Goal: Task Accomplishment & Management: Use online tool/utility

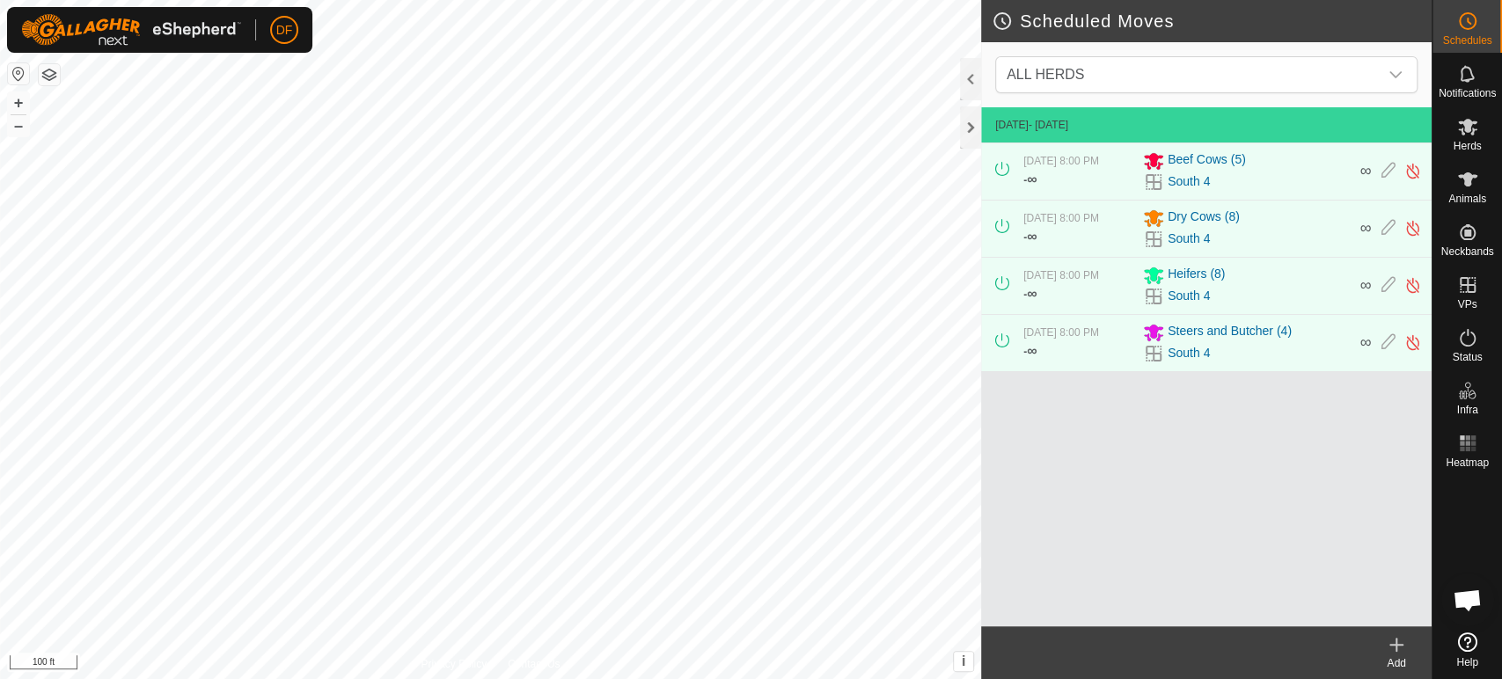
scroll to position [11166, 0]
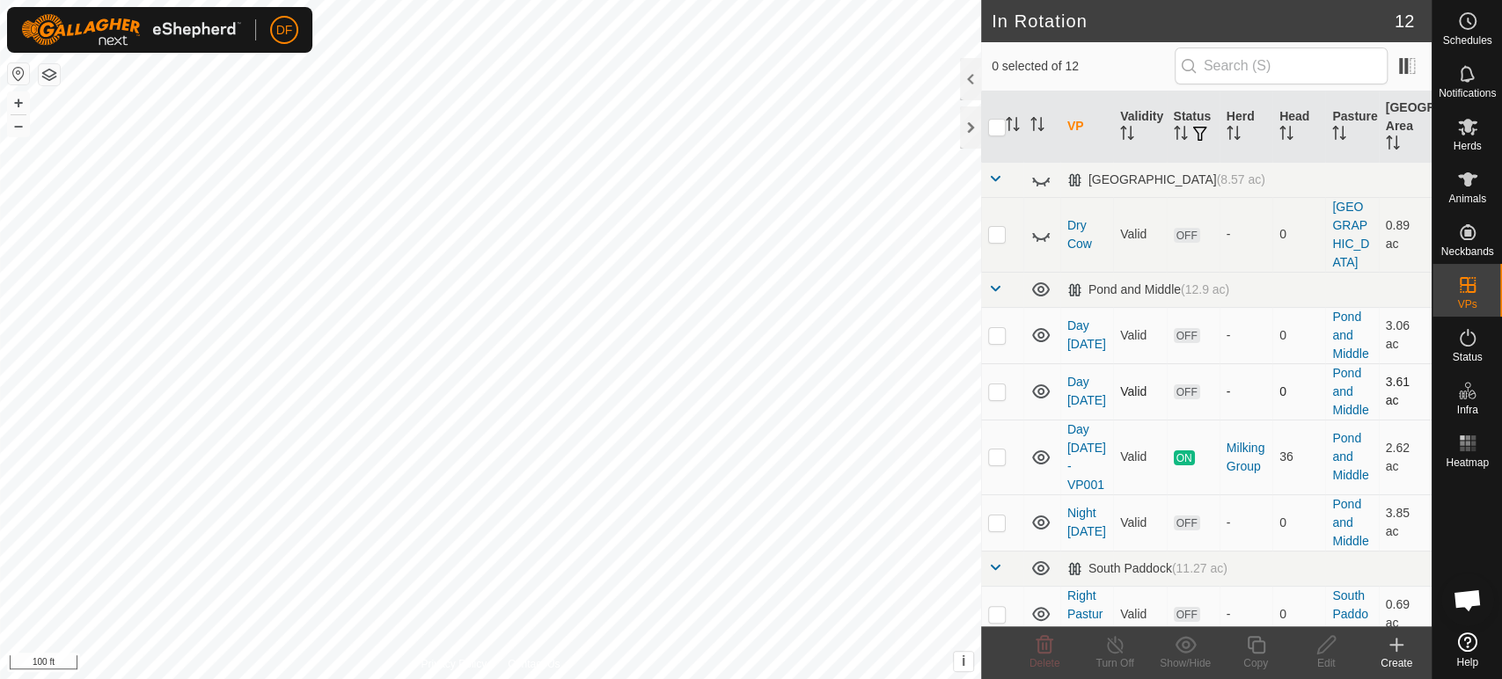
scroll to position [11166, 0]
click at [1045, 233] on icon at bounding box center [1041, 236] width 18 height 7
click at [994, 227] on p-checkbox at bounding box center [997, 234] width 18 height 14
checkbox input "true"
click at [1023, 647] on delete-svg-icon at bounding box center [1044, 644] width 70 height 21
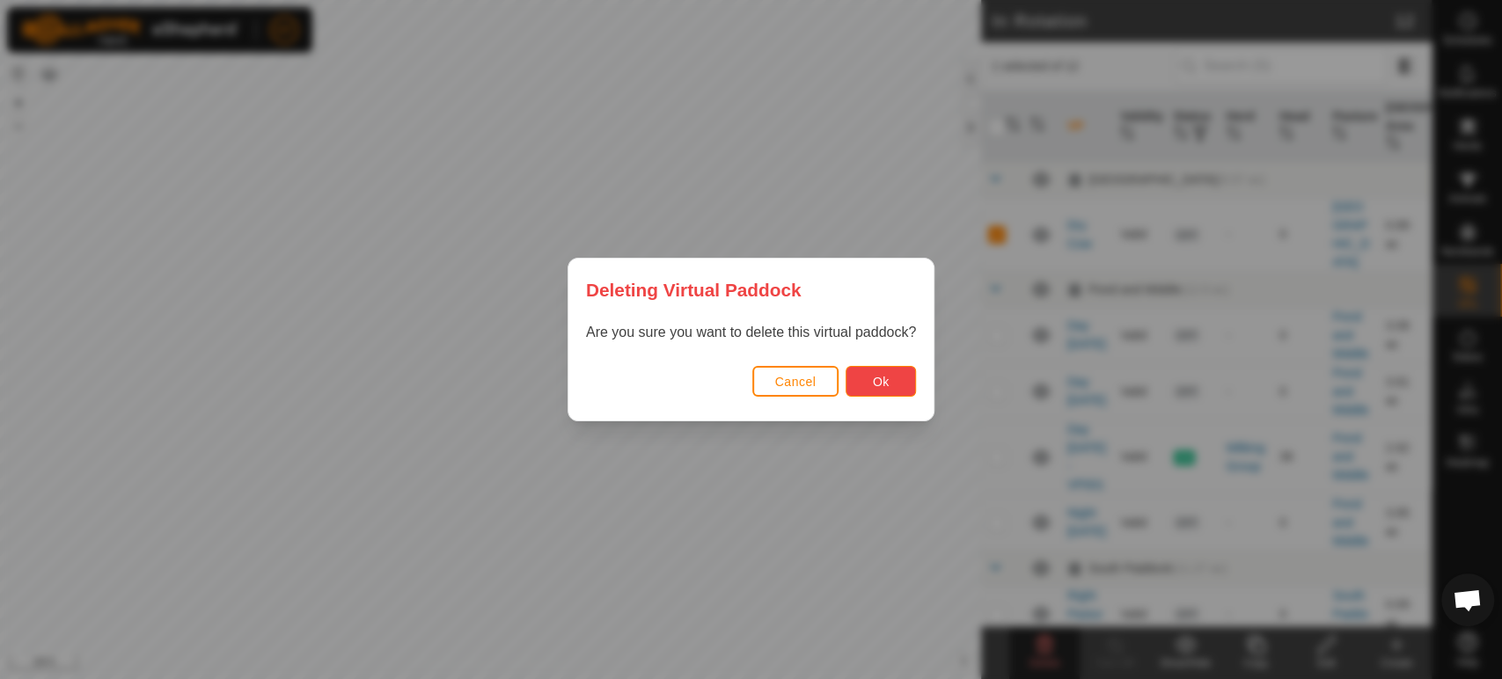
click at [876, 387] on span "Ok" at bounding box center [881, 382] width 17 height 14
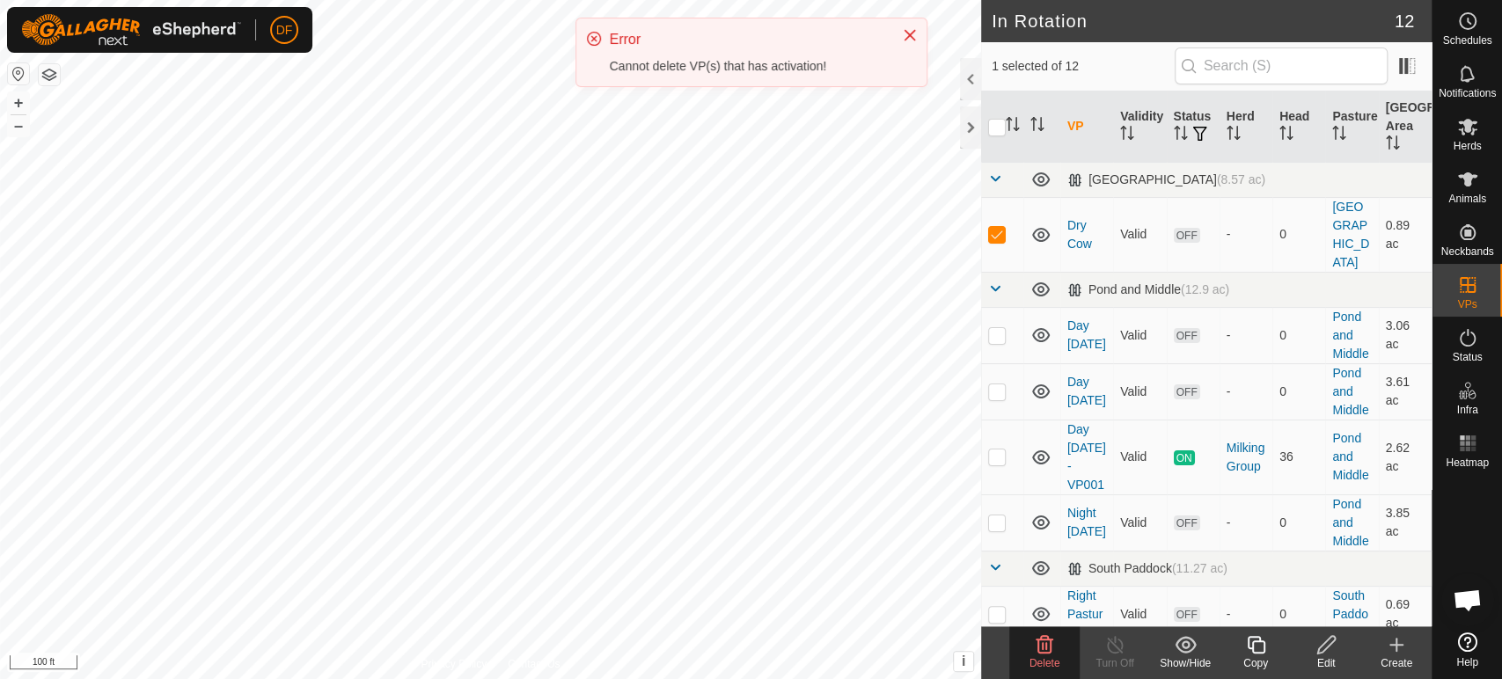
click at [1460, 597] on span "Open chat" at bounding box center [1467, 602] width 29 height 25
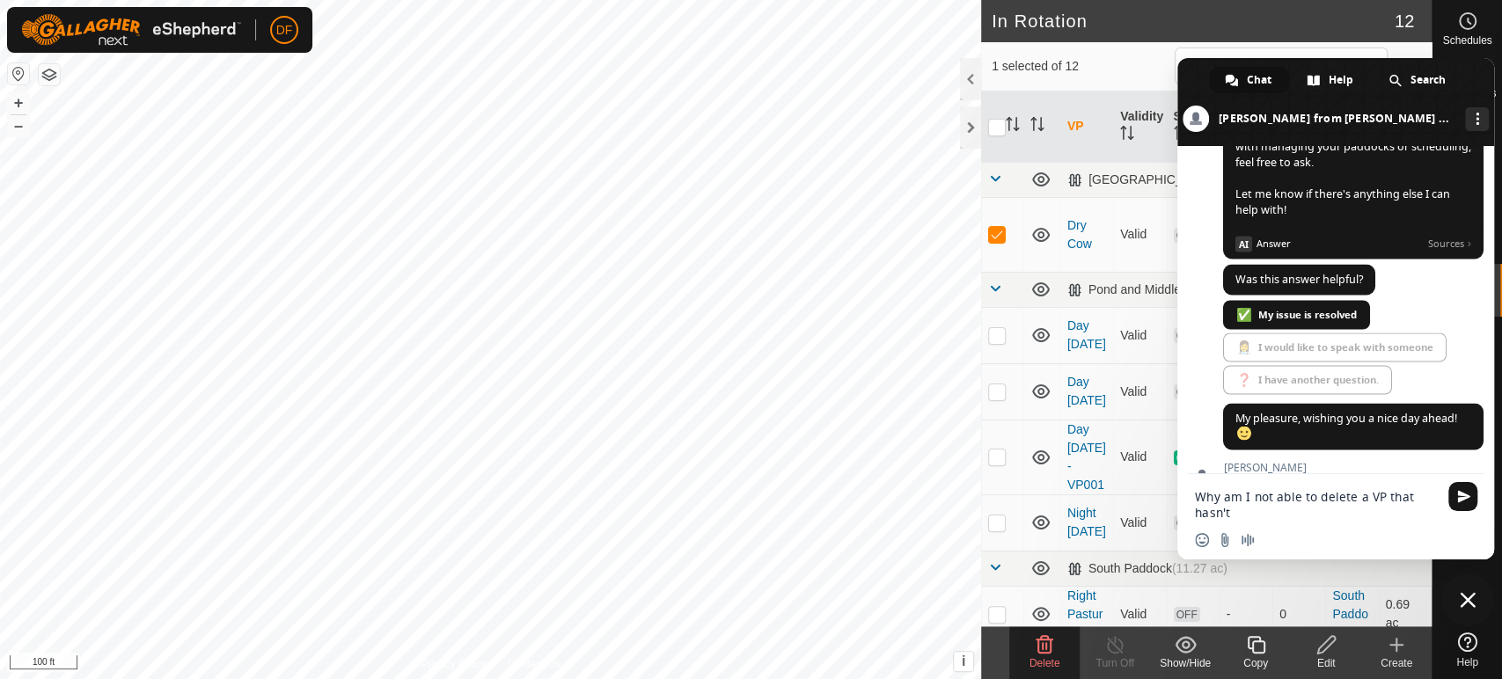
scroll to position [0, 0]
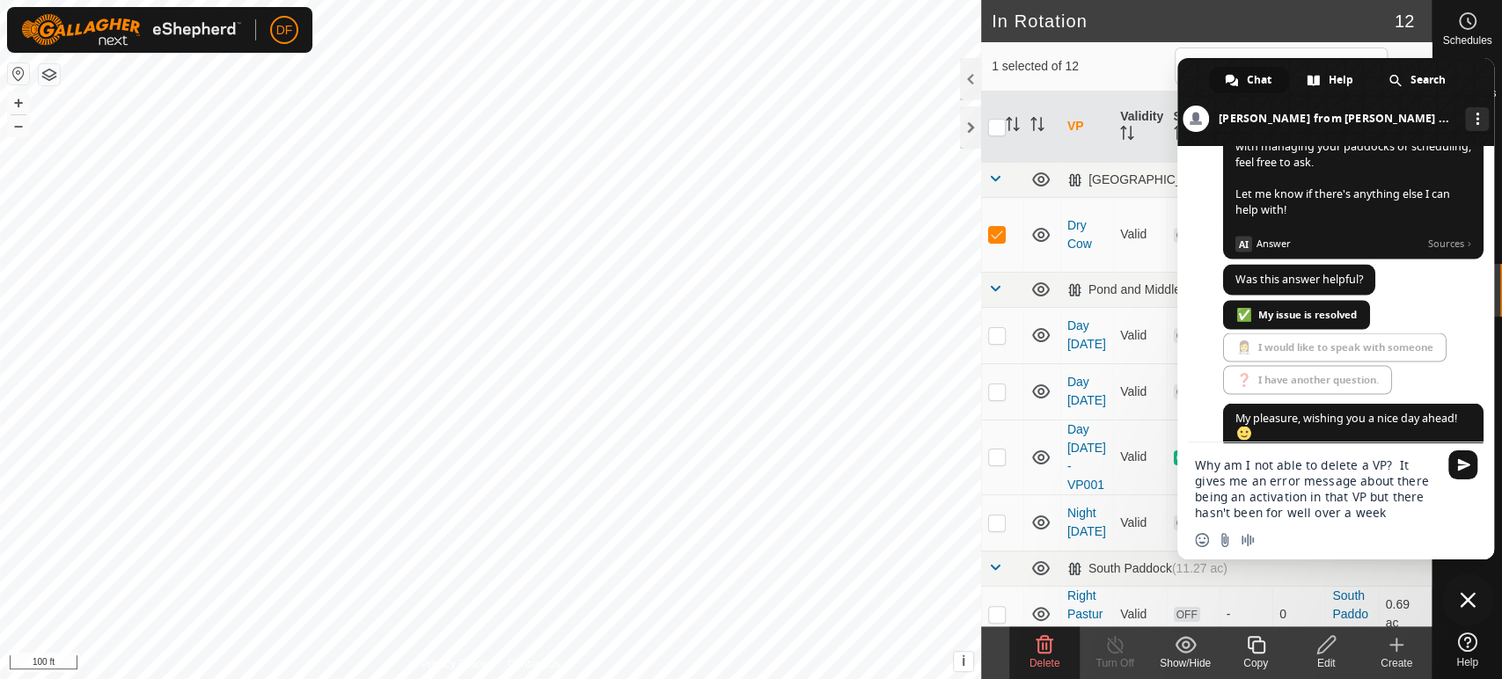
type textarea "Why am I not able to delete a VP? It gives me an error message about there bein…"
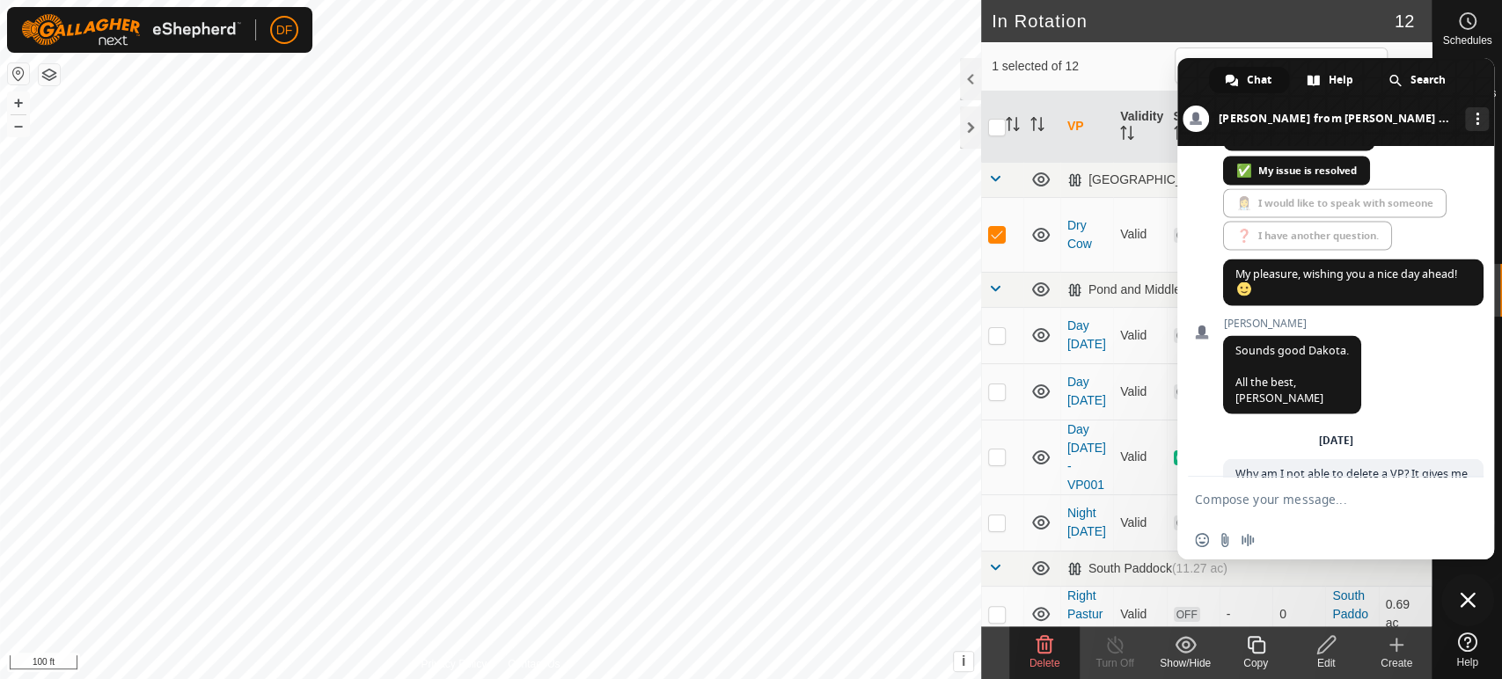
scroll to position [11290, 0]
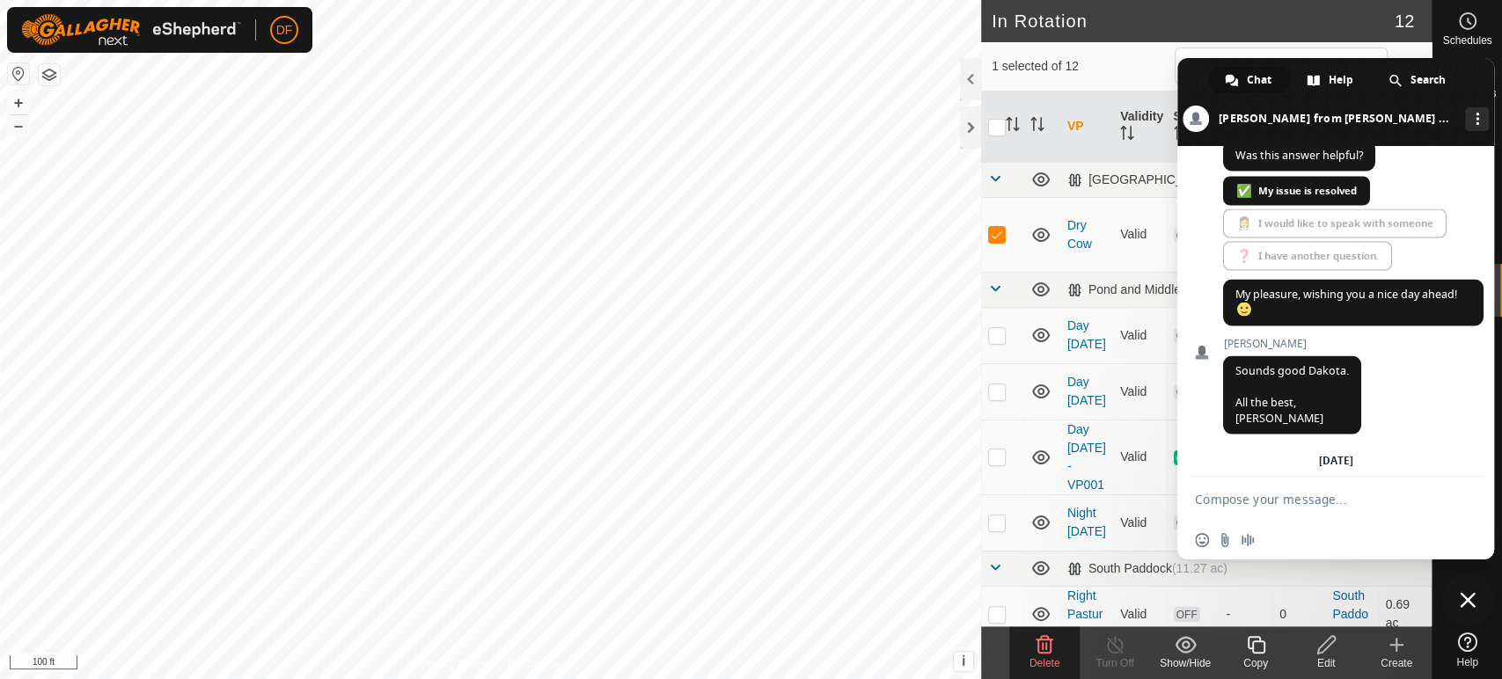
click at [1470, 596] on span "Close chat" at bounding box center [1468, 600] width 16 height 16
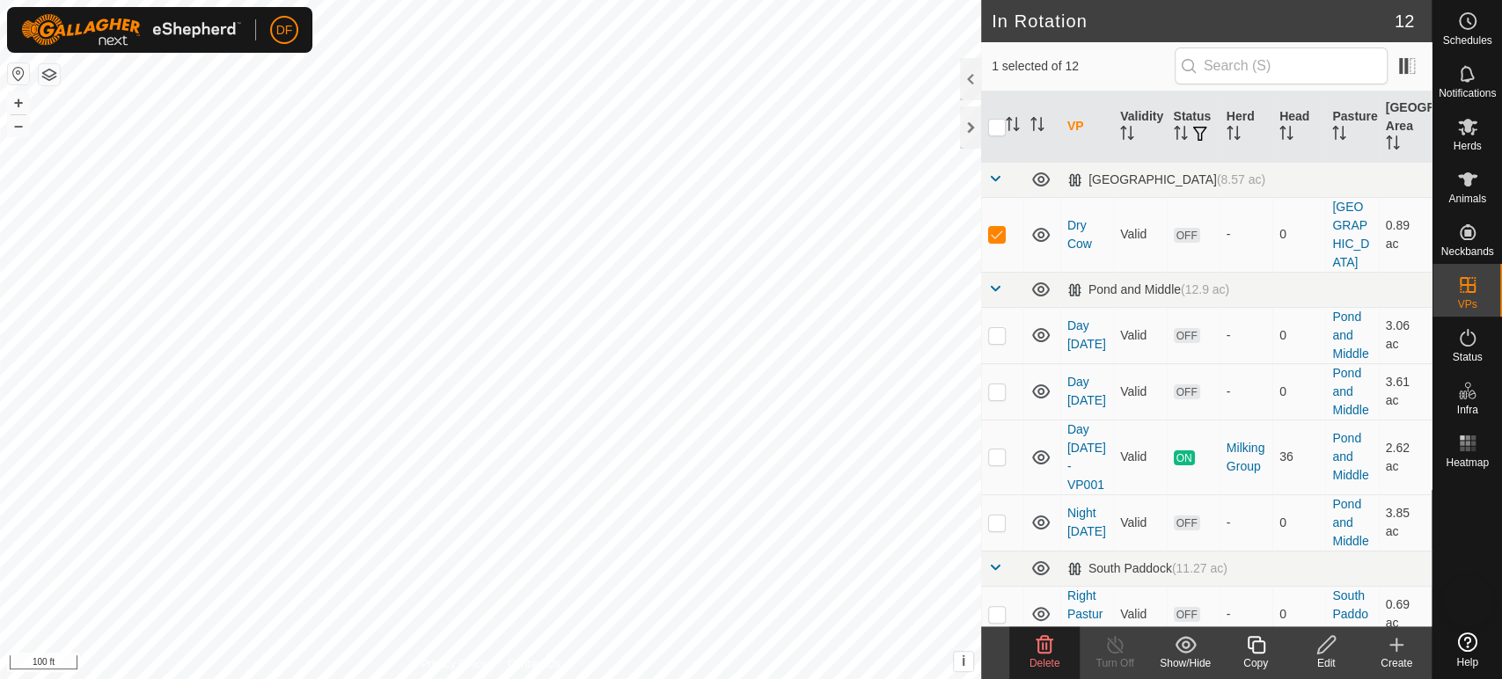
click at [1470, 596] on span "Close chat" at bounding box center [1468, 600] width 18 height 18
click at [995, 227] on p-checkbox at bounding box center [997, 234] width 18 height 14
checkbox input "false"
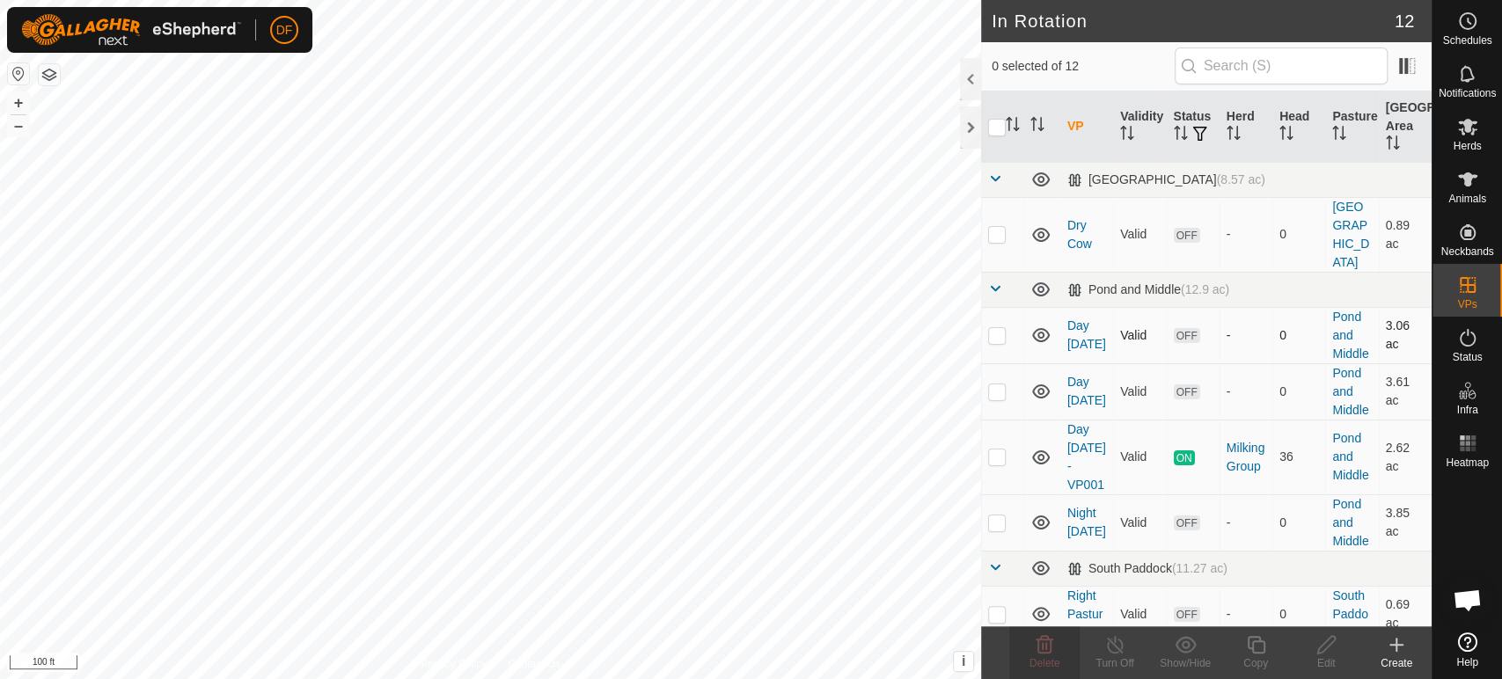
click at [993, 328] on p-checkbox at bounding box center [997, 335] width 18 height 14
checkbox input "true"
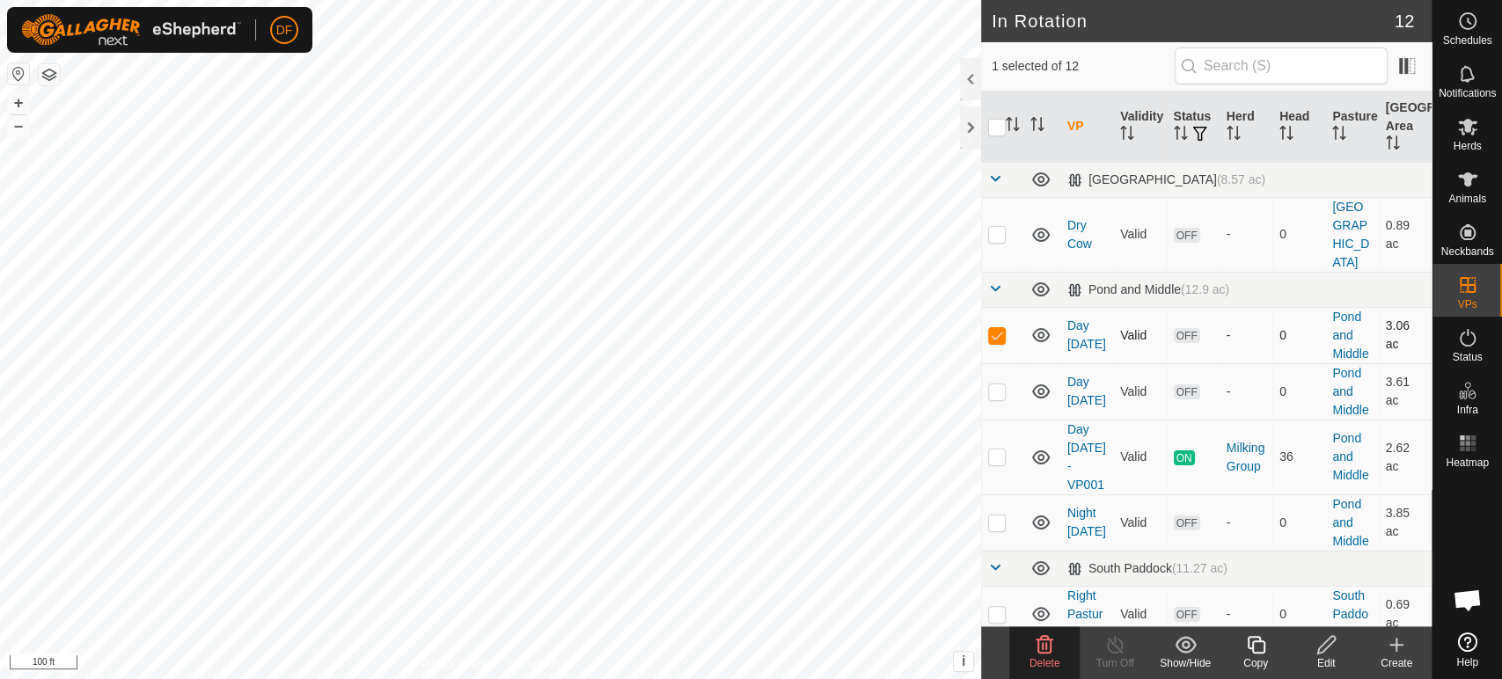
scroll to position [11310, 0]
click at [1000, 385] on p-checkbox at bounding box center [997, 392] width 18 height 14
checkbox input "true"
click at [1042, 645] on icon at bounding box center [1045, 645] width 17 height 18
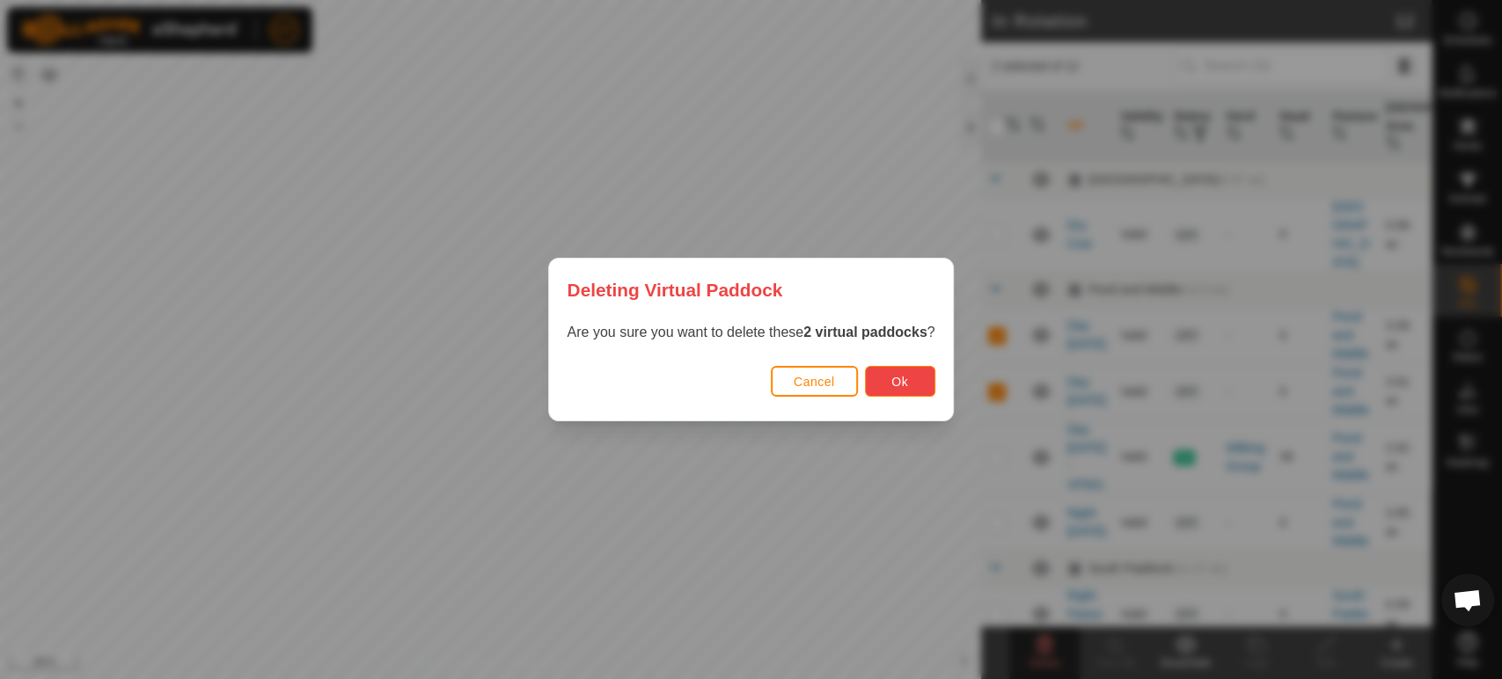
click at [891, 387] on span "Ok" at bounding box center [899, 382] width 17 height 14
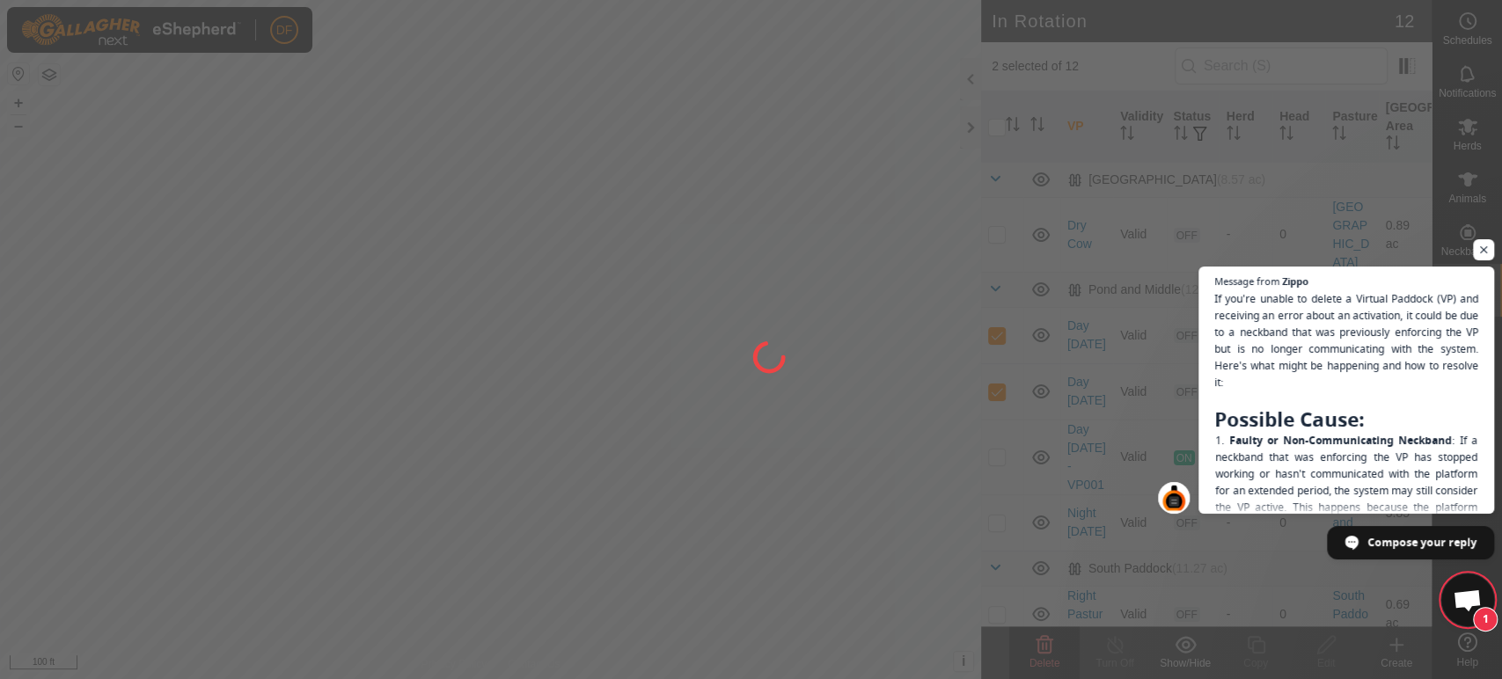
checkbox input "false"
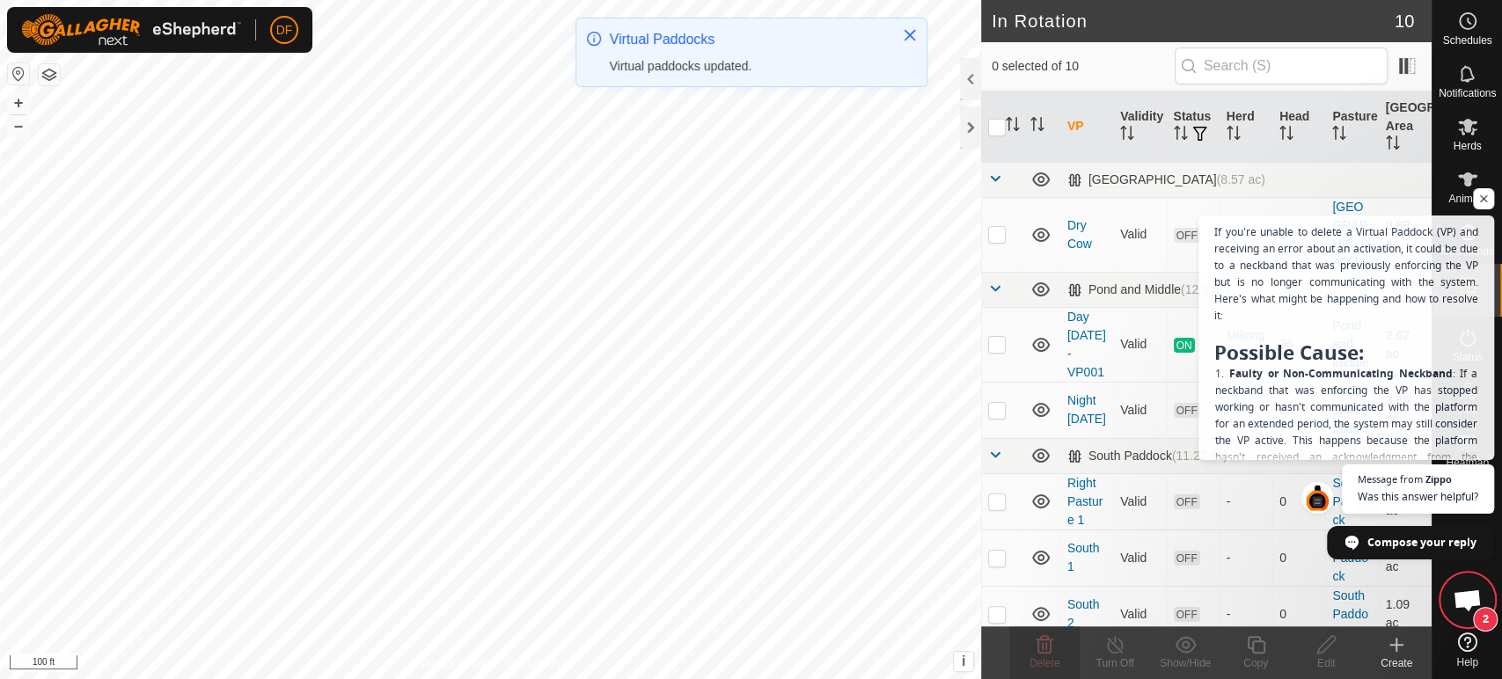
click at [1456, 597] on span "Open chat" at bounding box center [1467, 602] width 29 height 25
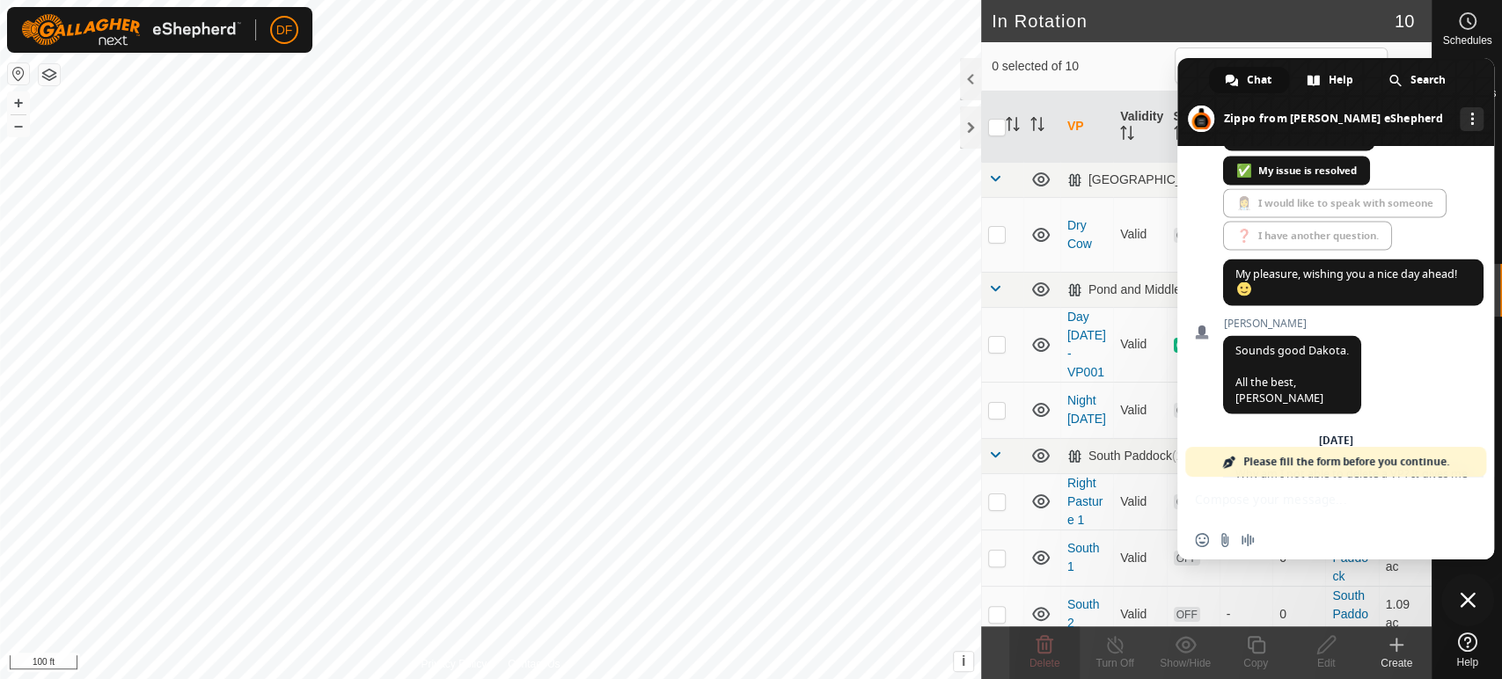
scroll to position [12616, 0]
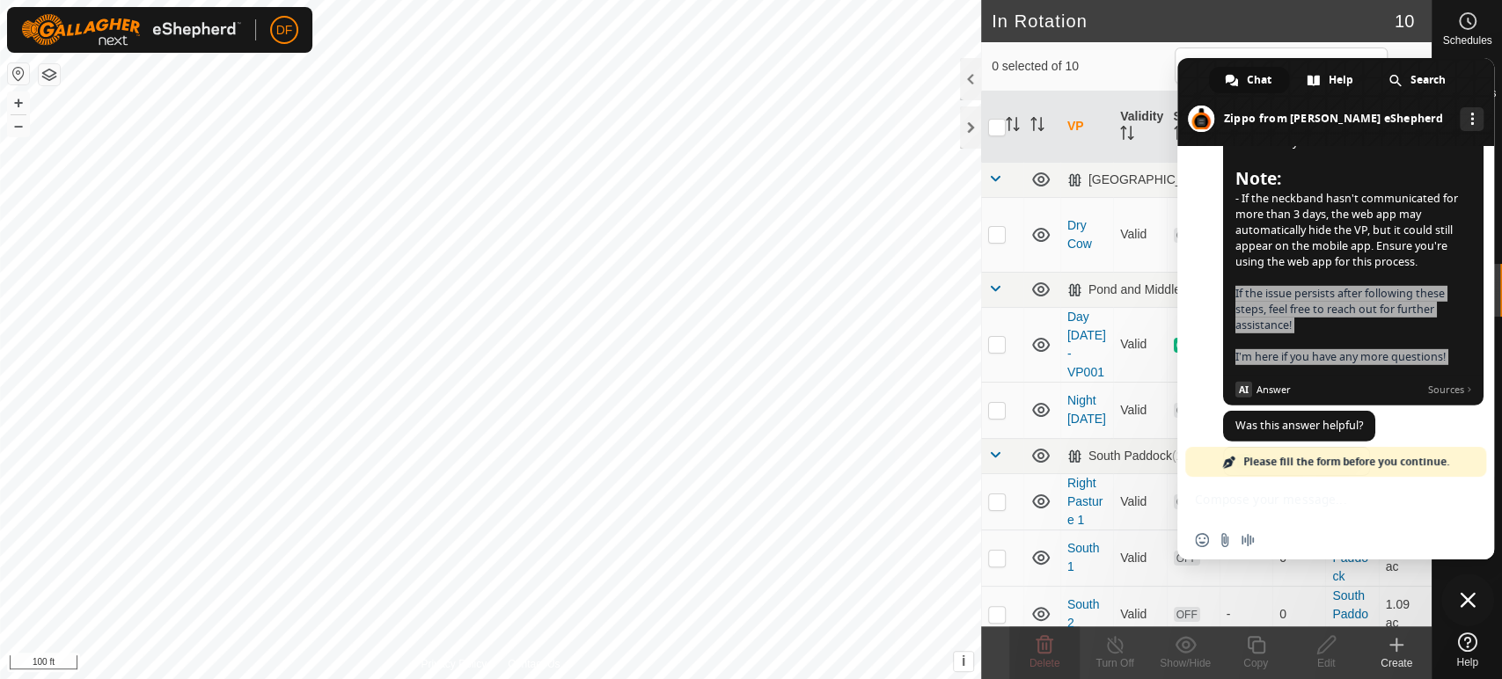
drag, startPoint x: 1352, startPoint y: 209, endPoint x: 1346, endPoint y: 274, distance: 64.4
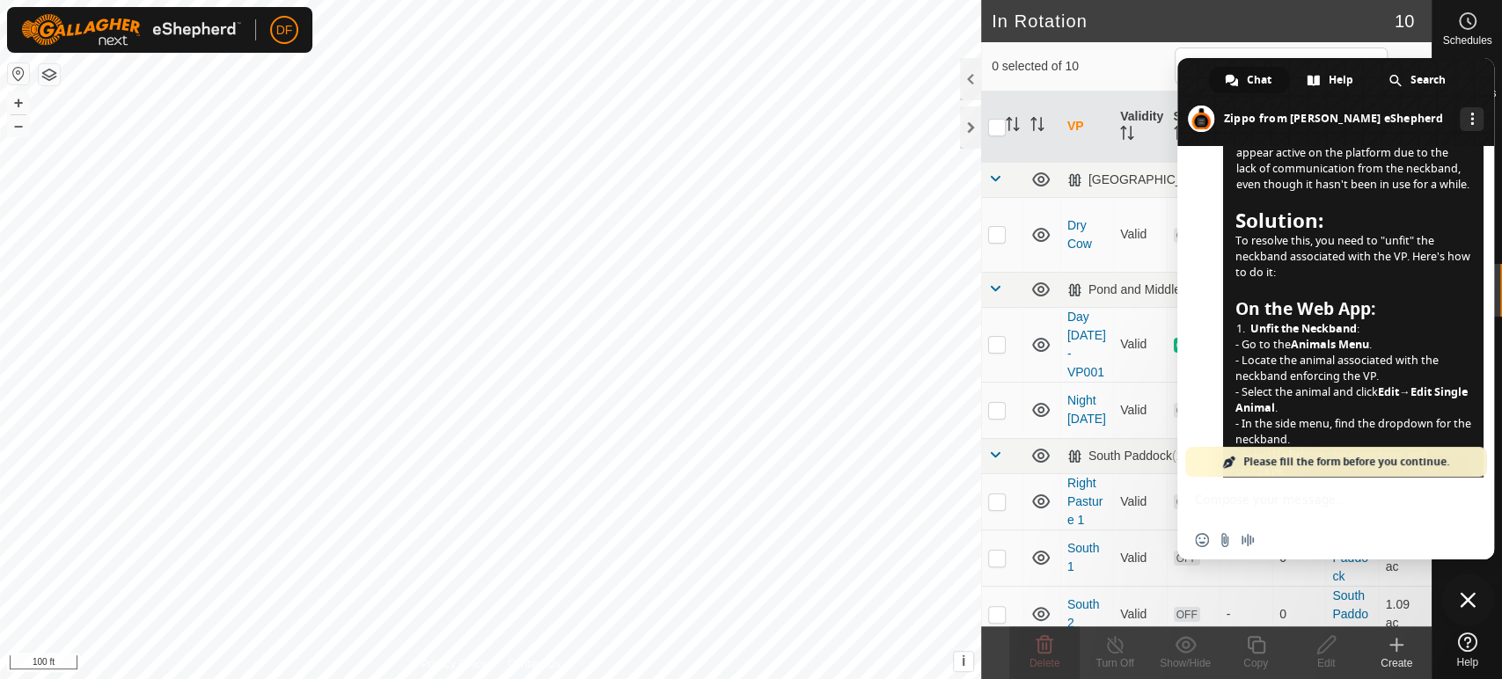
scroll to position [12069, 0]
click at [1461, 592] on span "Close chat" at bounding box center [1468, 600] width 16 height 16
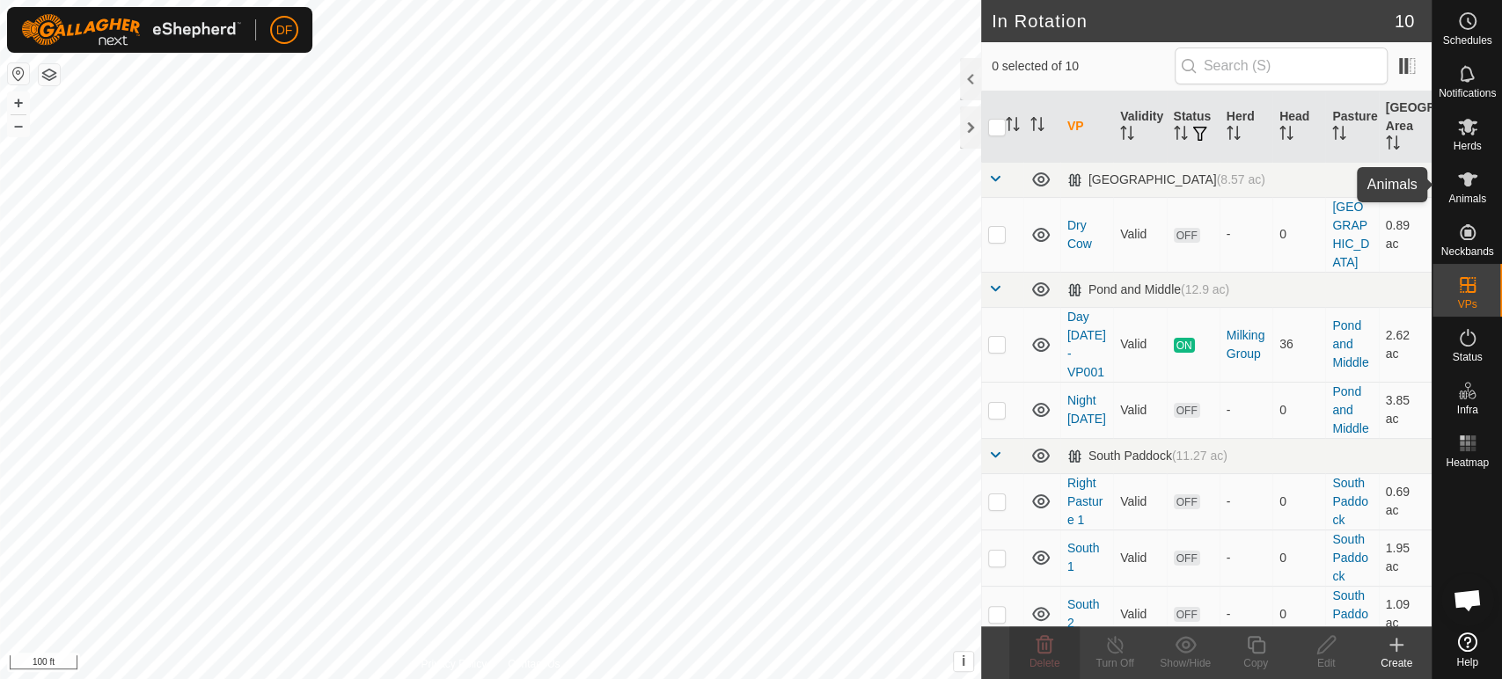
click at [1469, 194] on span "Animals" at bounding box center [1467, 199] width 38 height 11
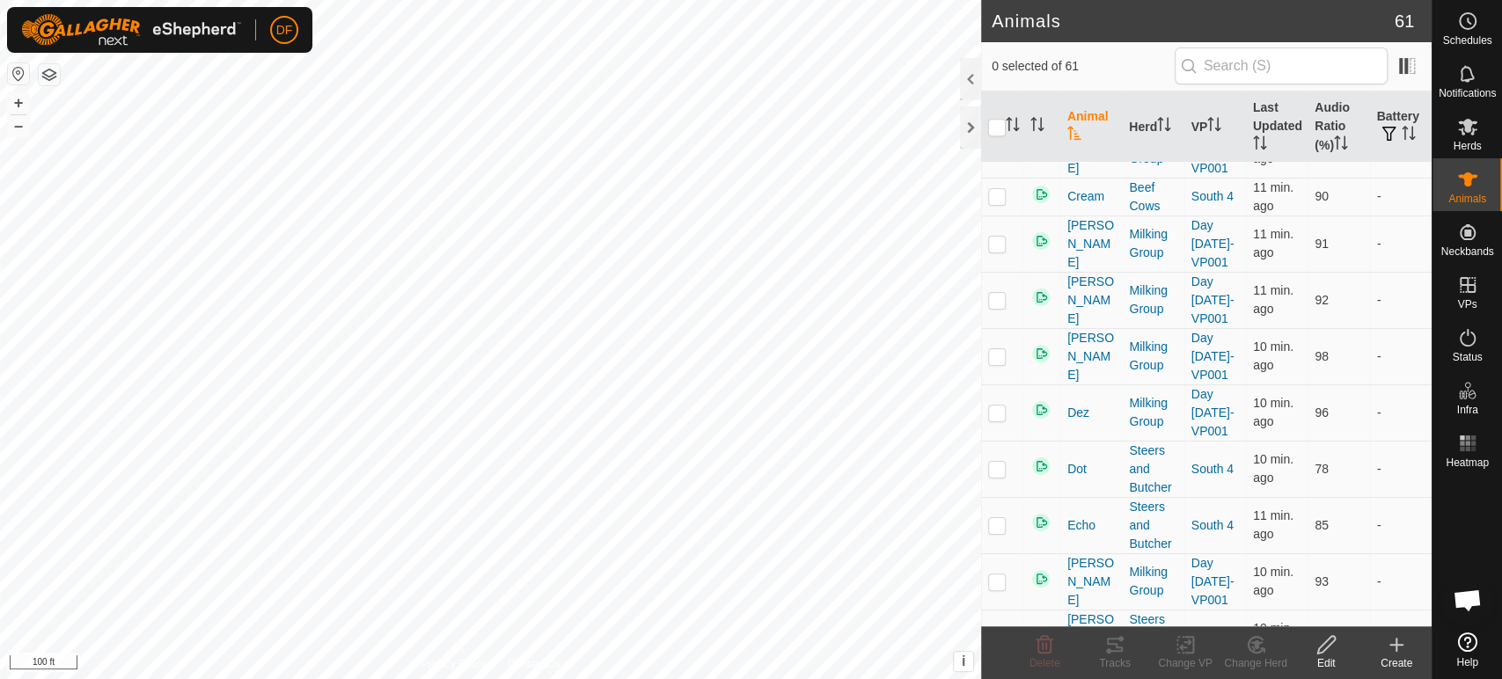
scroll to position [704, 0]
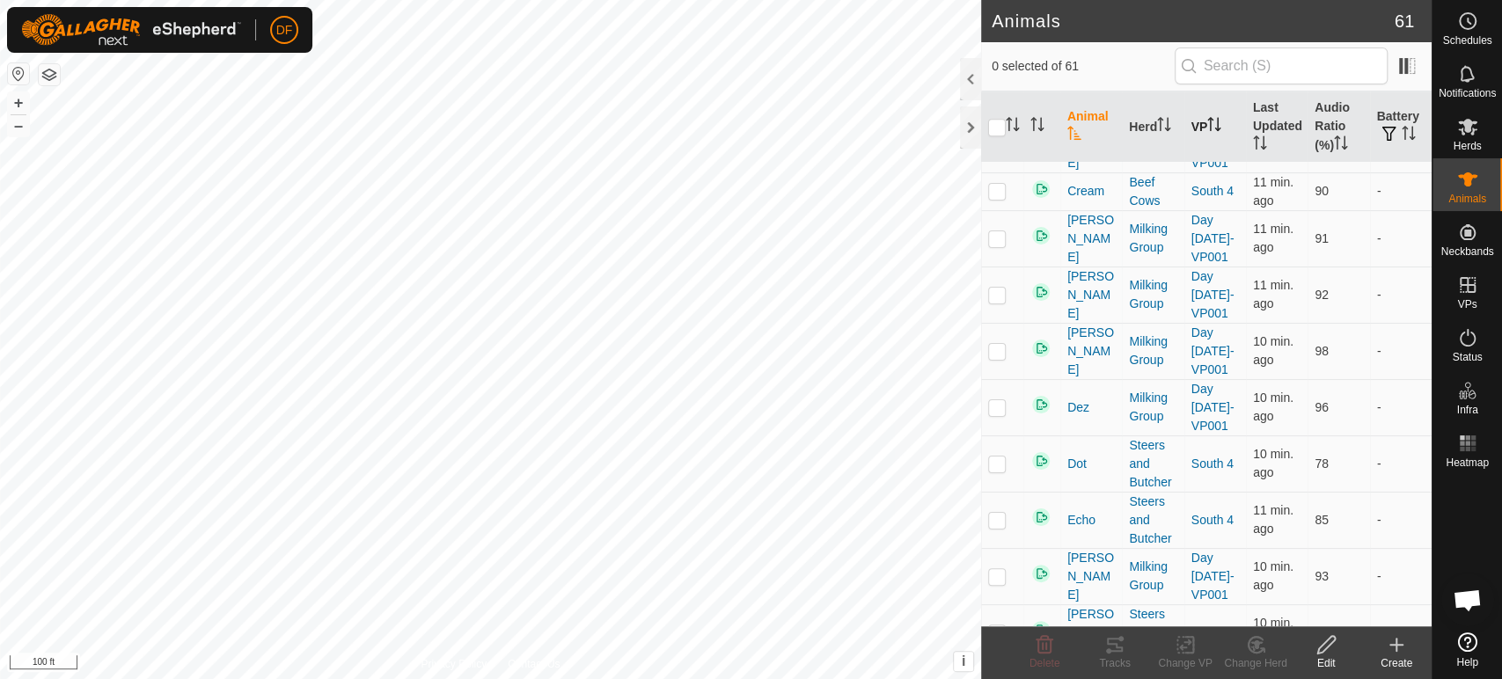
click at [1215, 136] on th "VP" at bounding box center [1215, 127] width 62 height 71
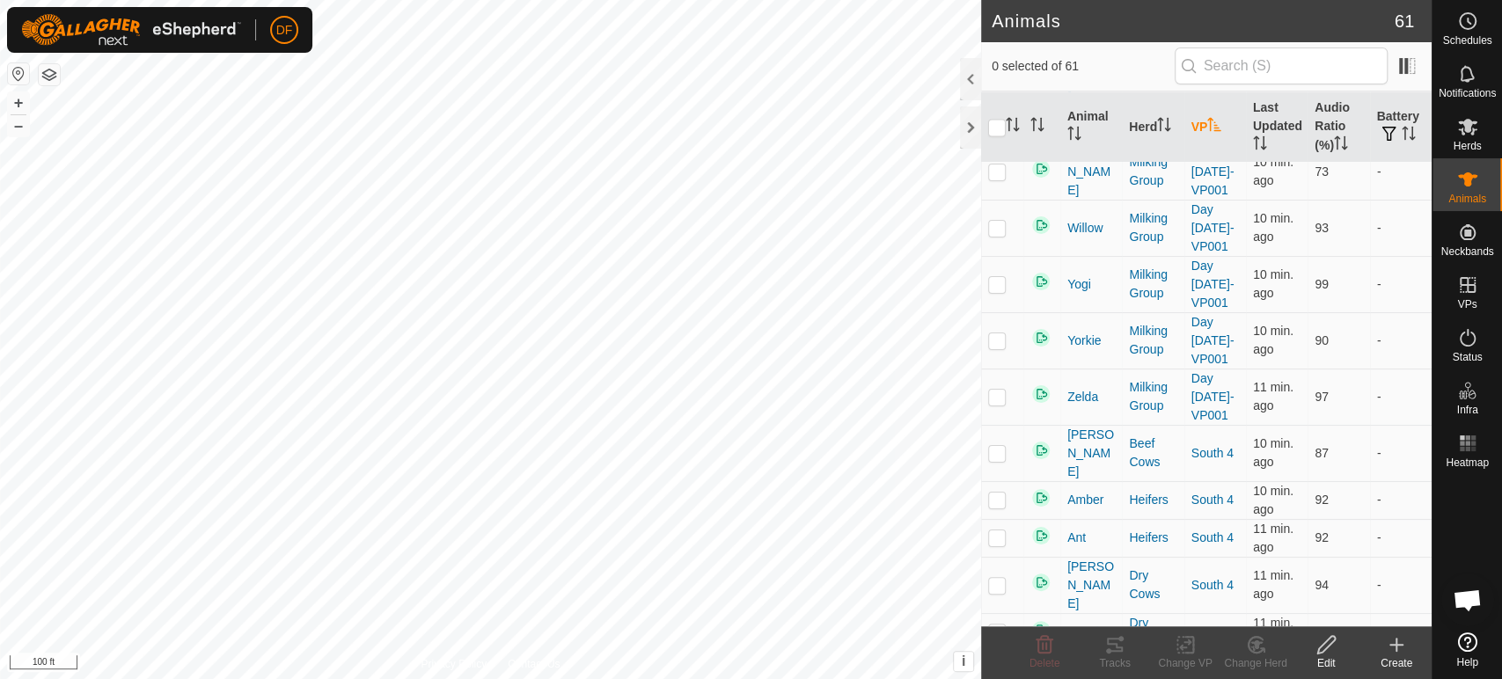
scroll to position [1774, 0]
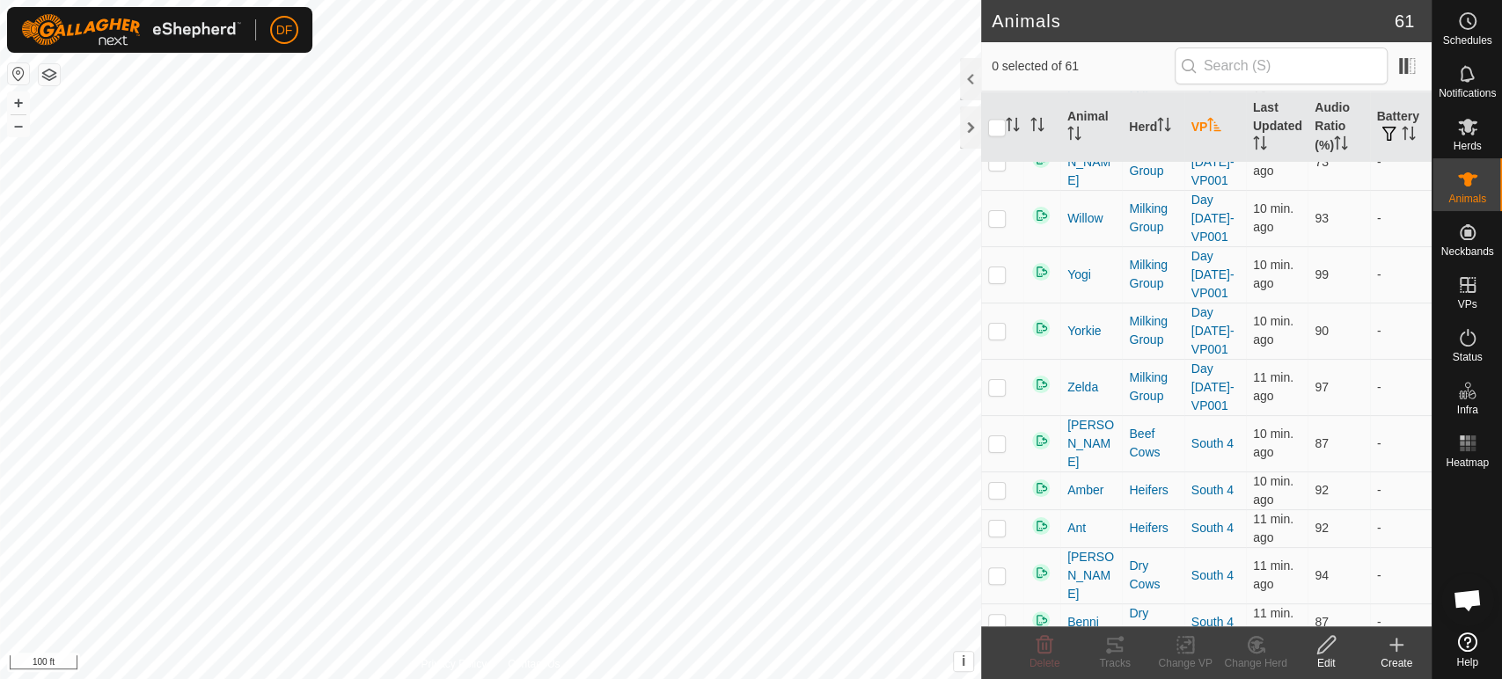
click at [1466, 605] on span "Open chat" at bounding box center [1467, 602] width 29 height 25
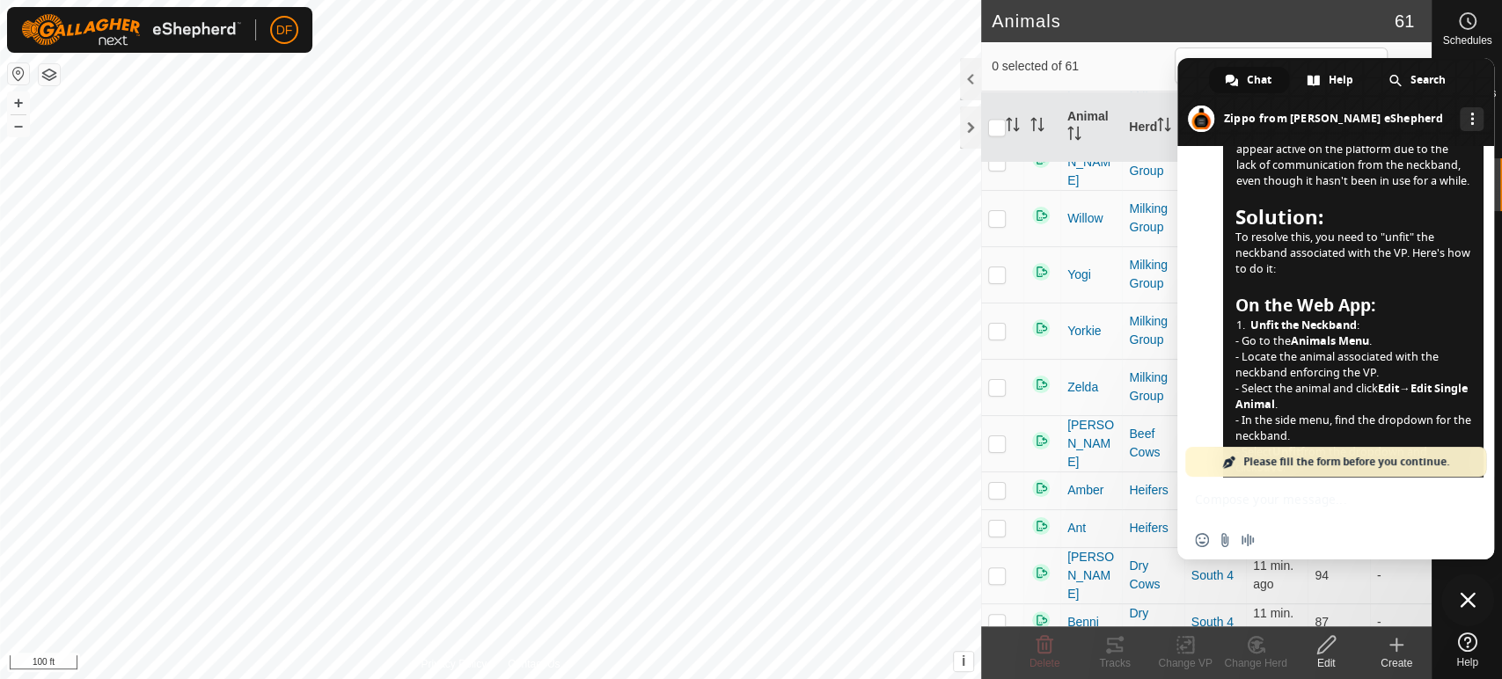
scroll to position [12616, 0]
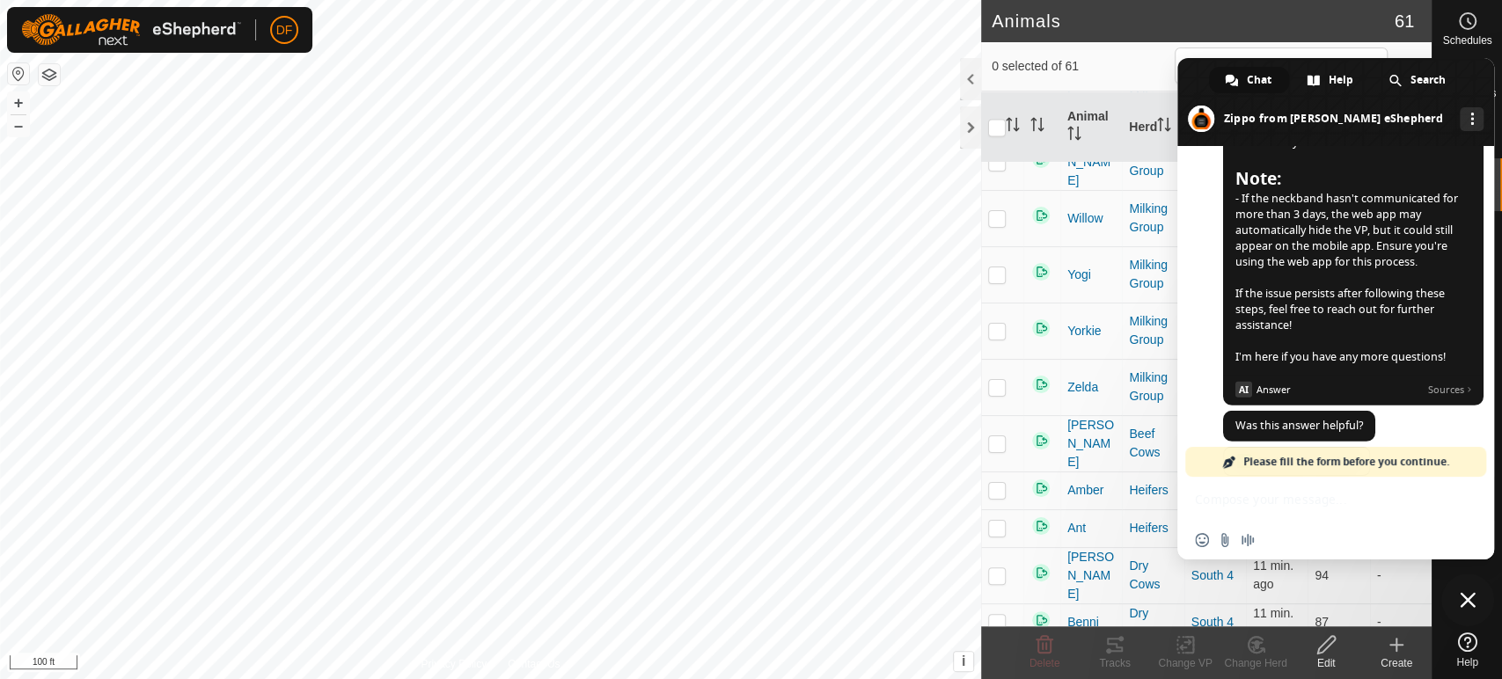
click at [1347, 512] on div "❓ I have another question." at bounding box center [1307, 526] width 169 height 29
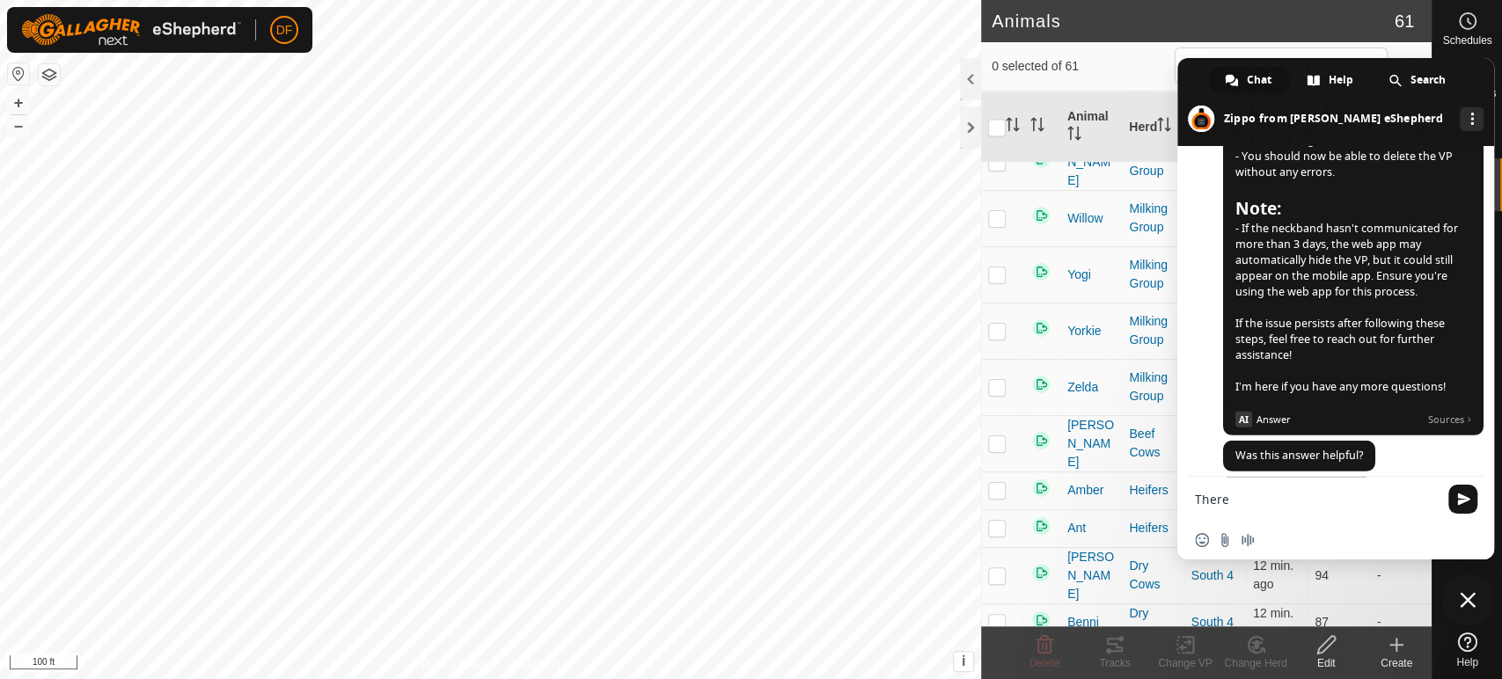
scroll to position [12622, 0]
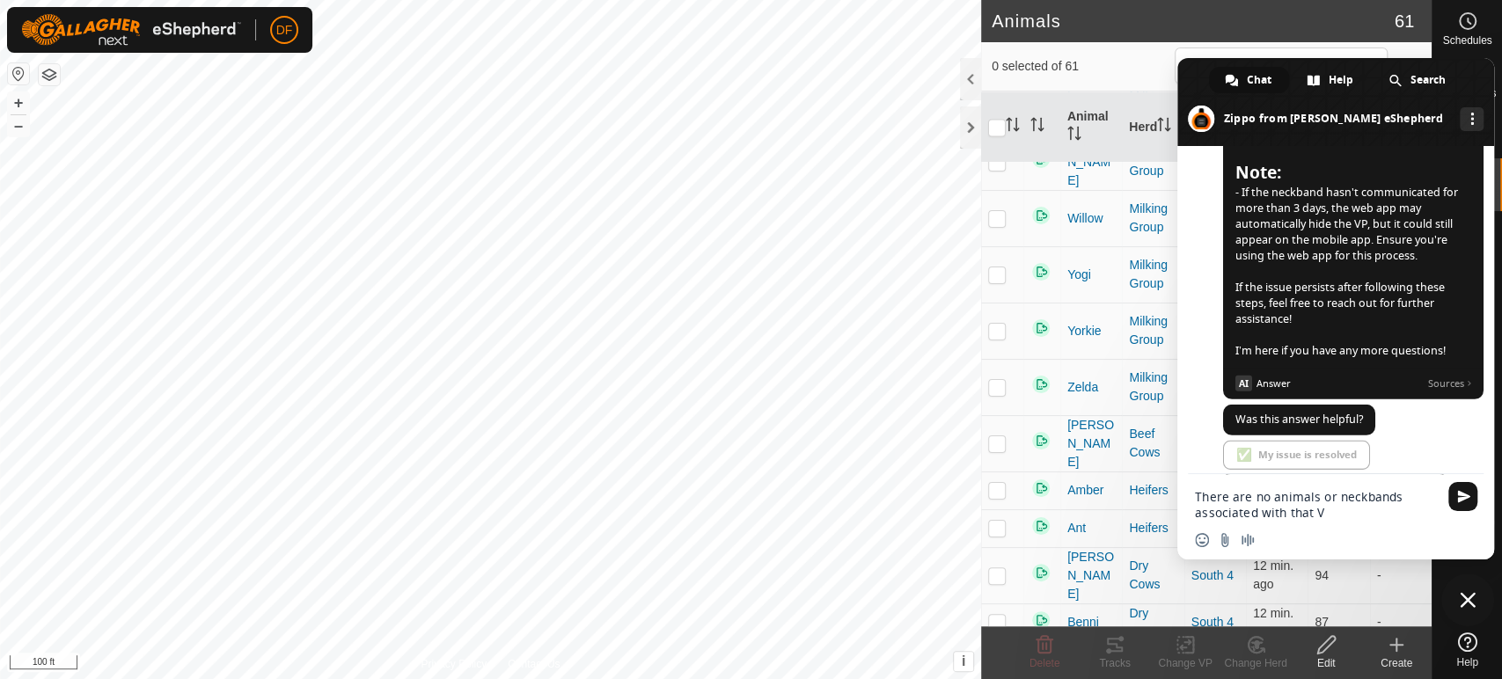
type textarea "There are no animals or neckbands associated with that VP"
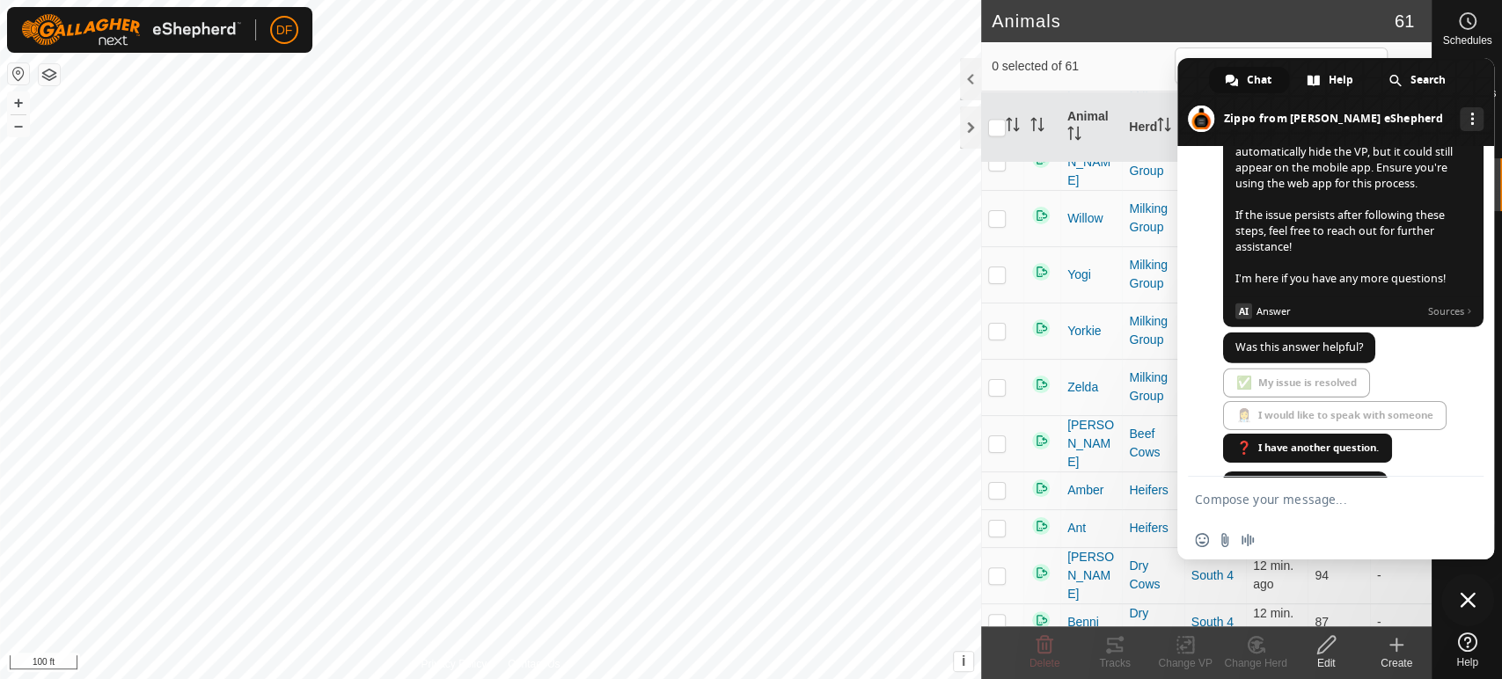
scroll to position [12681, 0]
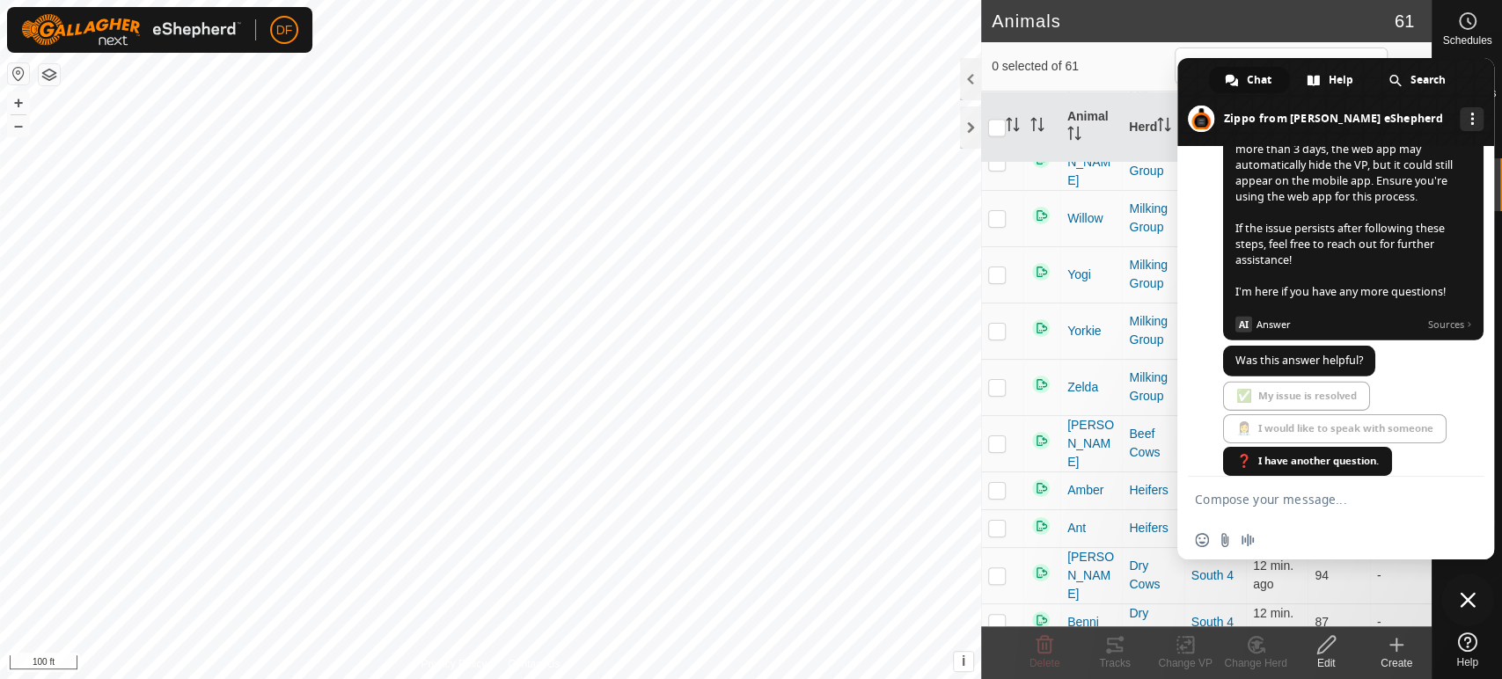
click at [1470, 606] on span "Close chat" at bounding box center [1468, 600] width 16 height 16
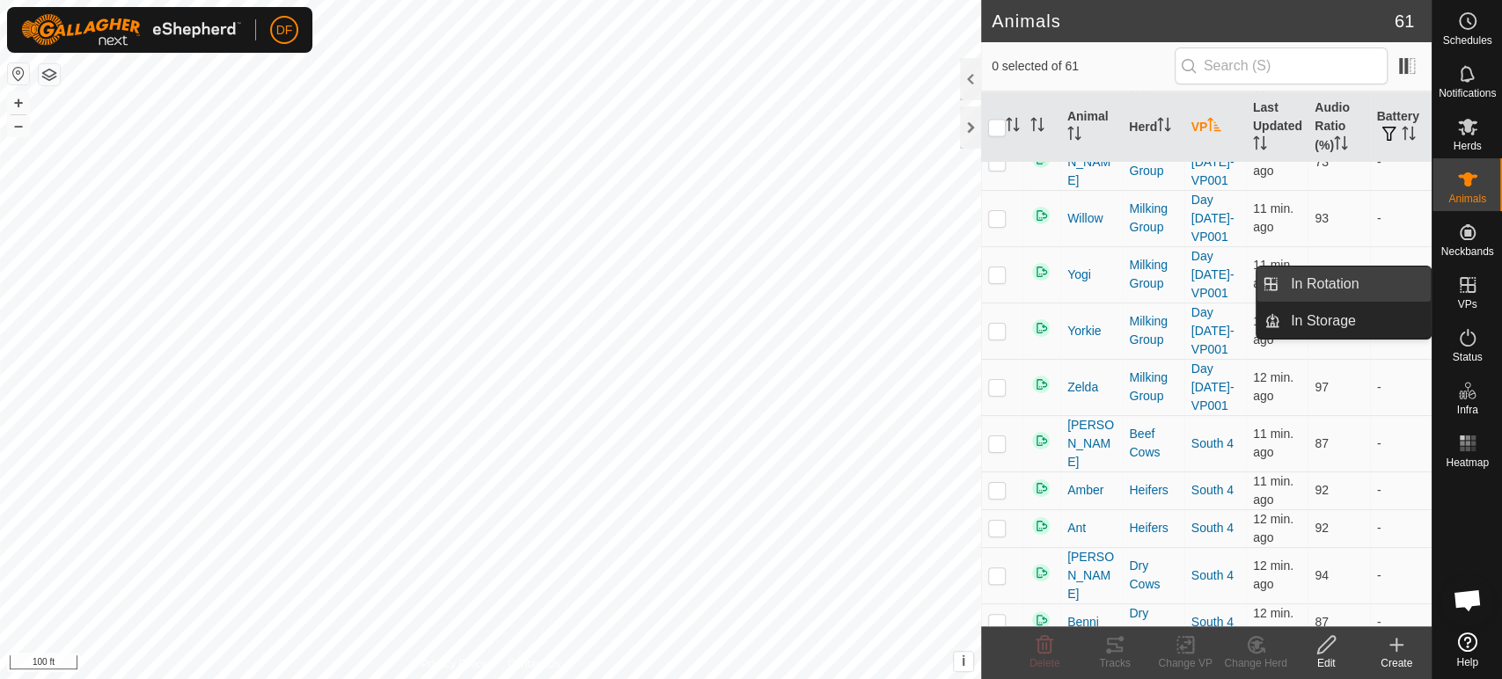
click at [1373, 283] on link "In Rotation" at bounding box center [1355, 284] width 150 height 35
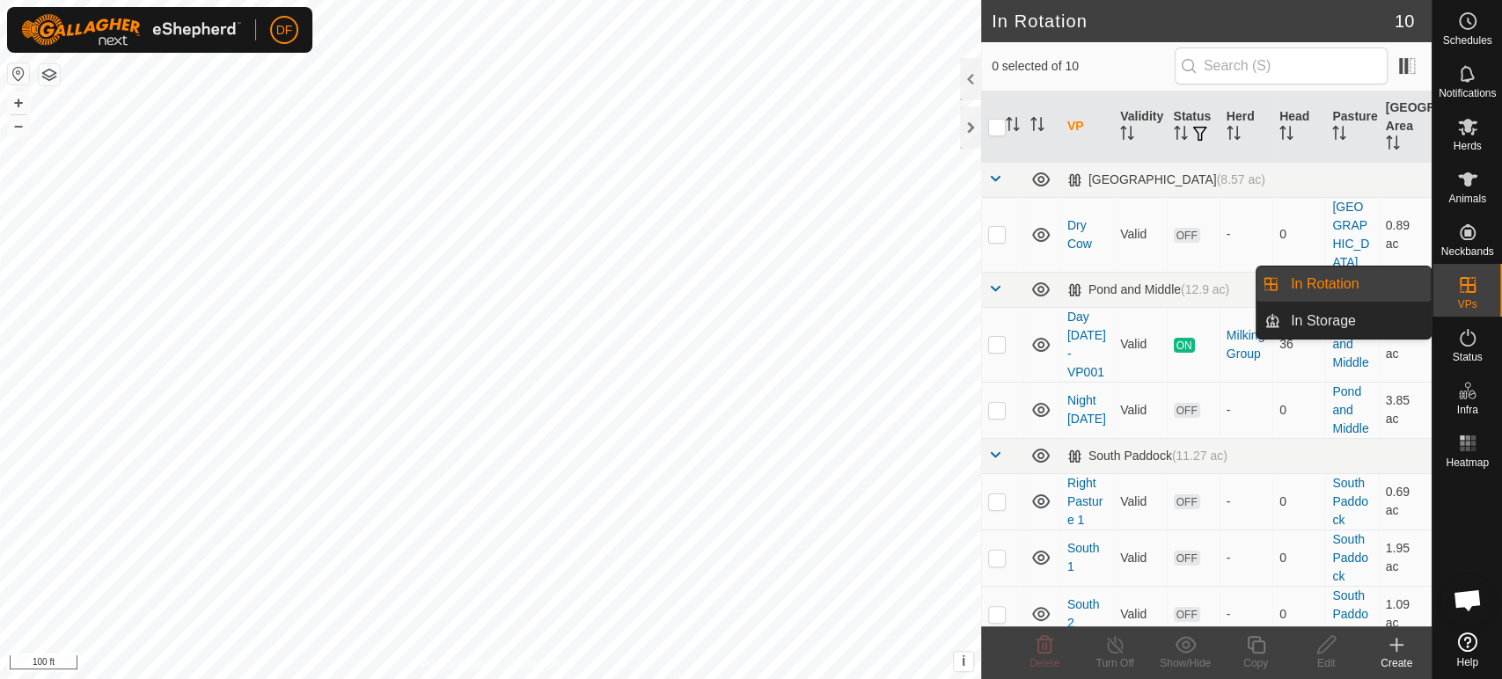
scroll to position [12715, 0]
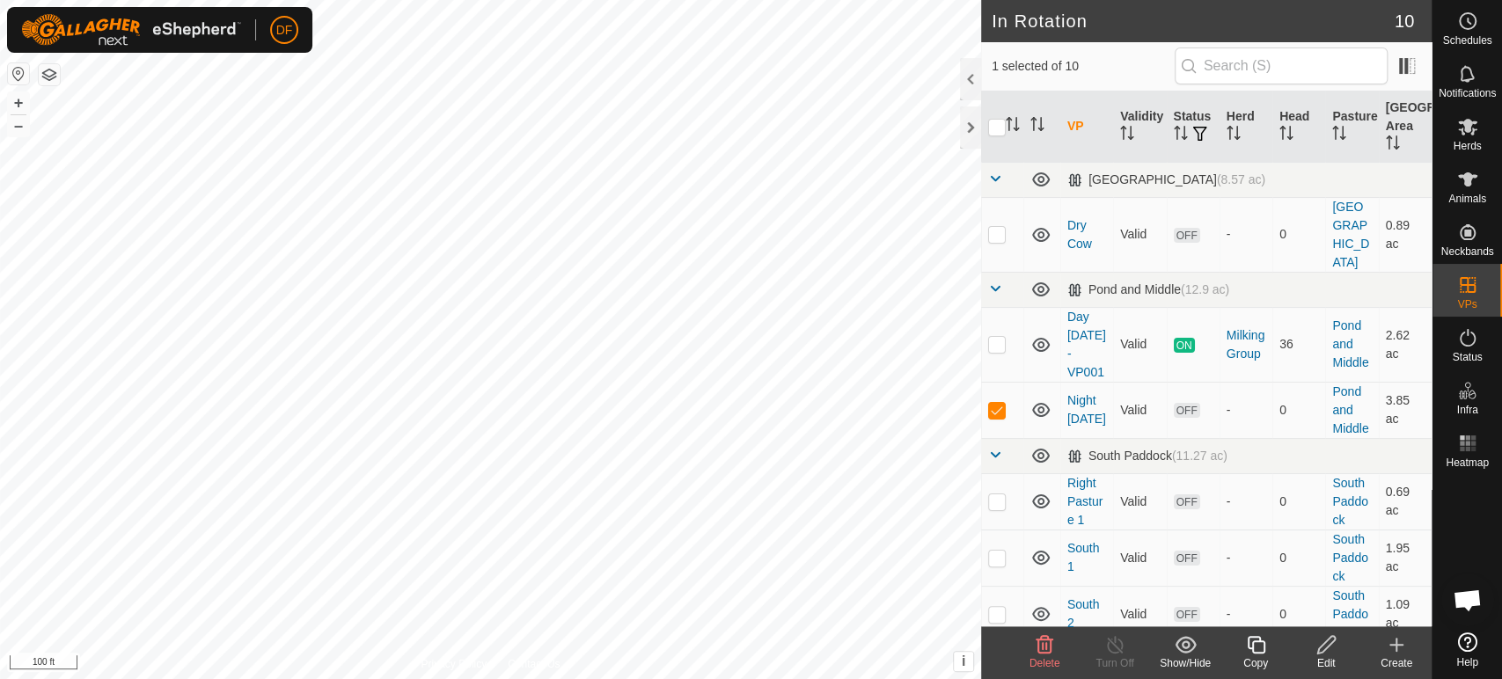
click at [1047, 654] on icon at bounding box center [1045, 645] width 17 height 18
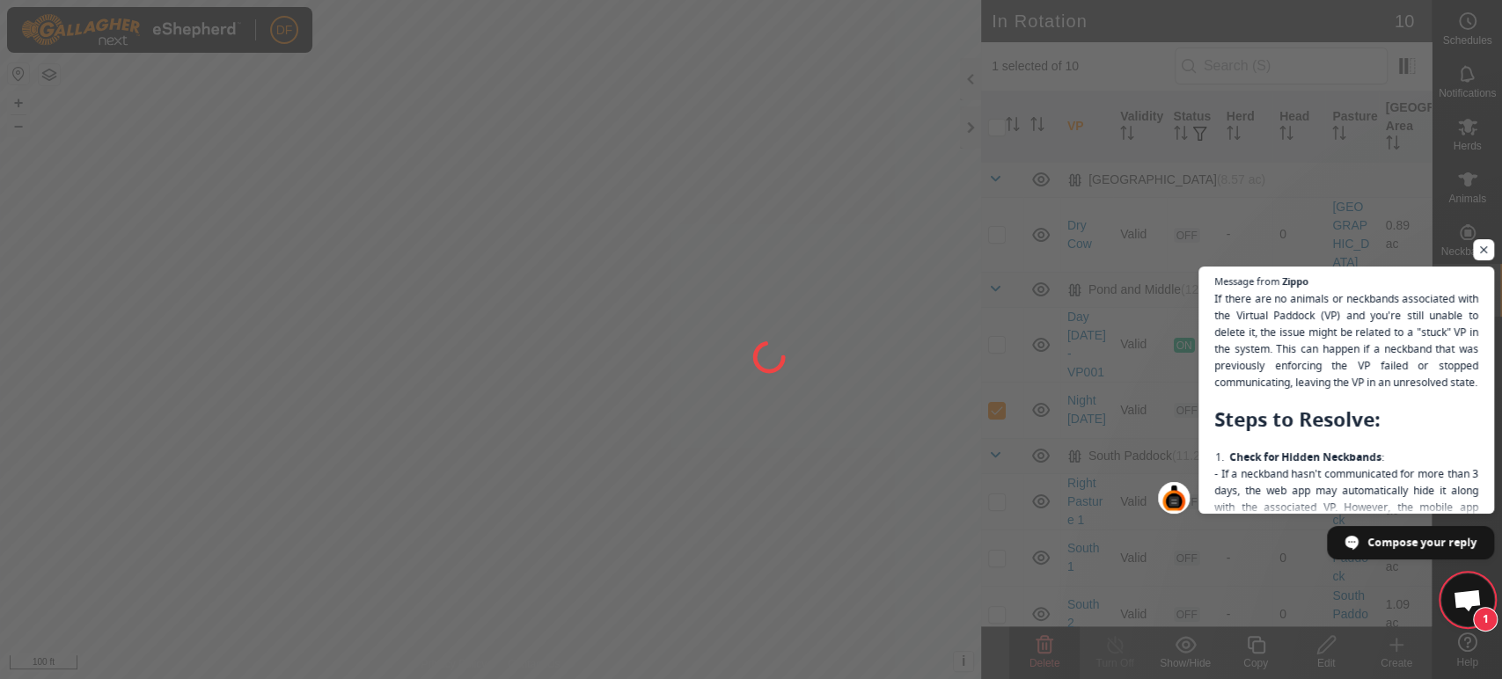
scroll to position [13480, 0]
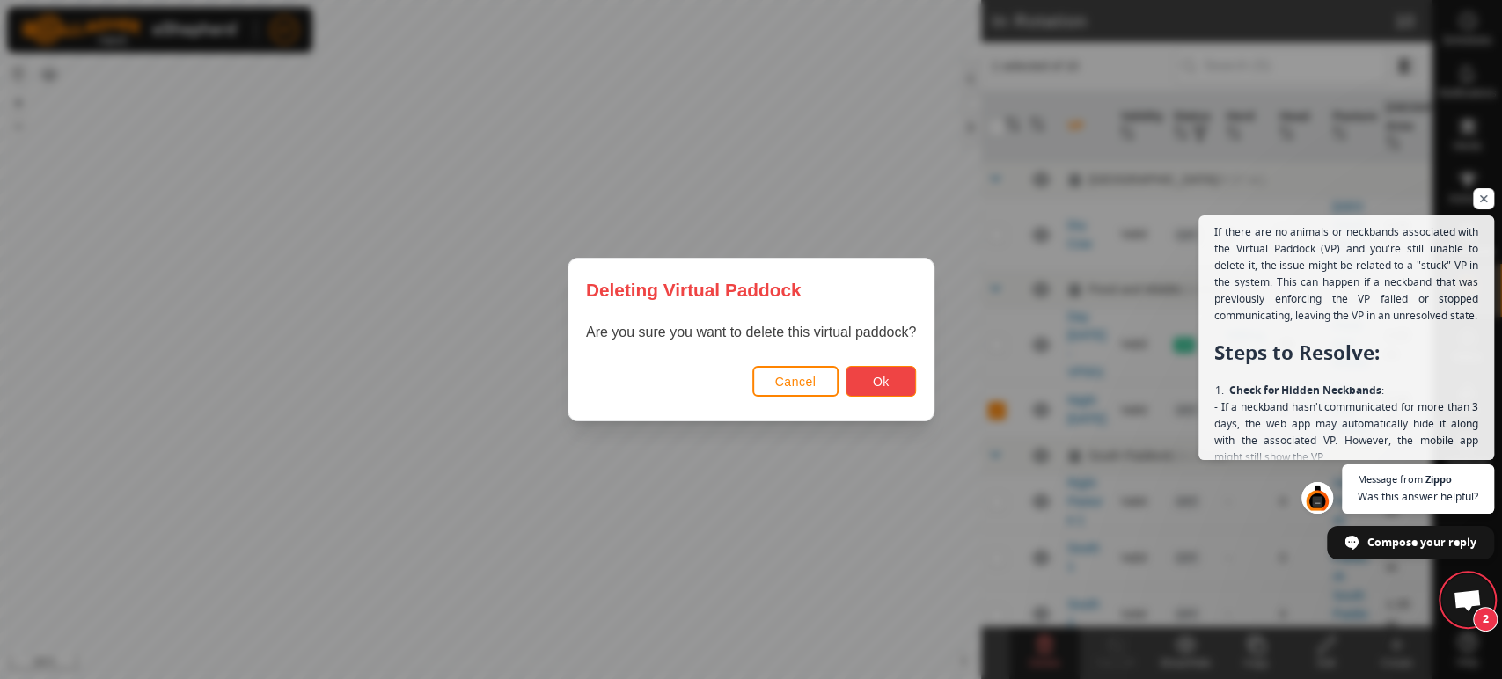
click at [882, 388] on span "Ok" at bounding box center [881, 382] width 17 height 14
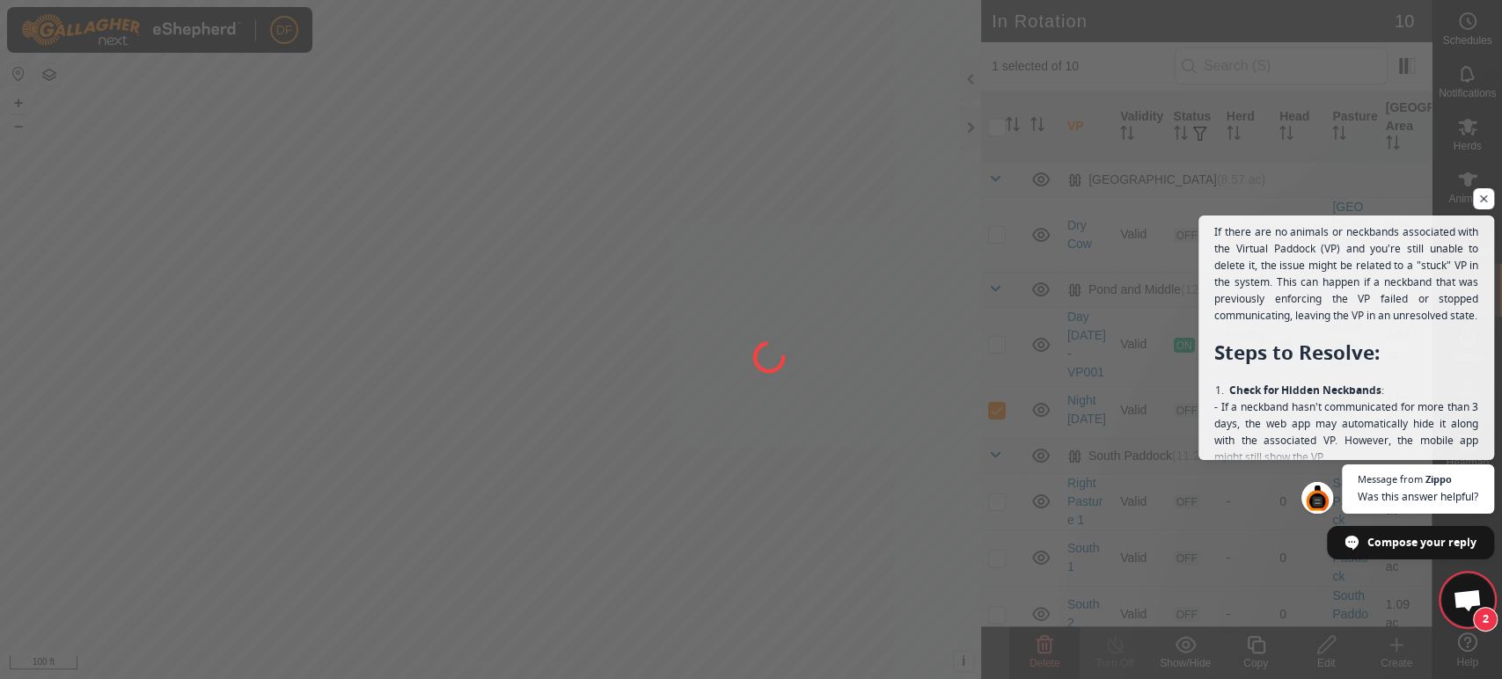
scroll to position [13649, 0]
checkbox input "false"
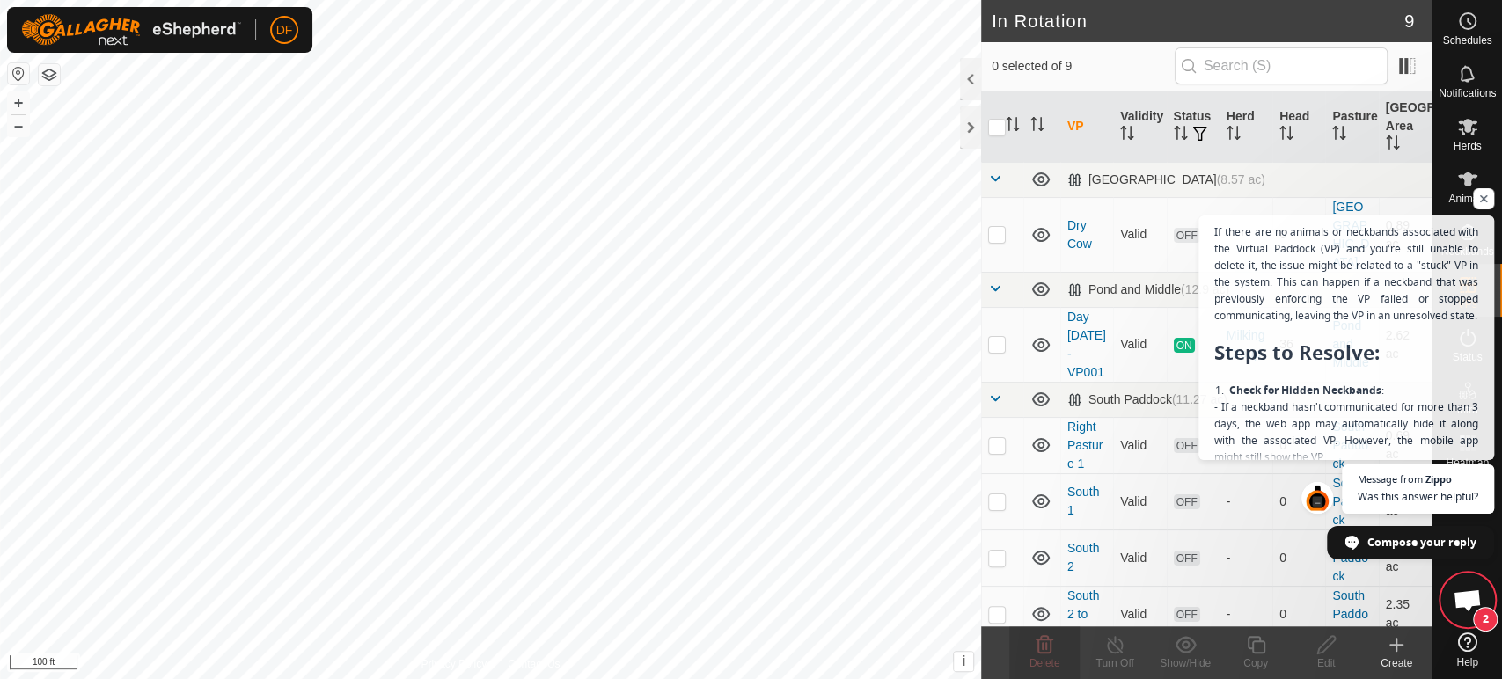
click at [84, 219] on div "DF Schedules Notifications Herds Animals Neckbands VPs Status Infra Heatmap Hel…" at bounding box center [751, 339] width 1502 height 679
click at [1449, 590] on span "2" at bounding box center [1467, 600] width 53 height 53
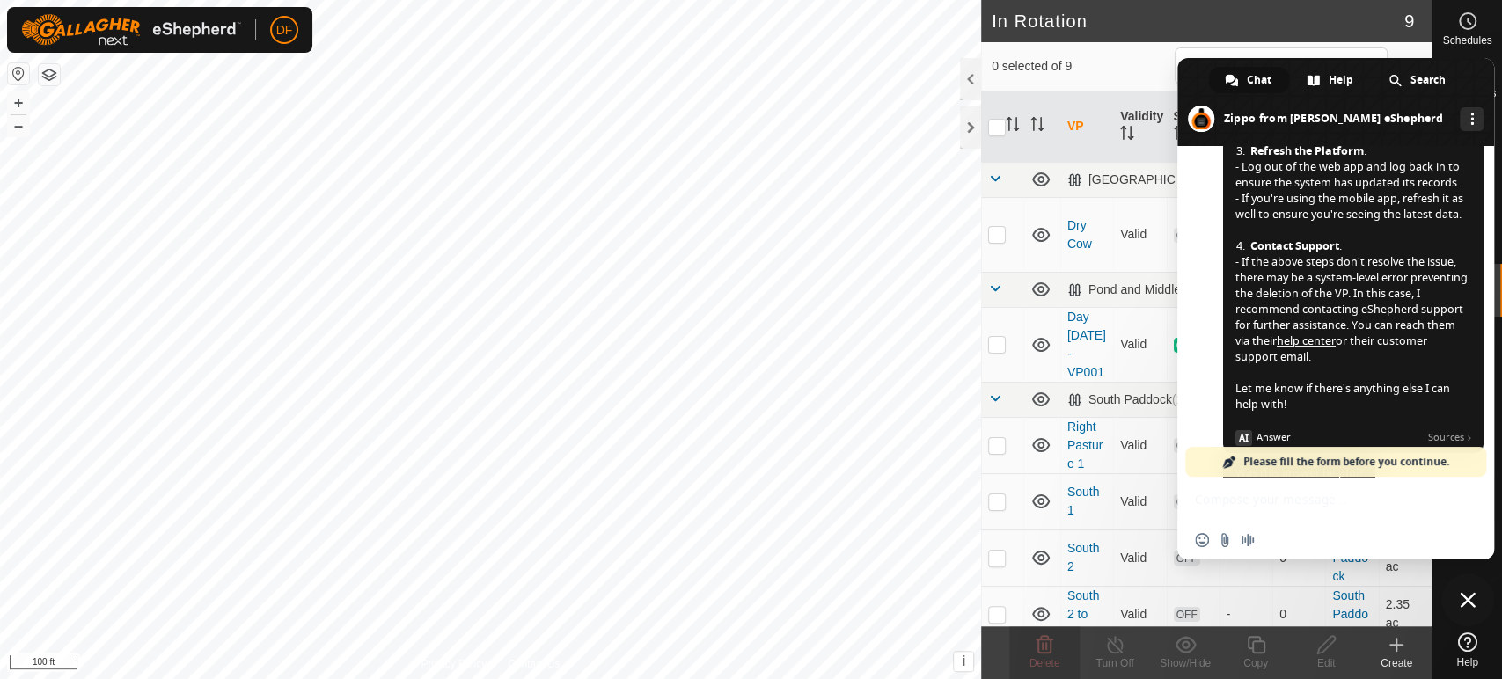
click at [1355, 223] on span "If there are no animals or neckbands associated with the Virtual Paddock (VP) a…" at bounding box center [1351, 28] width 233 height 768
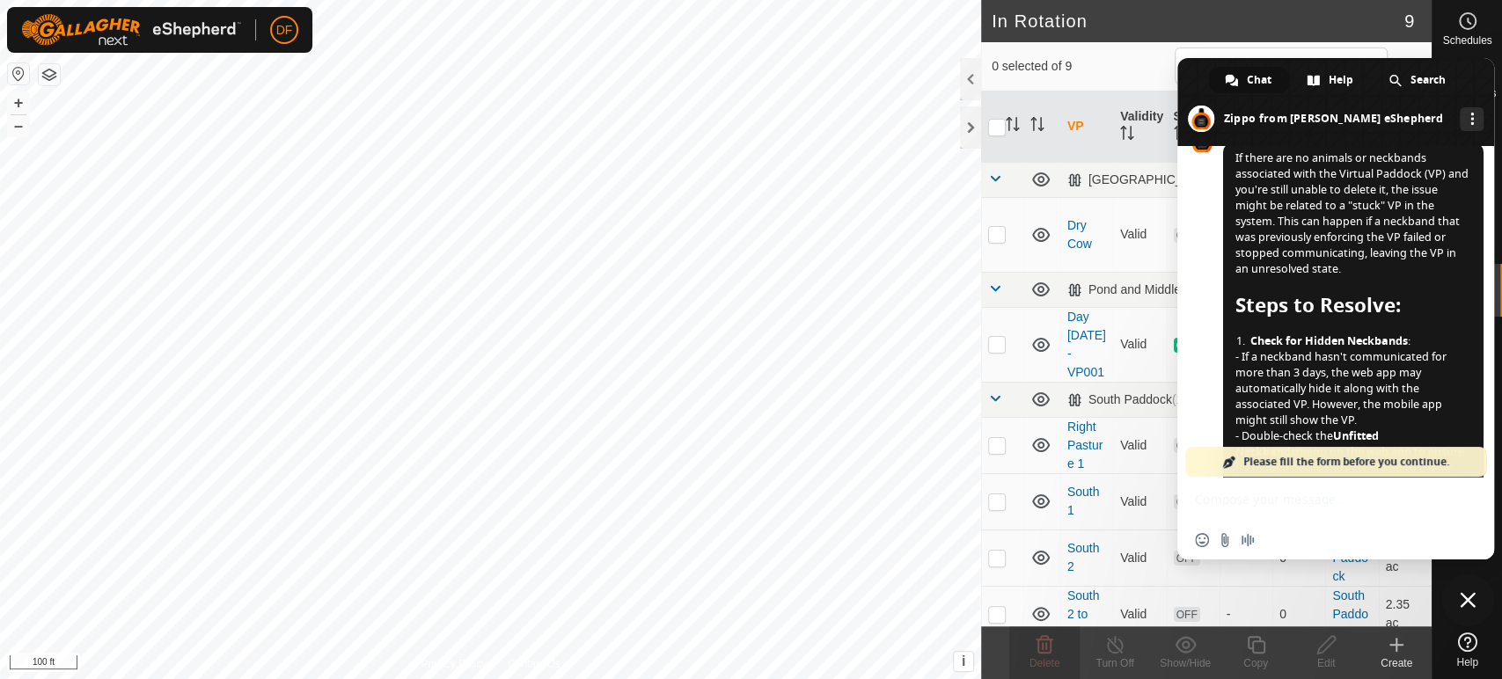
scroll to position [13141, 0]
click at [1469, 608] on span "Close chat" at bounding box center [1468, 600] width 16 height 16
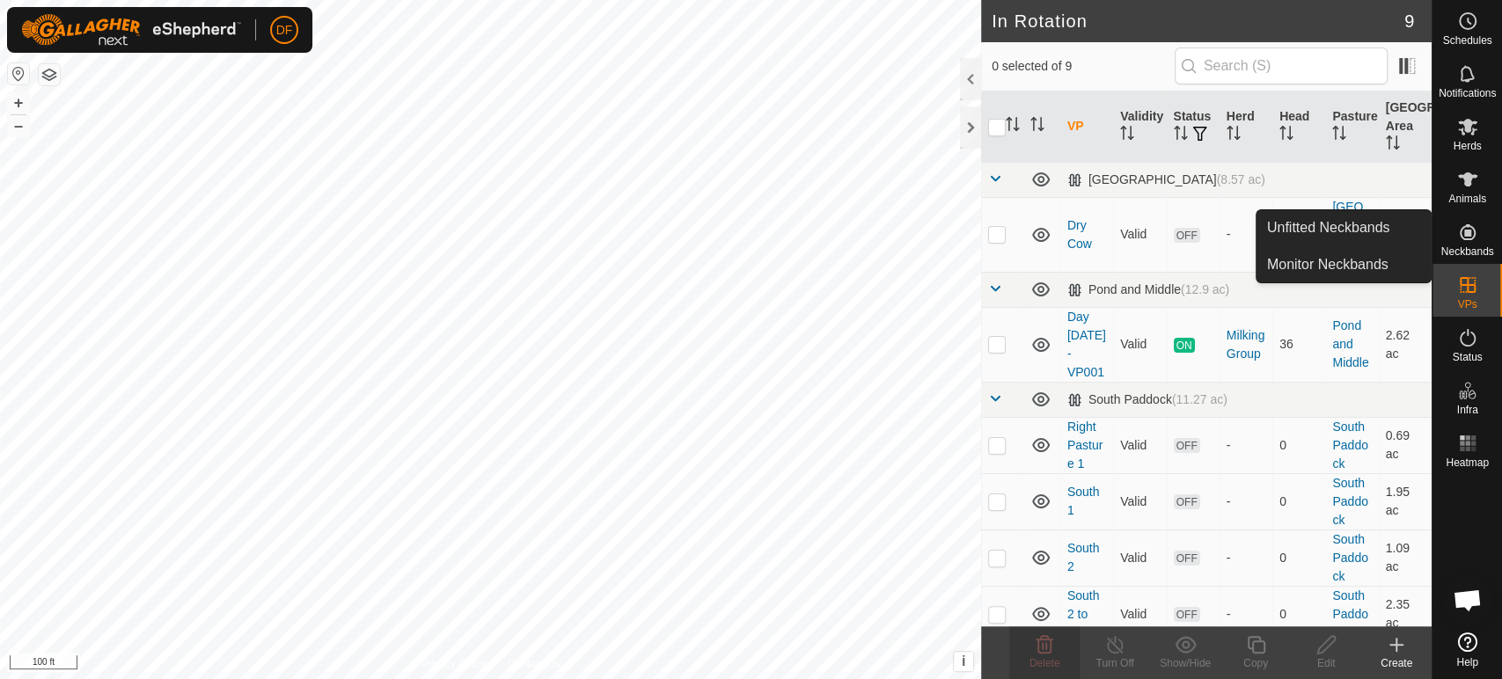
click at [1478, 246] on span "Neckbands" at bounding box center [1466, 251] width 53 height 11
click at [1331, 226] on link "Unfitted Neckbands" at bounding box center [1344, 227] width 174 height 35
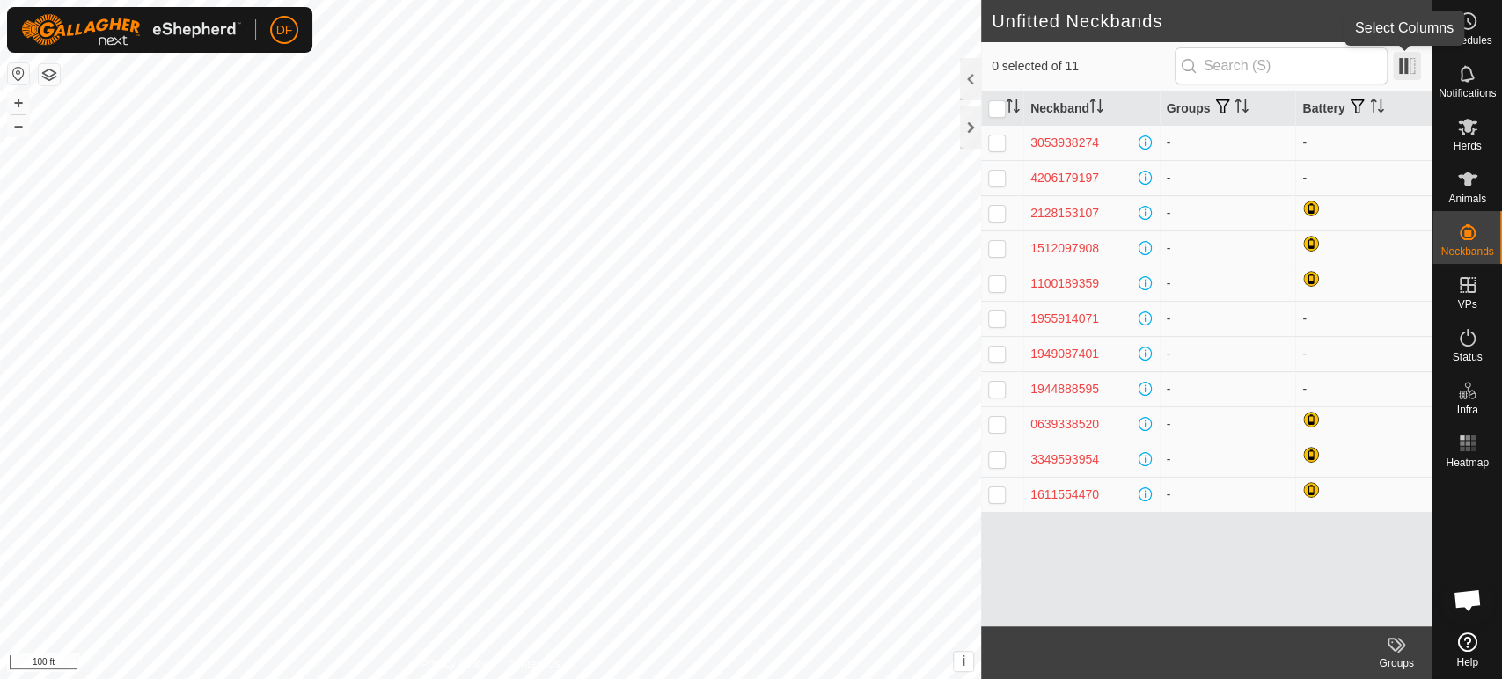
click at [1406, 60] on span at bounding box center [1407, 66] width 28 height 28
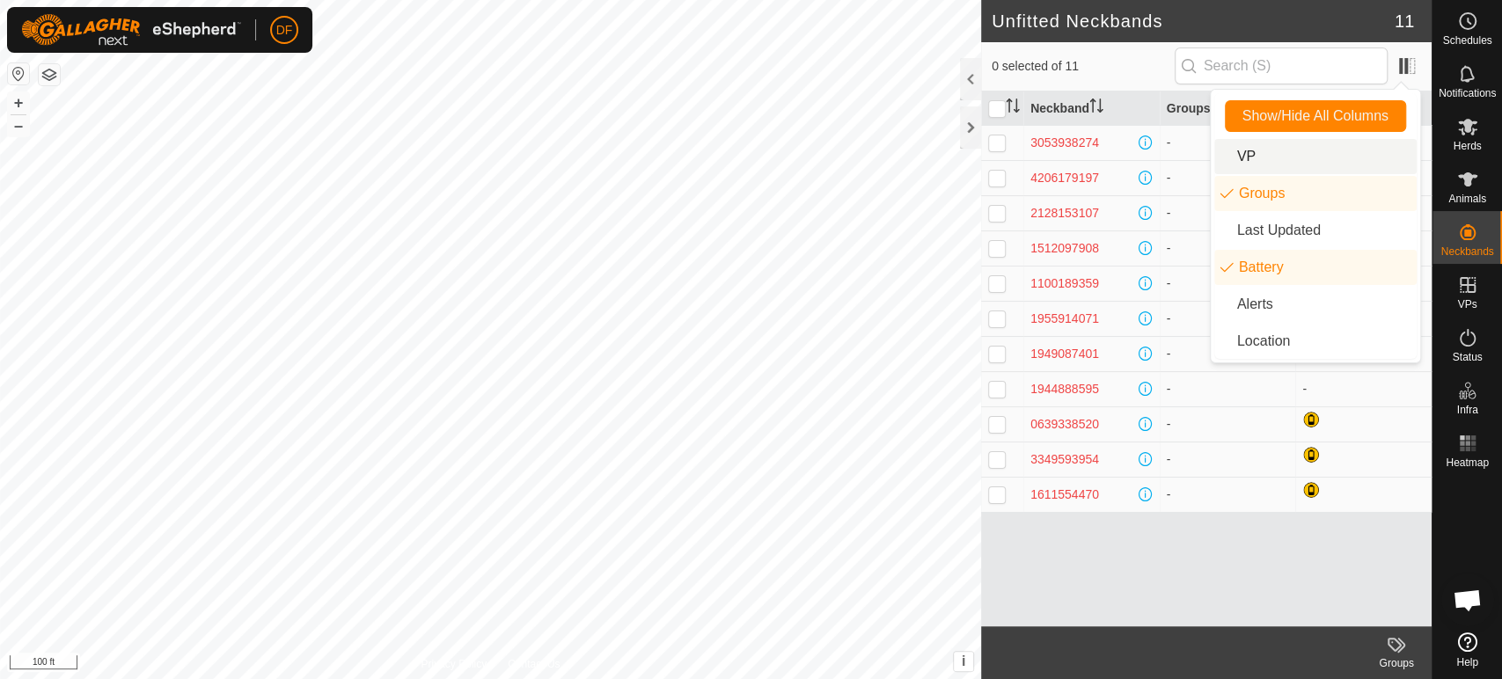
click at [1231, 154] on li "VP" at bounding box center [1315, 156] width 202 height 35
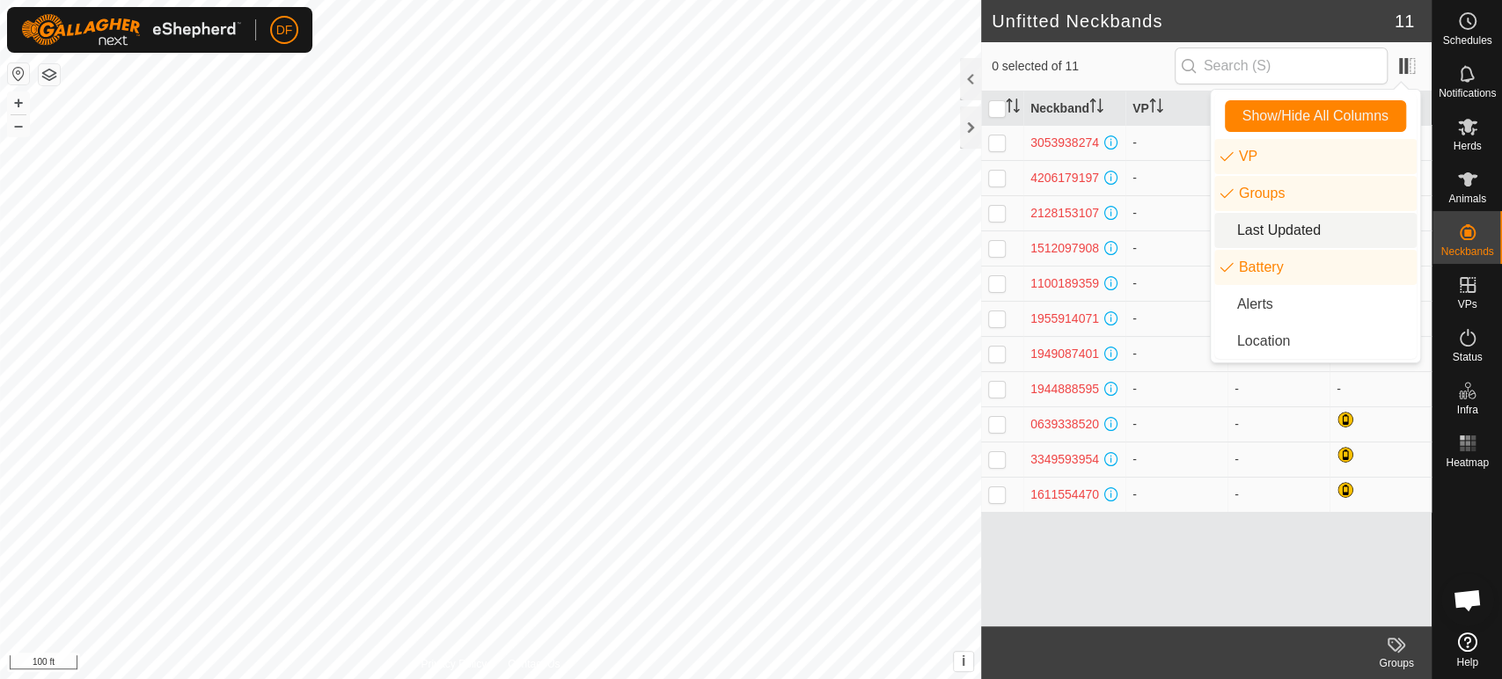
click at [1169, 591] on div "Neckband VP Groups Battery 3053938274 - - - 4206179197 - - - 2128153107 - - 151…" at bounding box center [1206, 359] width 451 height 535
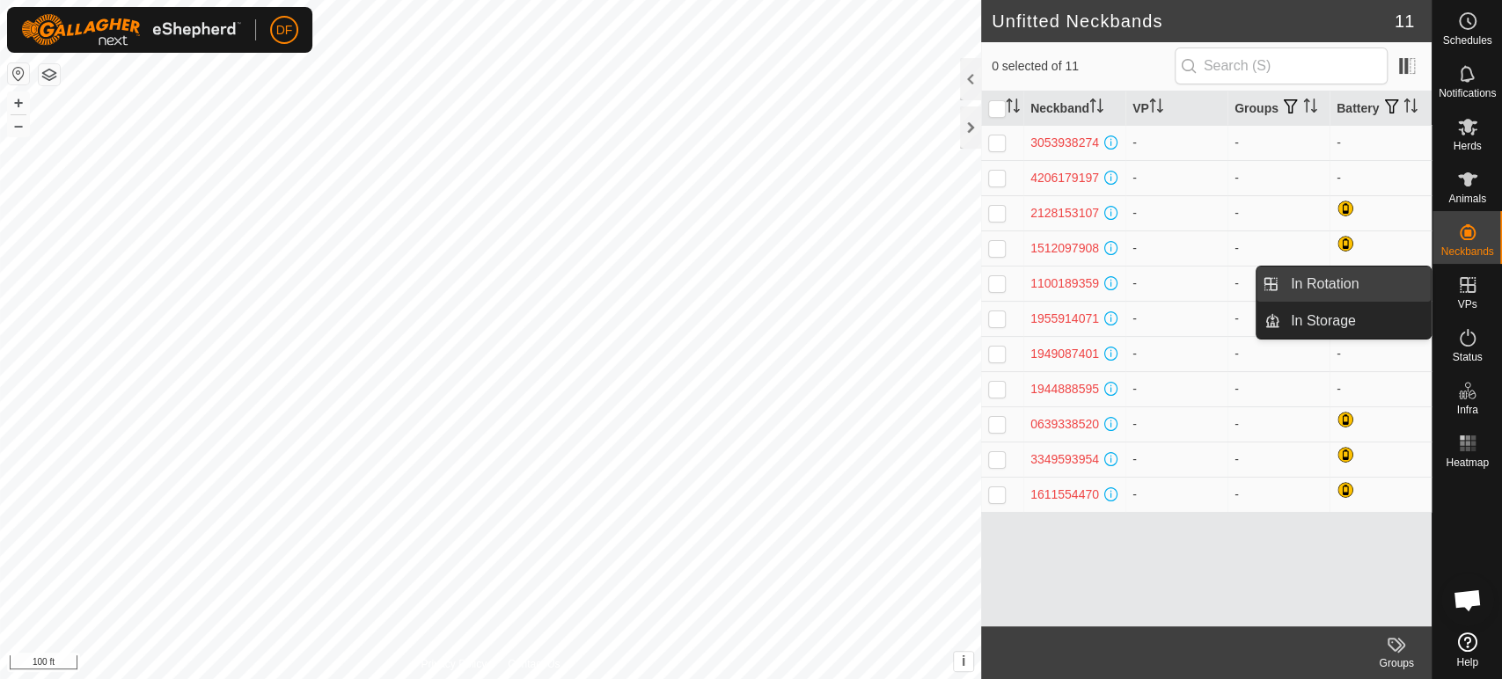
click at [1374, 297] on link "In Rotation" at bounding box center [1355, 284] width 150 height 35
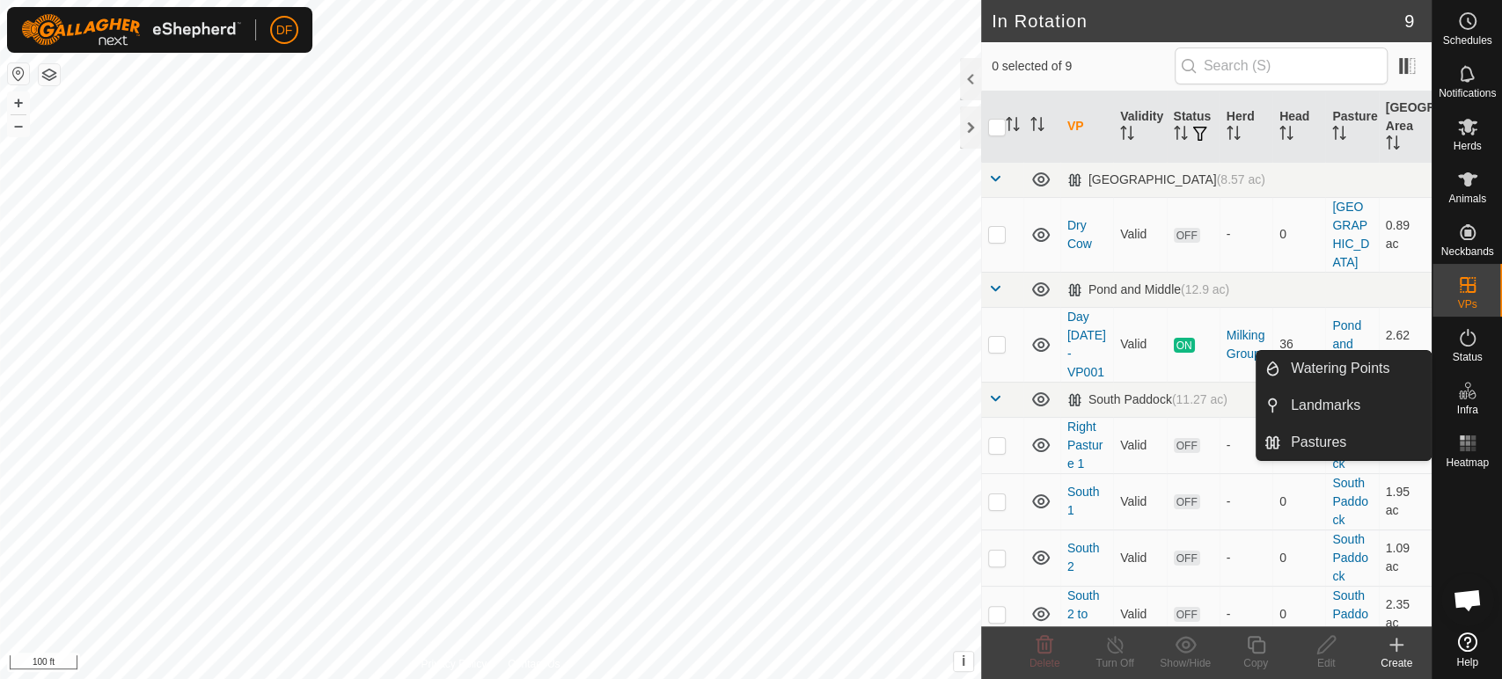
click at [1470, 599] on span "Open chat" at bounding box center [1467, 602] width 29 height 25
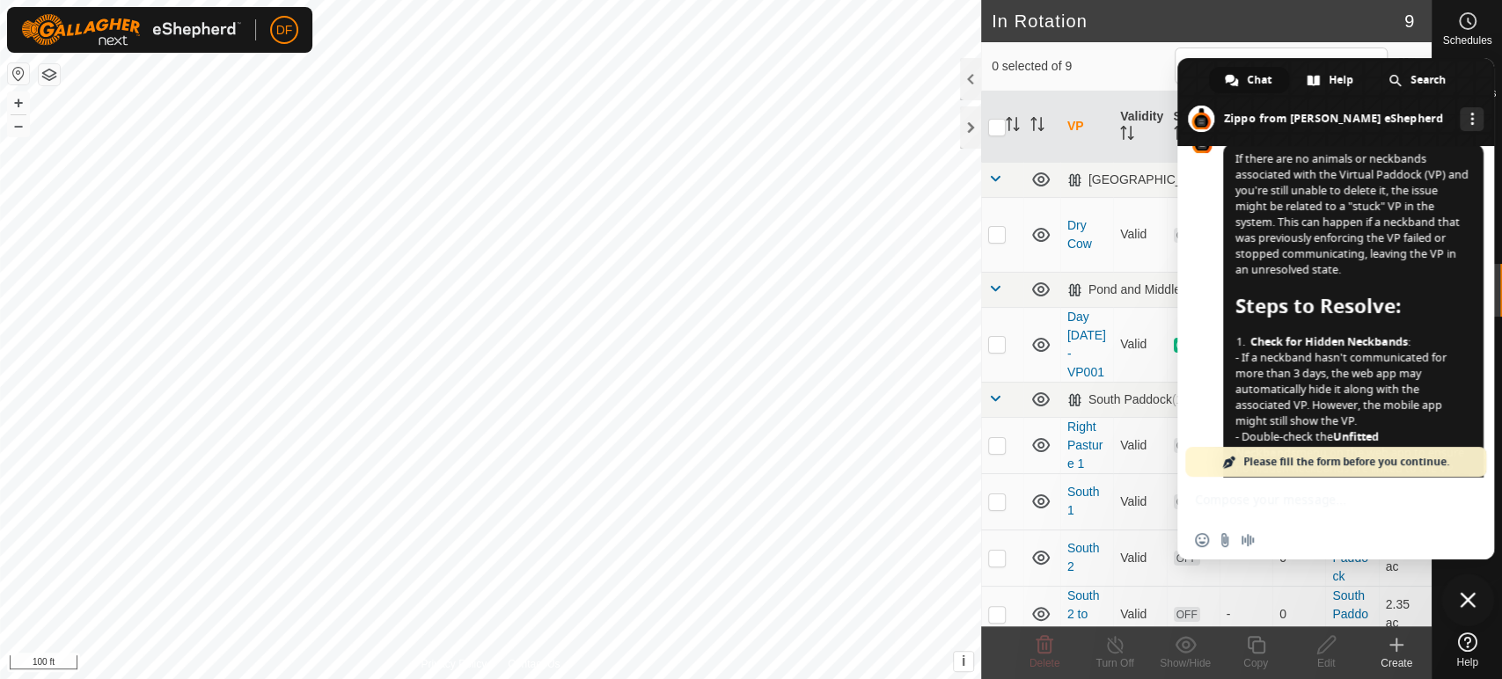
scroll to position [13649, 0]
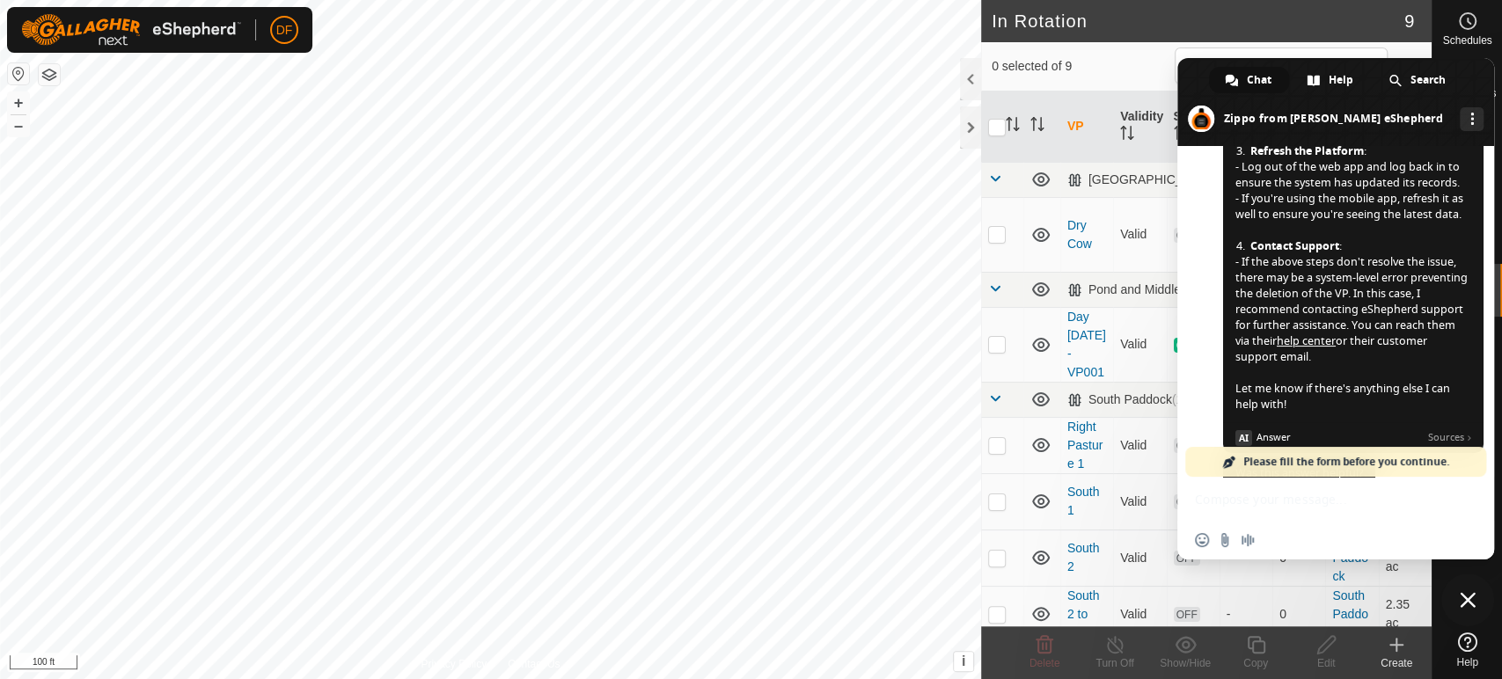
click at [1286, 560] on div "❓ I have another question." at bounding box center [1307, 574] width 169 height 29
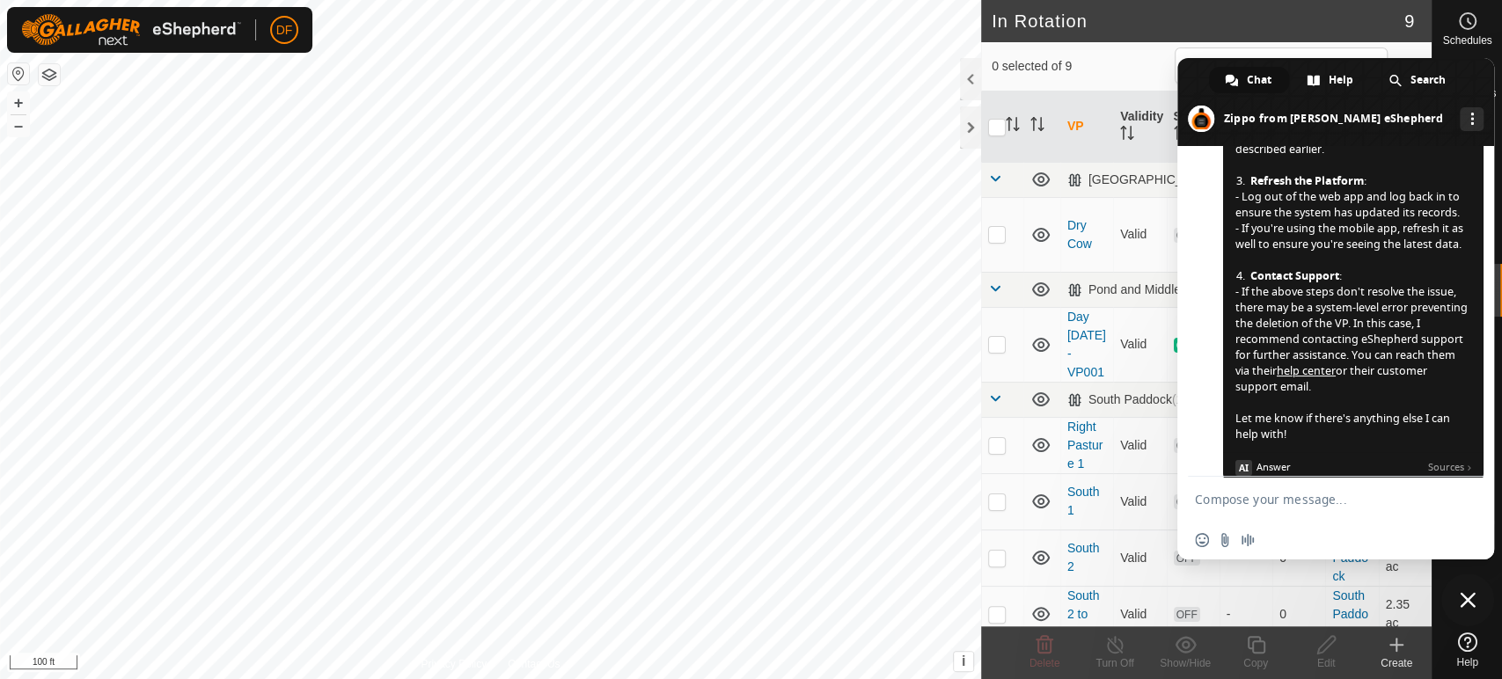
scroll to position [13656, 0]
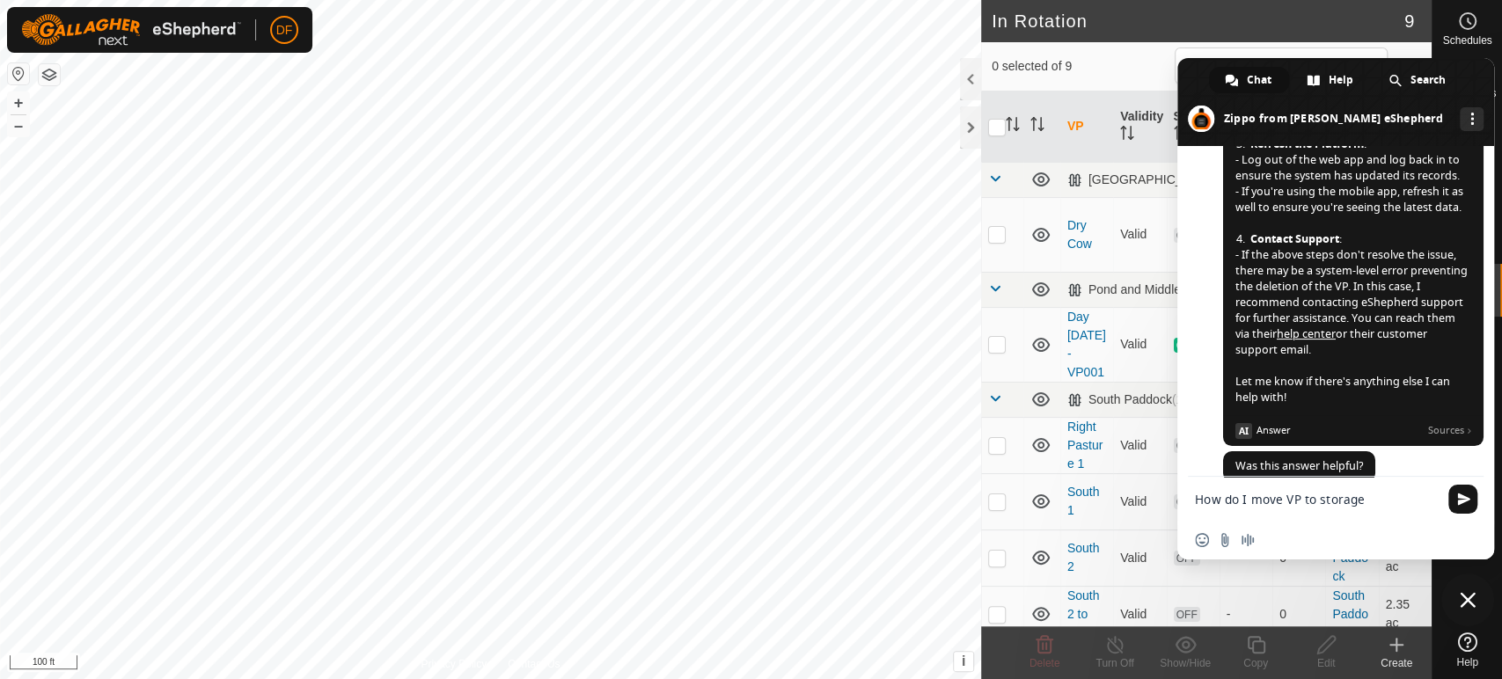
type textarea "How do I move VP to storage/"
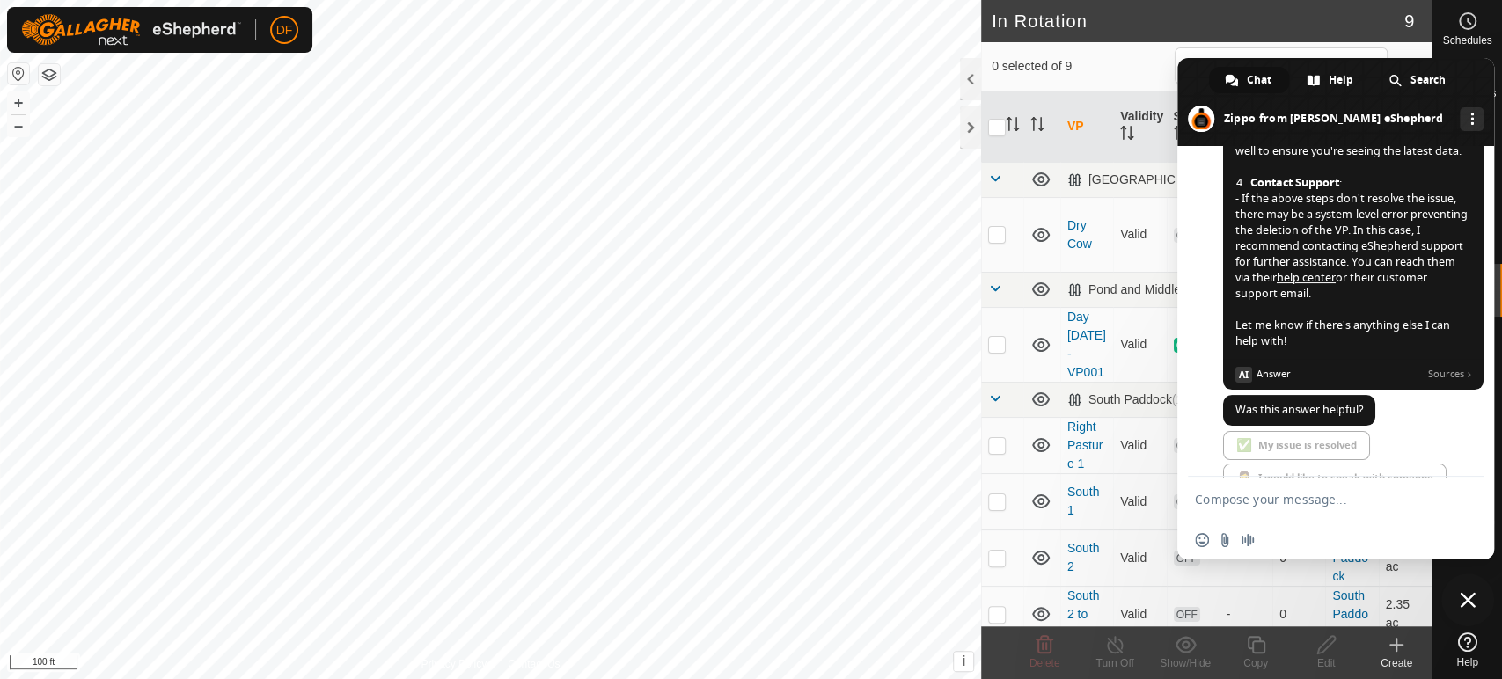
scroll to position [13698, 0]
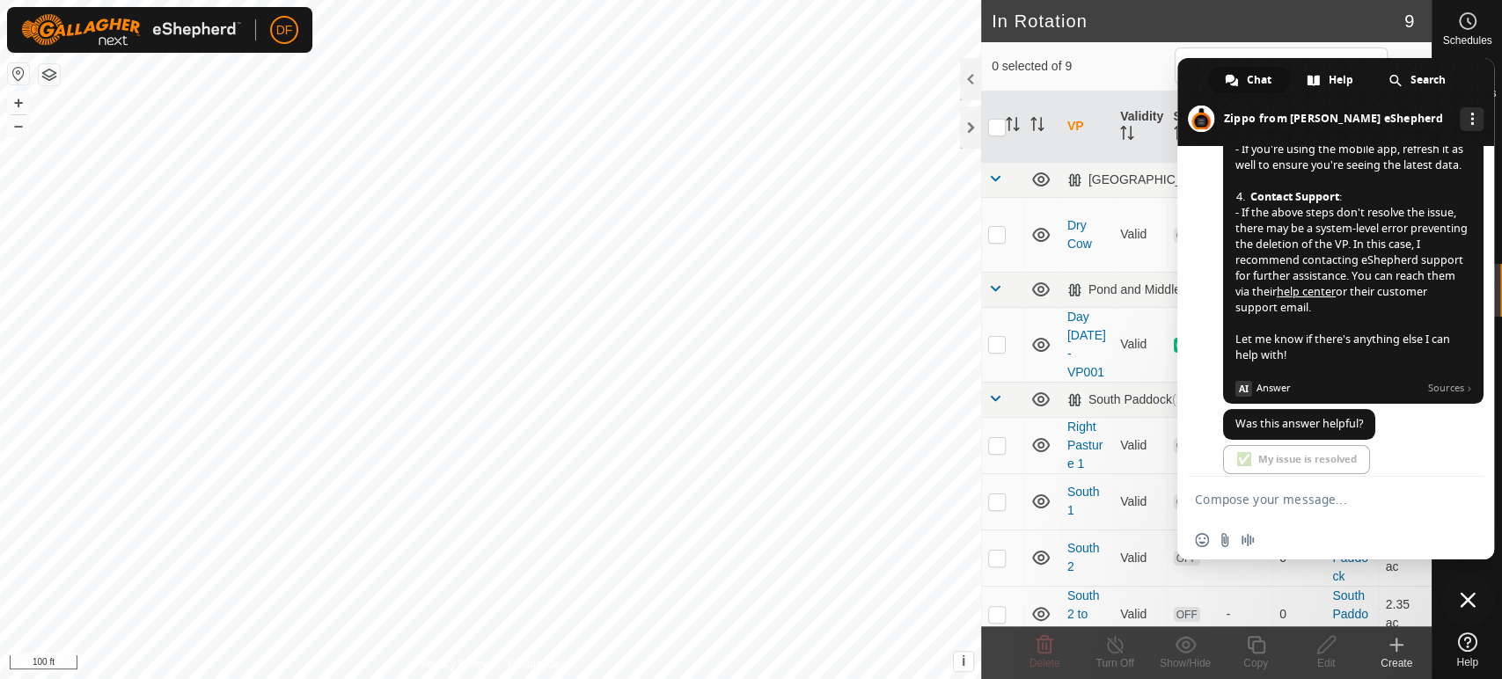
click at [1470, 604] on span "Close chat" at bounding box center [1468, 600] width 16 height 16
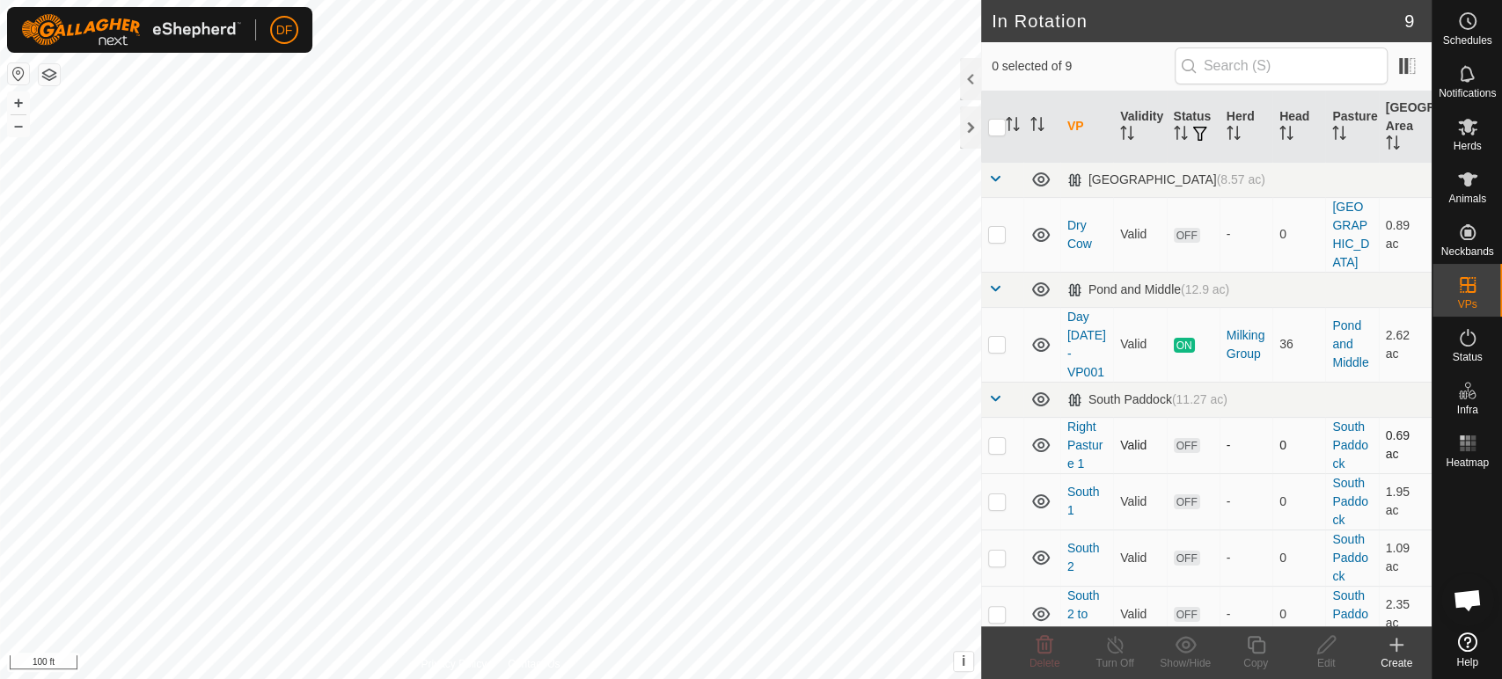
click at [998, 438] on p-checkbox at bounding box center [997, 445] width 18 height 14
checkbox input "true"
click at [1000, 495] on p-checkbox at bounding box center [997, 502] width 18 height 14
checkbox input "true"
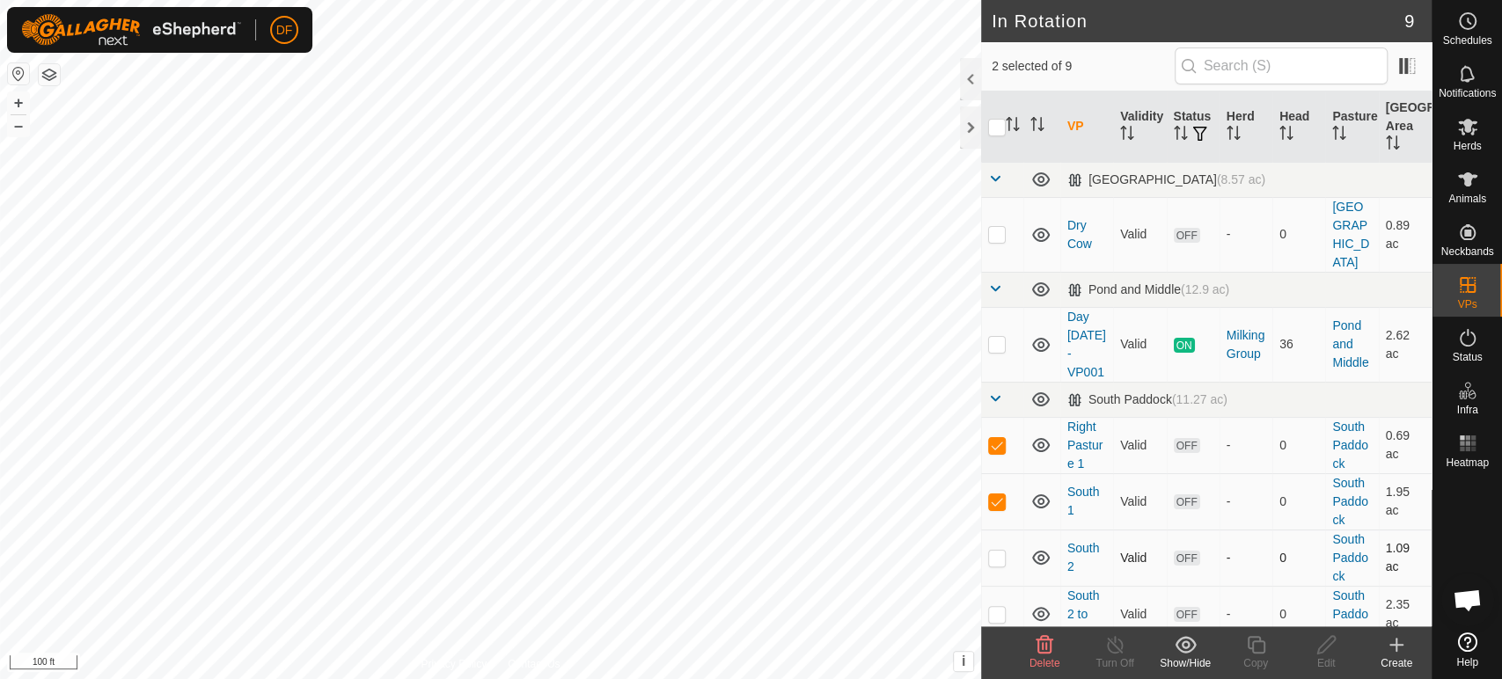
click at [996, 530] on td at bounding box center [1002, 558] width 42 height 56
checkbox input "true"
drag, startPoint x: 1022, startPoint y: 582, endPoint x: 1003, endPoint y: 508, distance: 77.3
click at [1003, 508] on tbody "North Lower (8.57 ac) Dry Cow Valid OFF - 0 North Lower 0.89 ac Pond and Middle…" at bounding box center [1206, 504] width 451 height 685
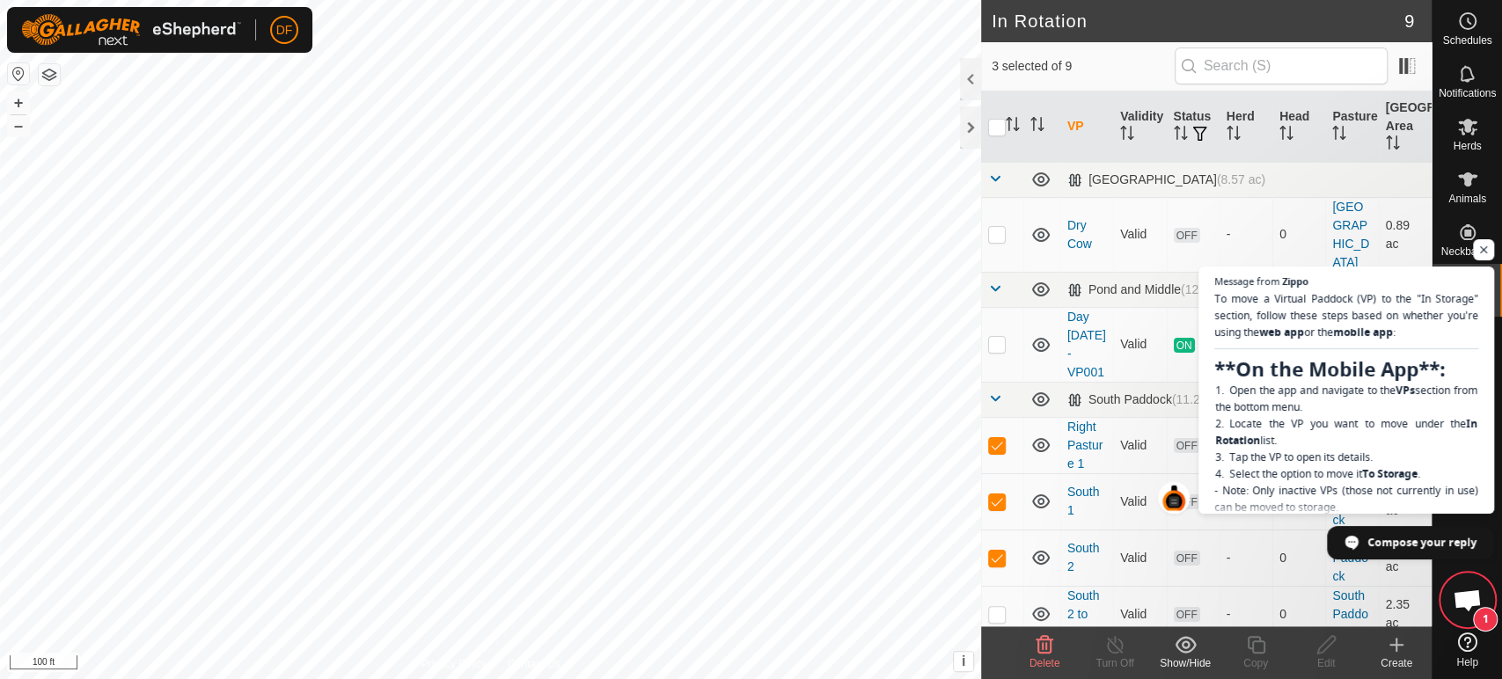
click at [1042, 644] on icon at bounding box center [1045, 645] width 17 height 18
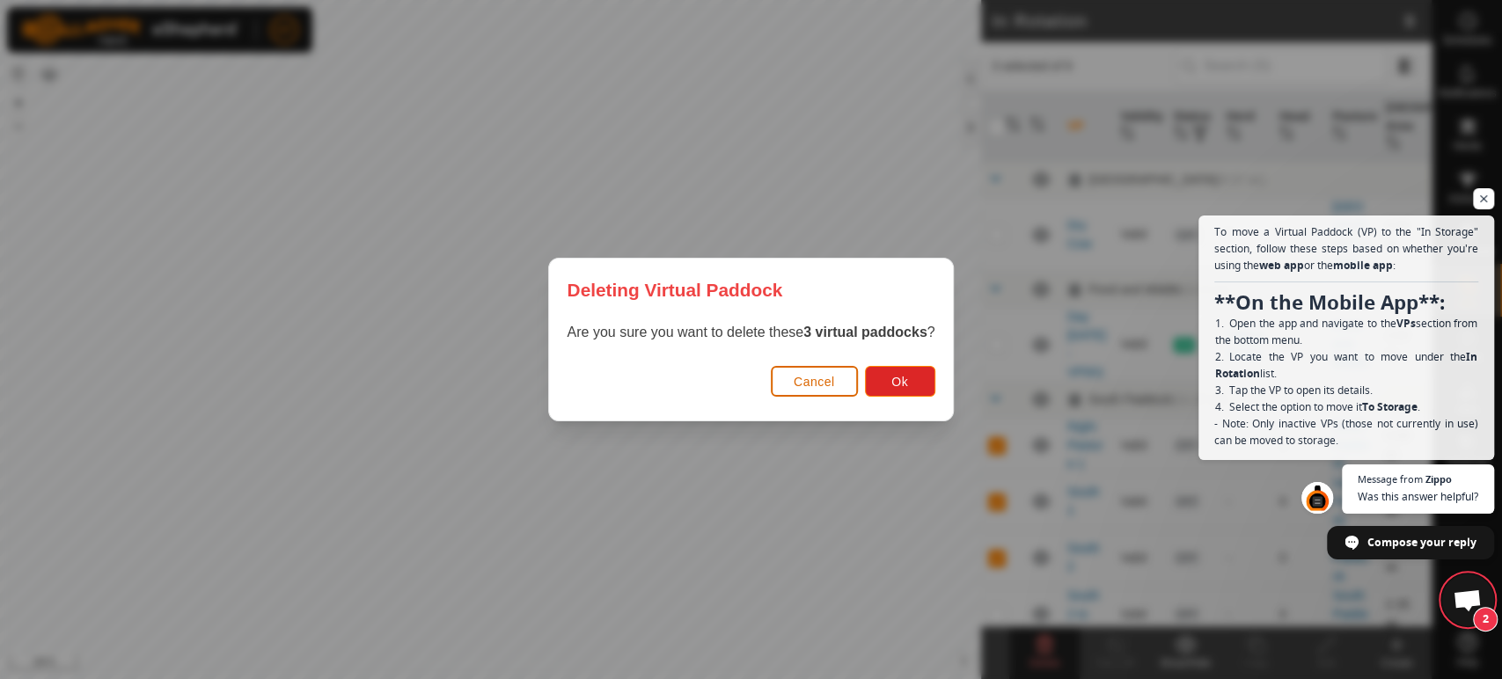
scroll to position [14455, 0]
click at [883, 387] on button "Ok" at bounding box center [900, 381] width 70 height 31
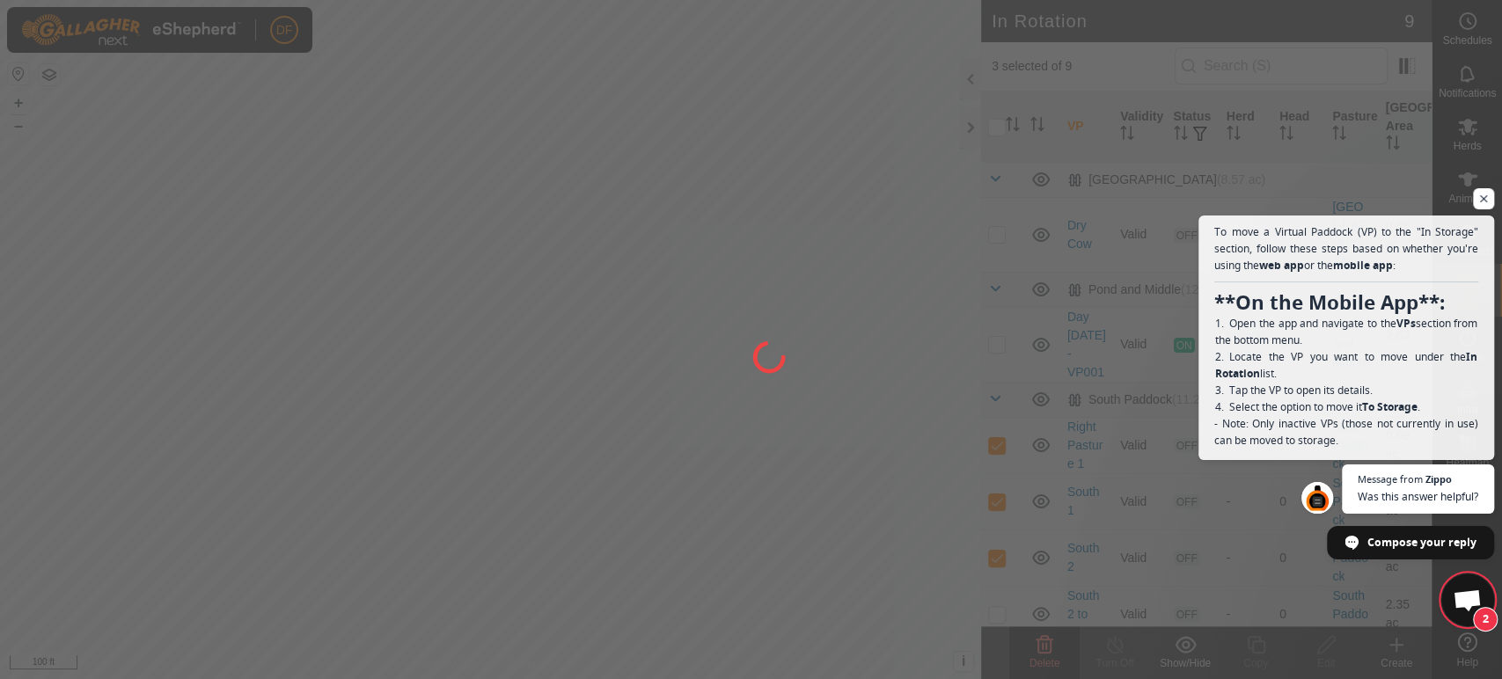
checkbox input "false"
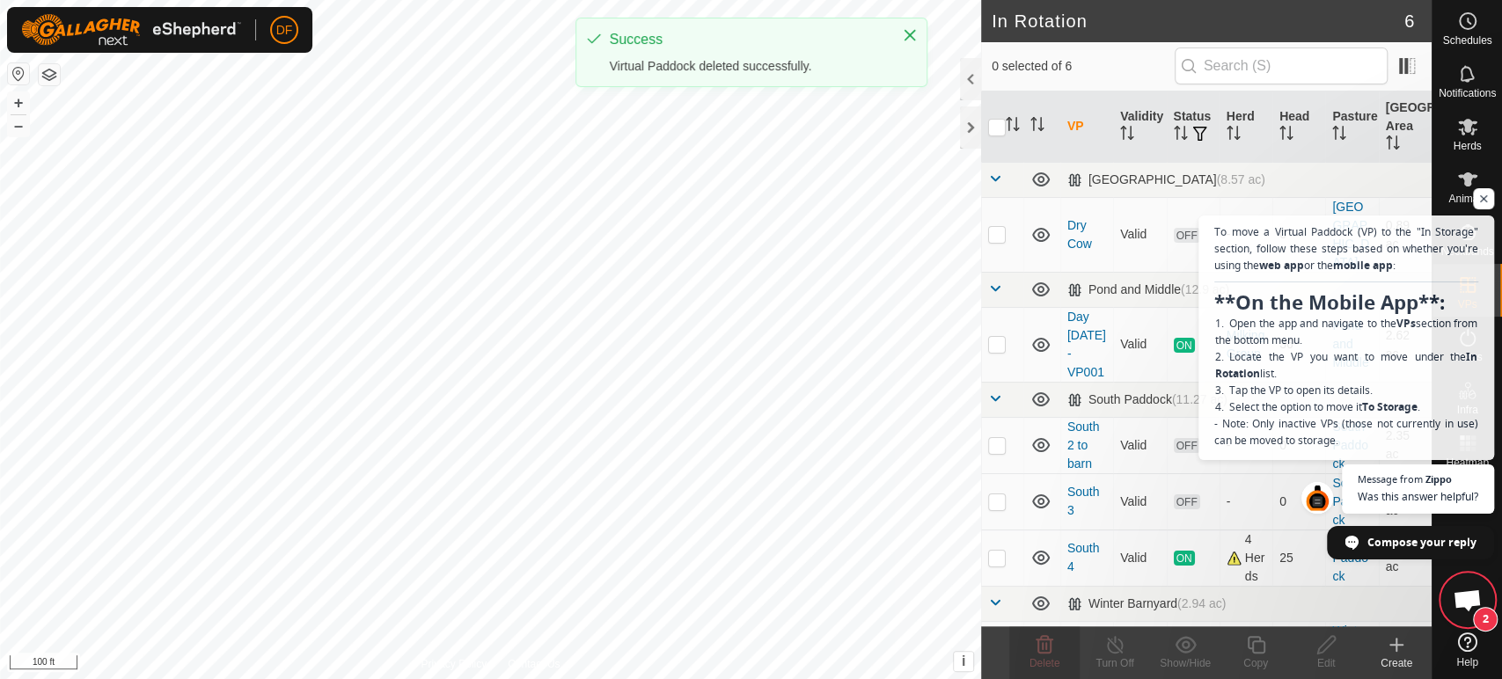
click at [1457, 583] on span "2" at bounding box center [1467, 600] width 53 height 53
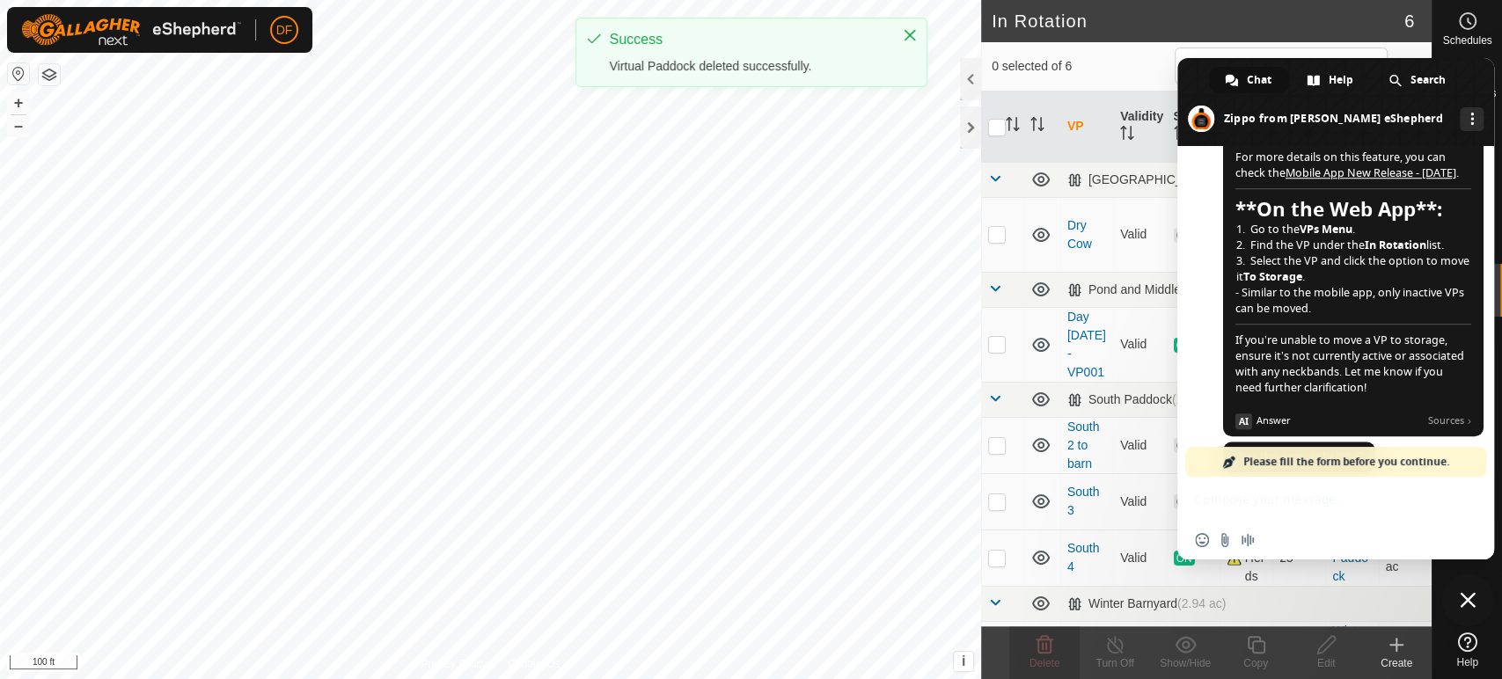
click at [1323, 256] on span "To move a Virtual Paddock (VP) to the "In Storage" section, follow these steps …" at bounding box center [1353, 165] width 260 height 541
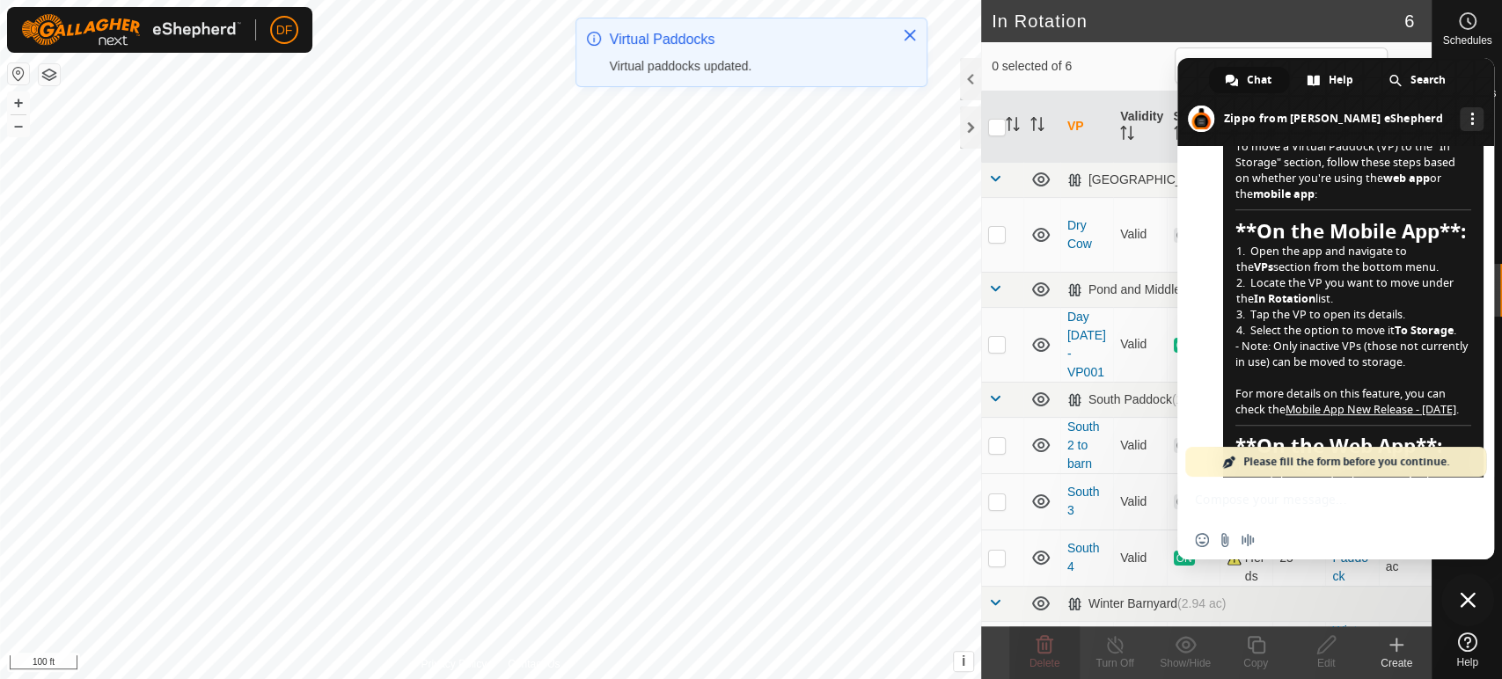
scroll to position [14220, 0]
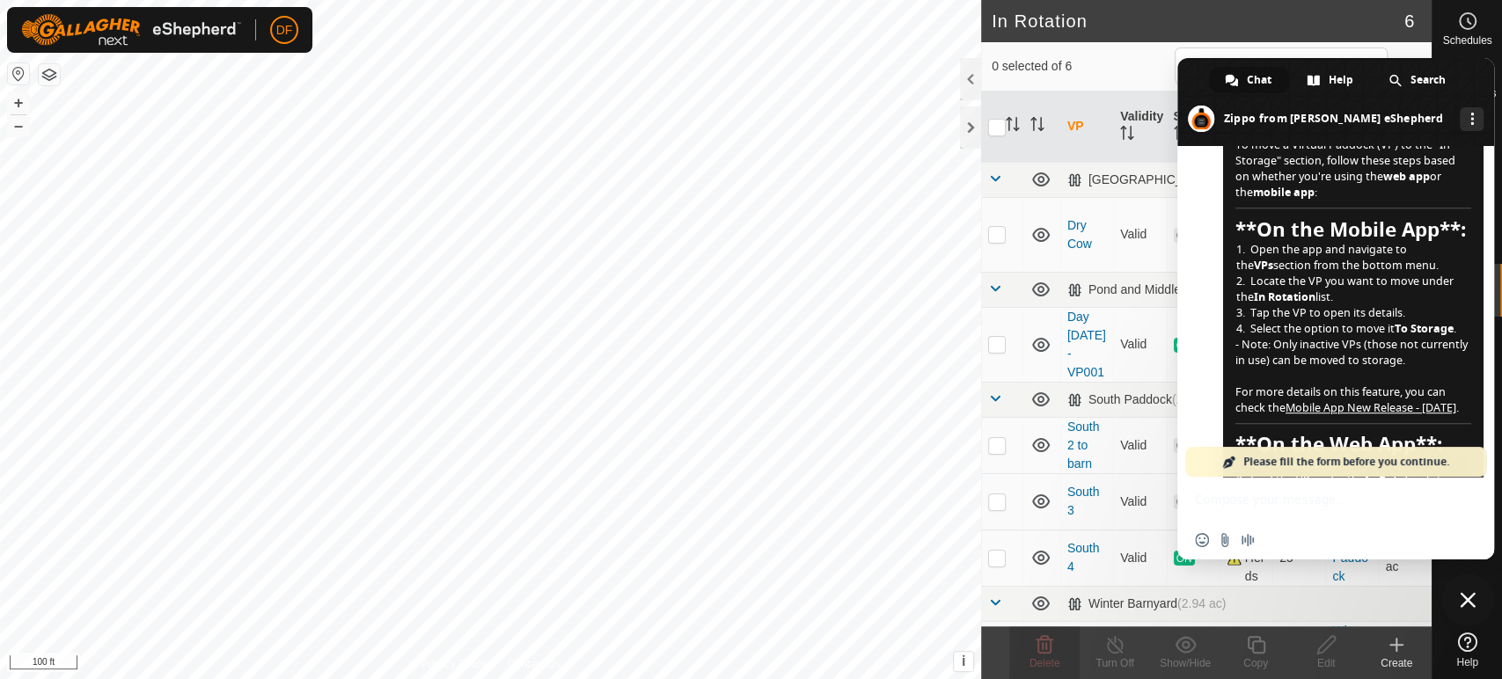
click at [1462, 597] on span "Close chat" at bounding box center [1468, 600] width 16 height 16
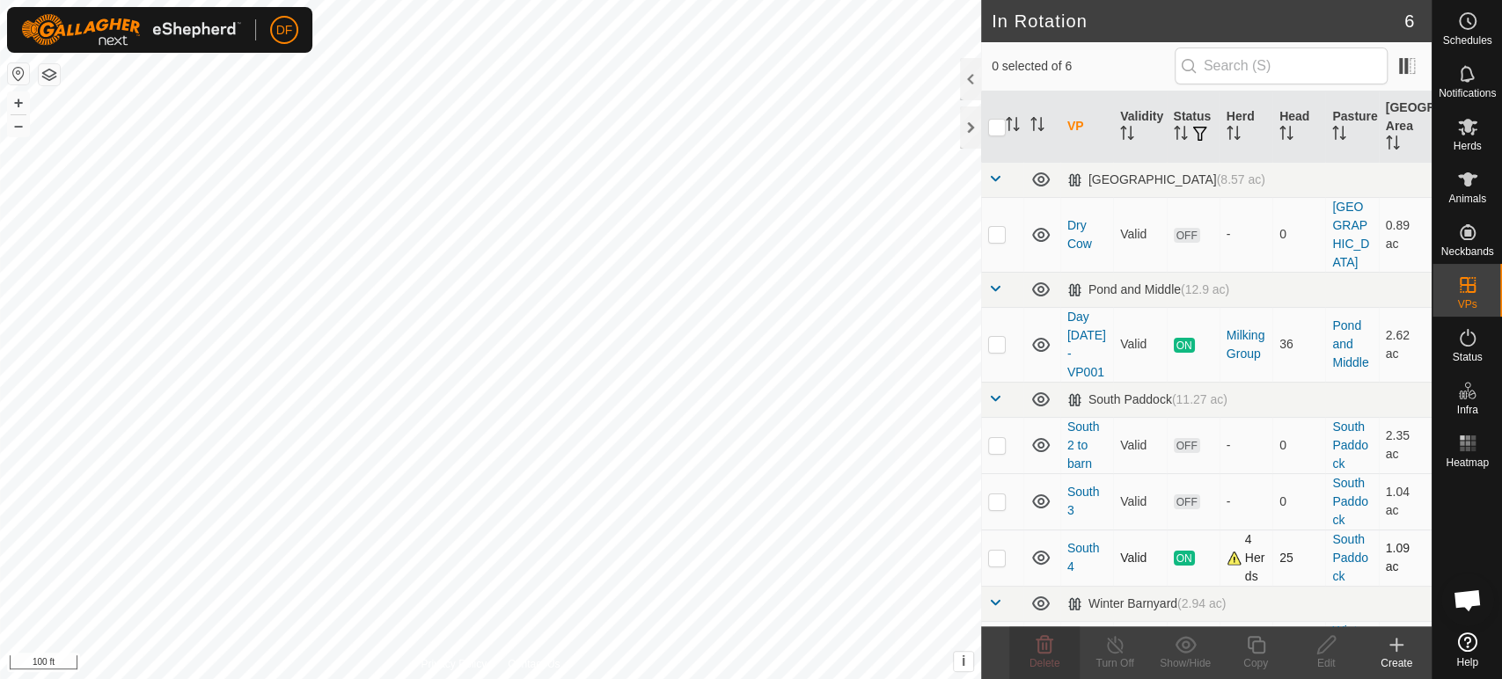
click at [996, 551] on p-checkbox at bounding box center [997, 558] width 18 height 14
click at [1476, 600] on span "Open chat" at bounding box center [1467, 602] width 29 height 25
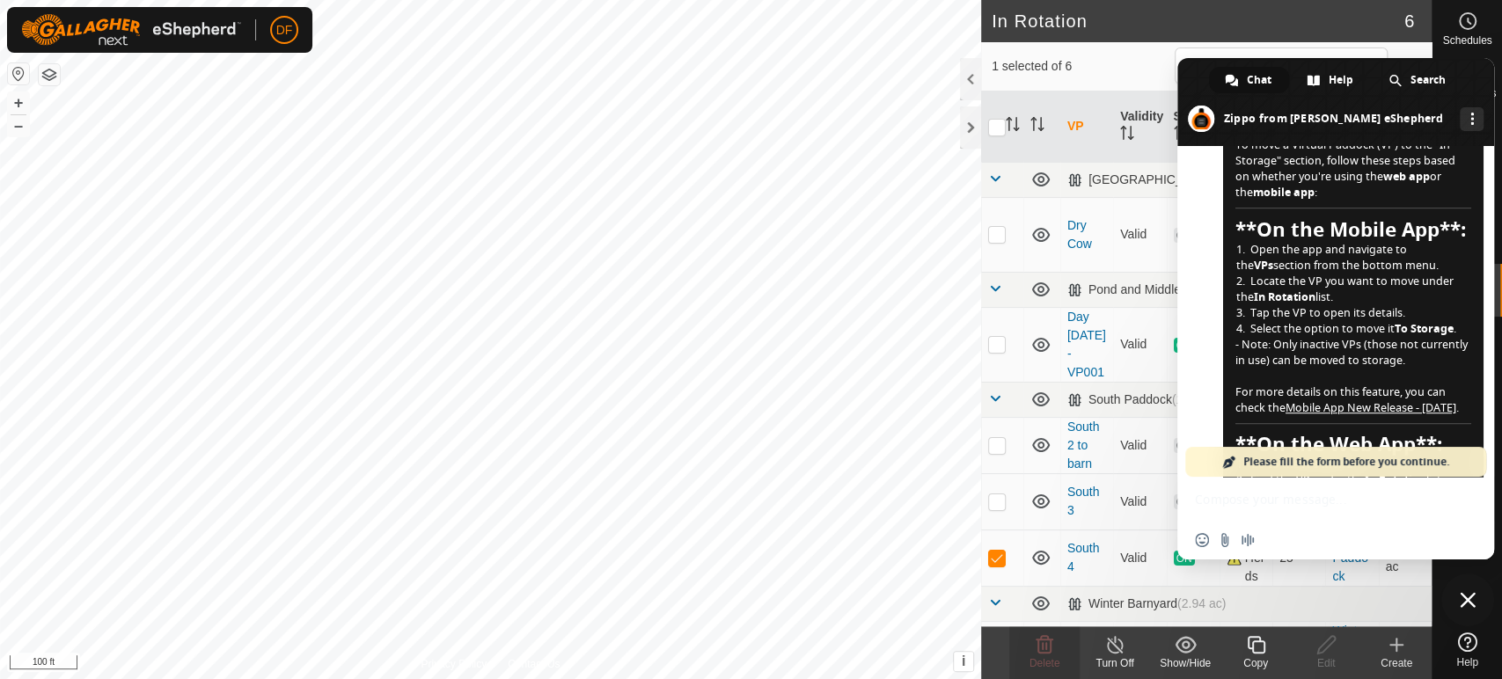
scroll to position [14455, 0]
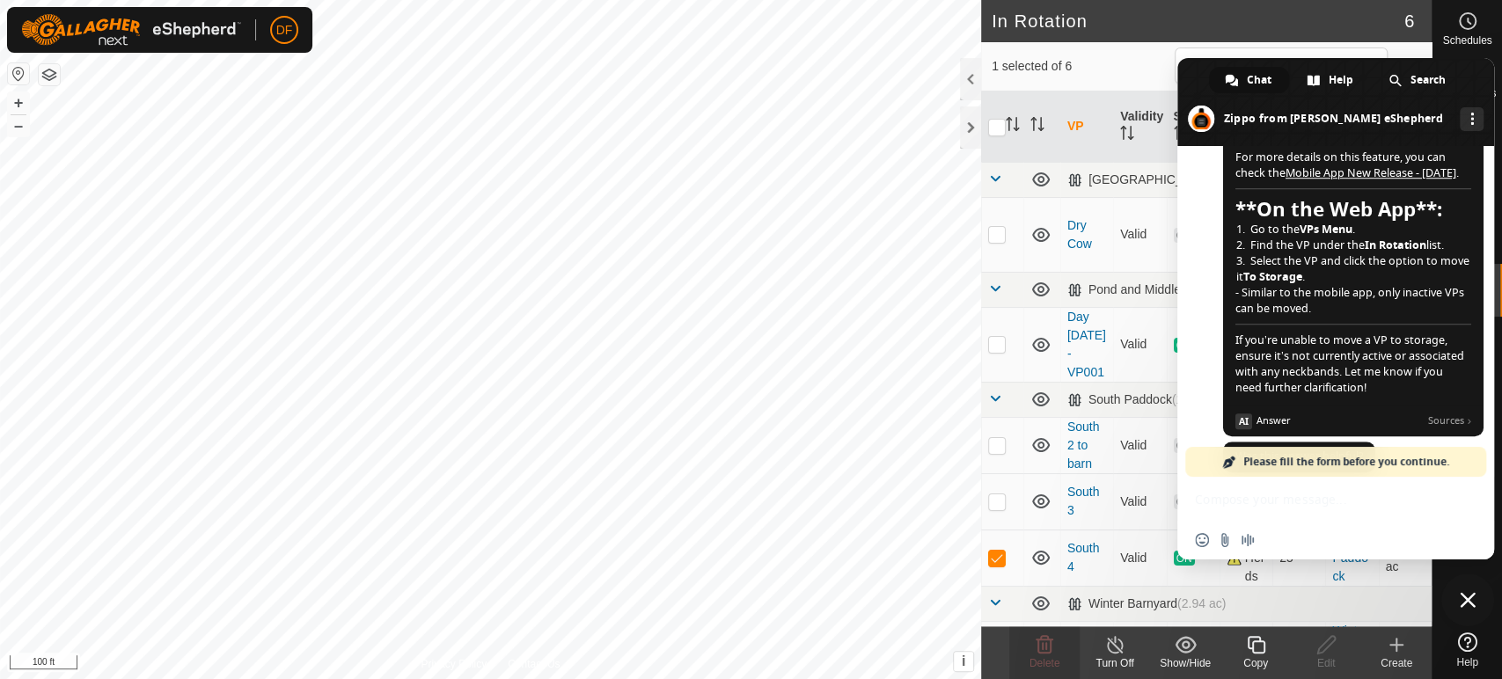
click at [1371, 252] on span "To move a Virtual Paddock (VP) to the "In Storage" section, follow these steps …" at bounding box center [1353, 165] width 260 height 541
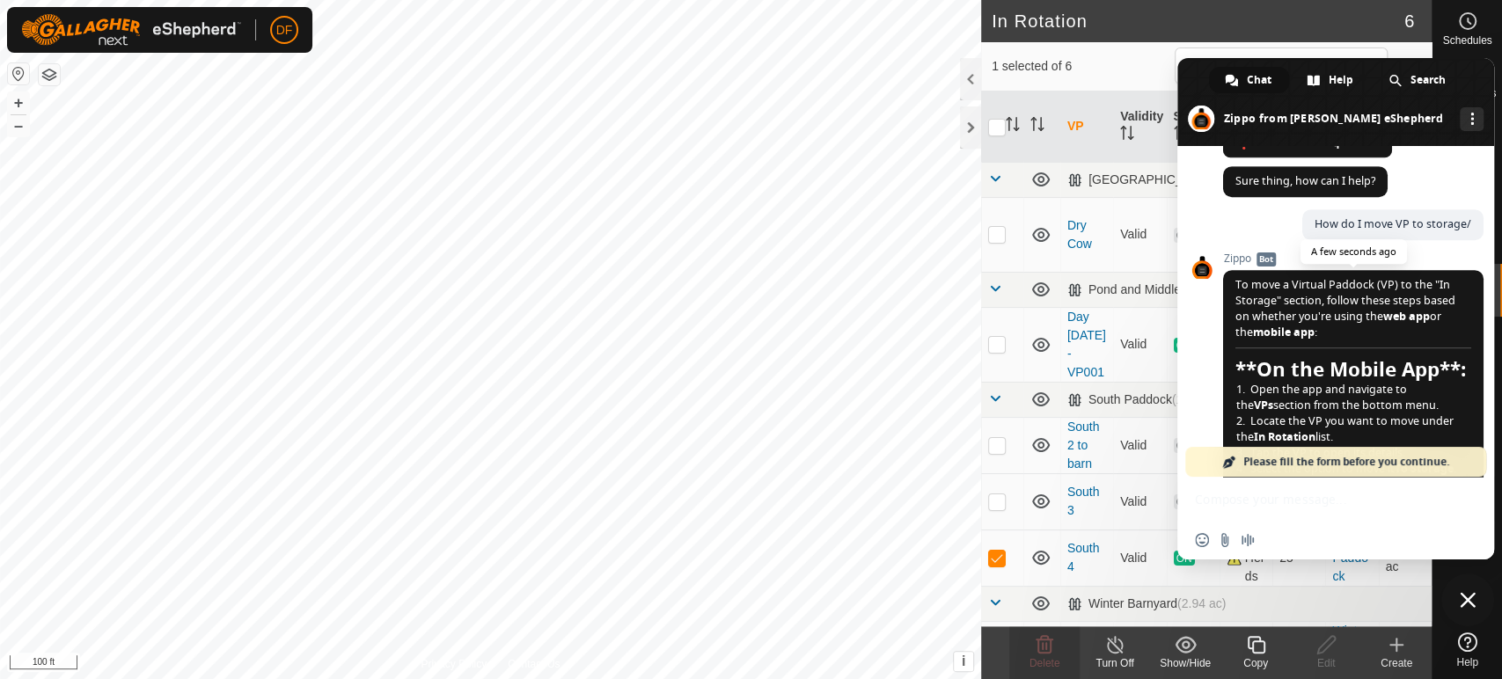
scroll to position [14064, 0]
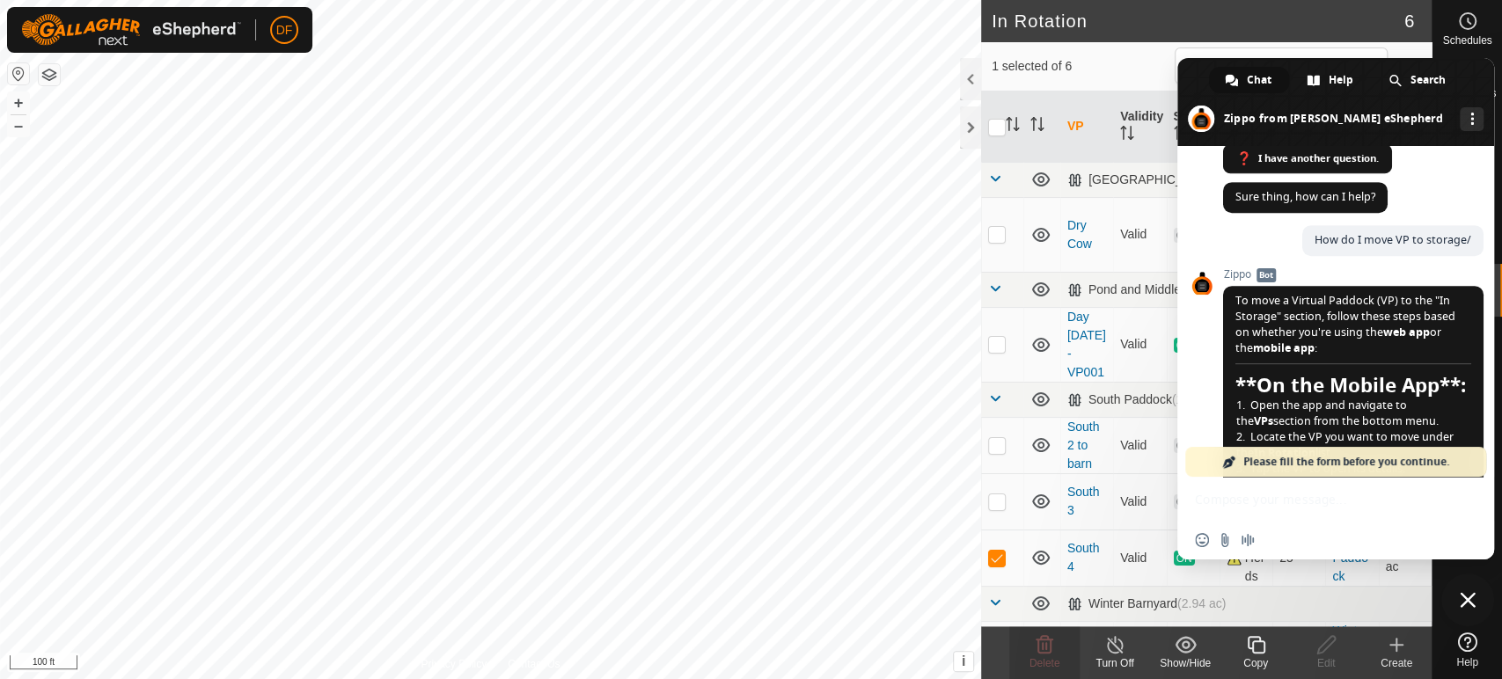
click at [1471, 597] on span "Close chat" at bounding box center [1468, 600] width 16 height 16
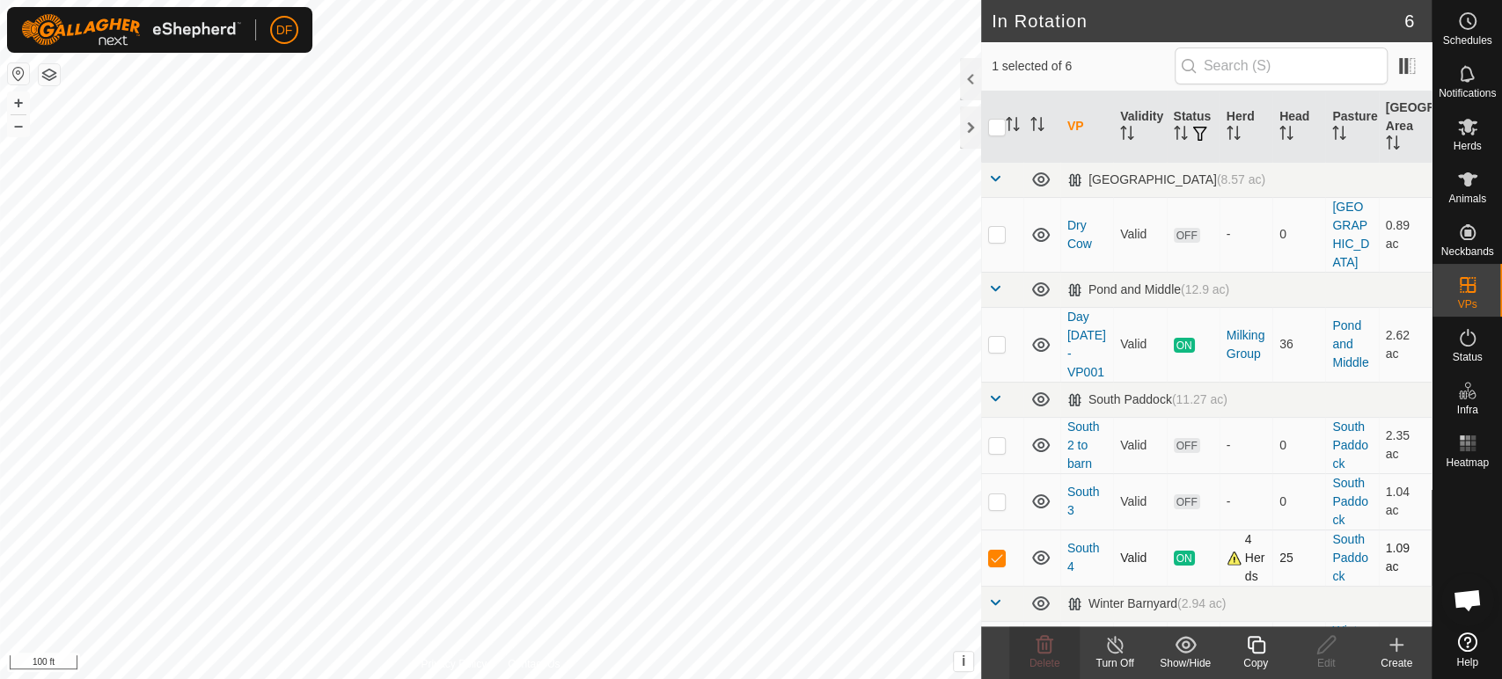
click at [1000, 551] on p-checkbox at bounding box center [997, 558] width 18 height 14
checkbox input "false"
click at [1088, 541] on link "South 4" at bounding box center [1083, 557] width 33 height 33
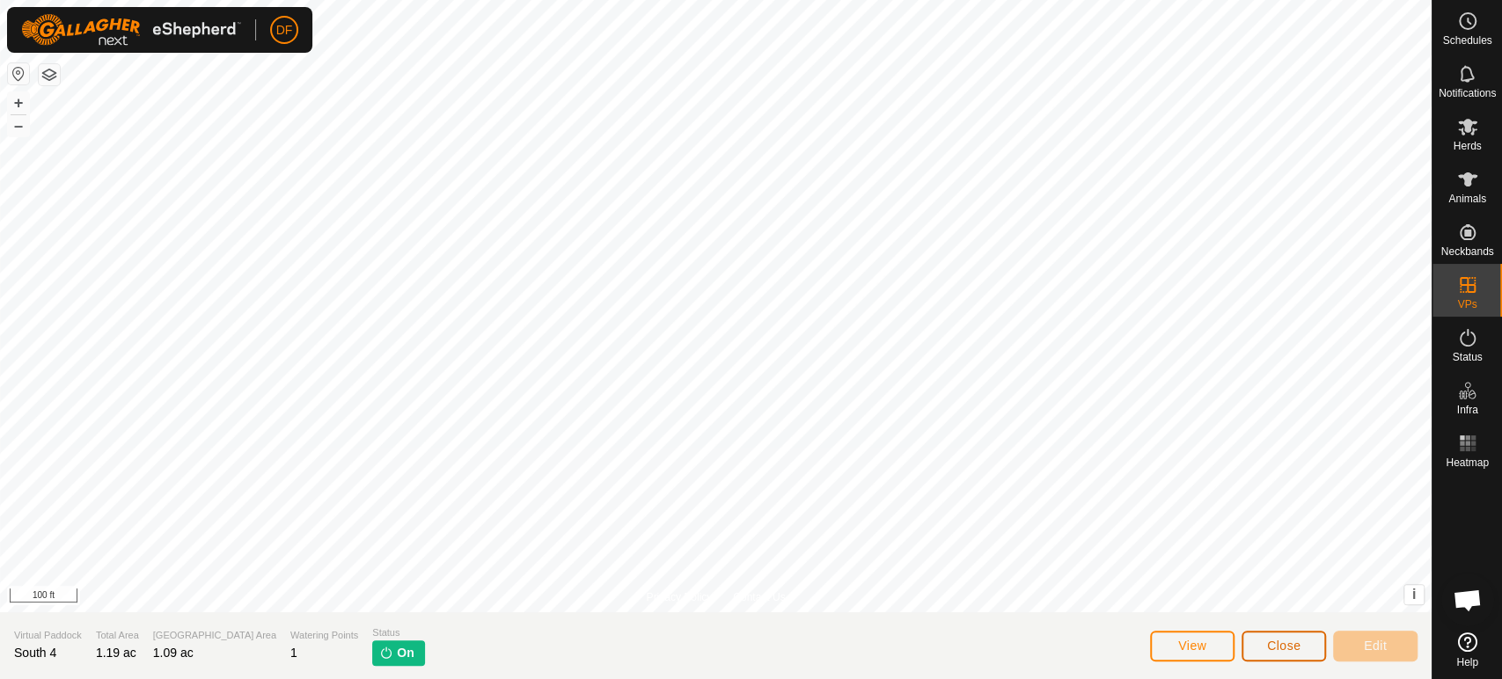
click at [1285, 642] on span "Close" at bounding box center [1283, 646] width 33 height 14
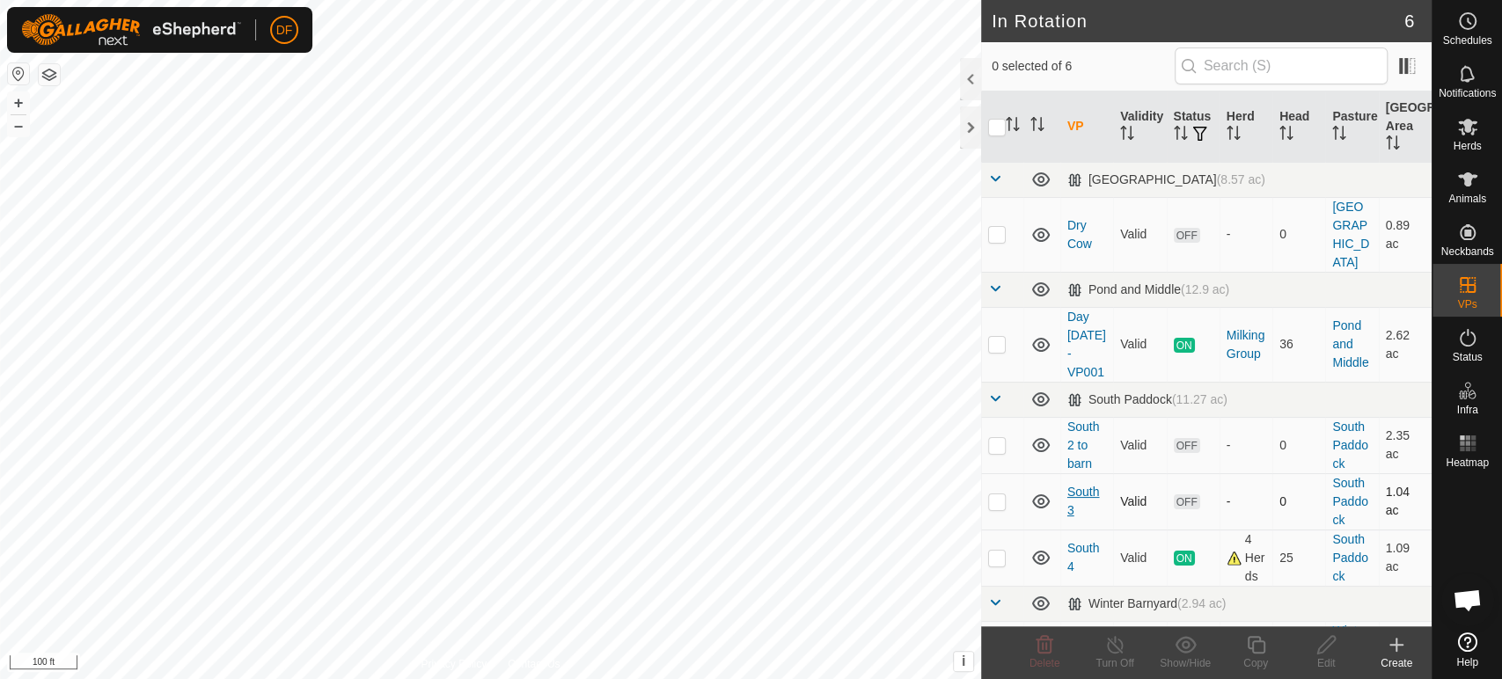
click at [1081, 485] on link "South 3" at bounding box center [1083, 501] width 33 height 33
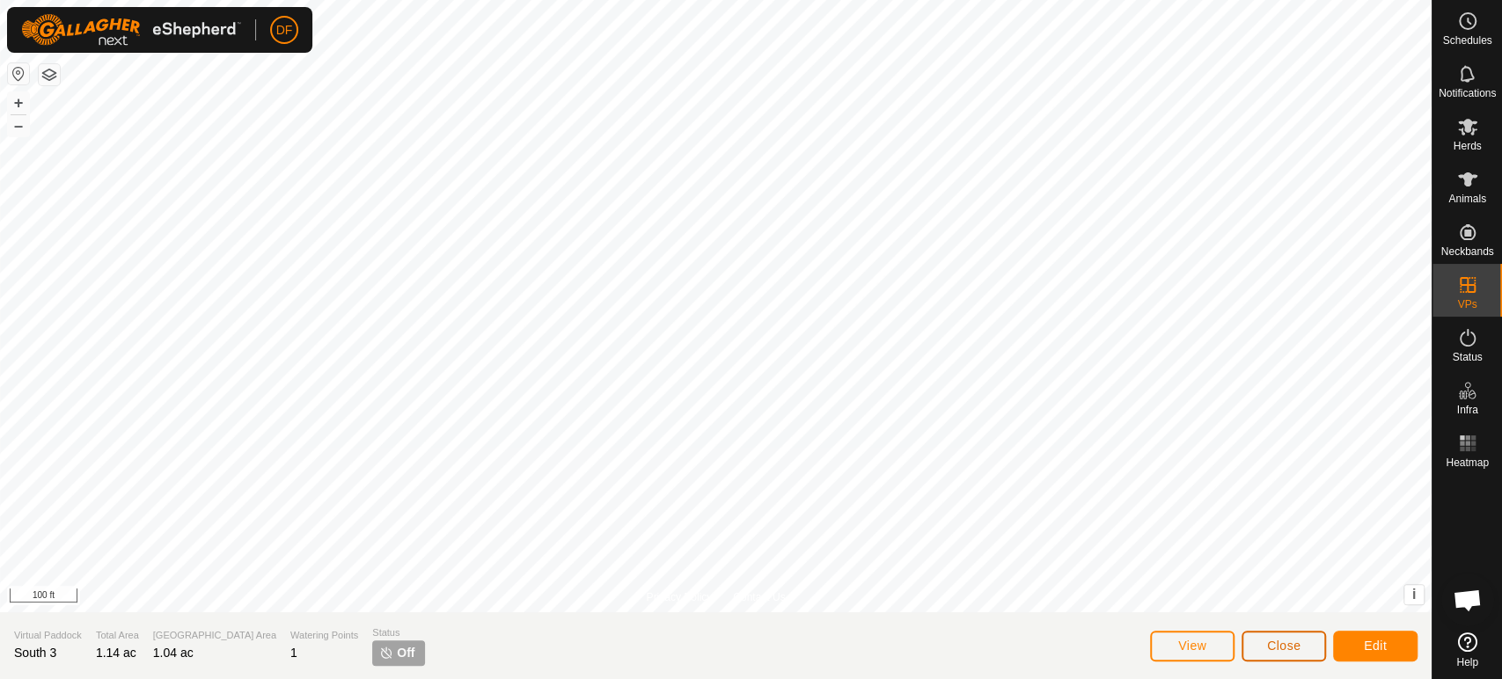
click at [1299, 654] on button "Close" at bounding box center [1284, 646] width 84 height 31
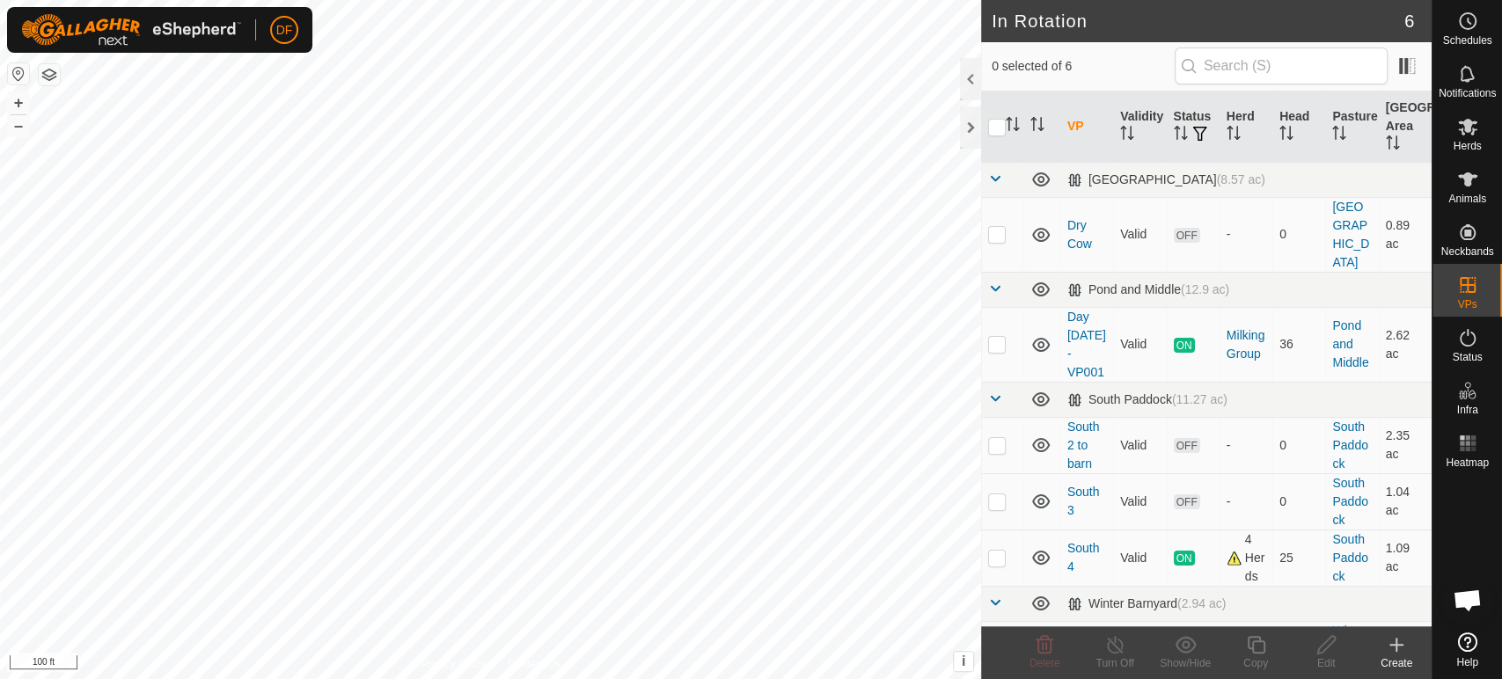
click at [1467, 595] on span "Open chat" at bounding box center [1467, 602] width 29 height 25
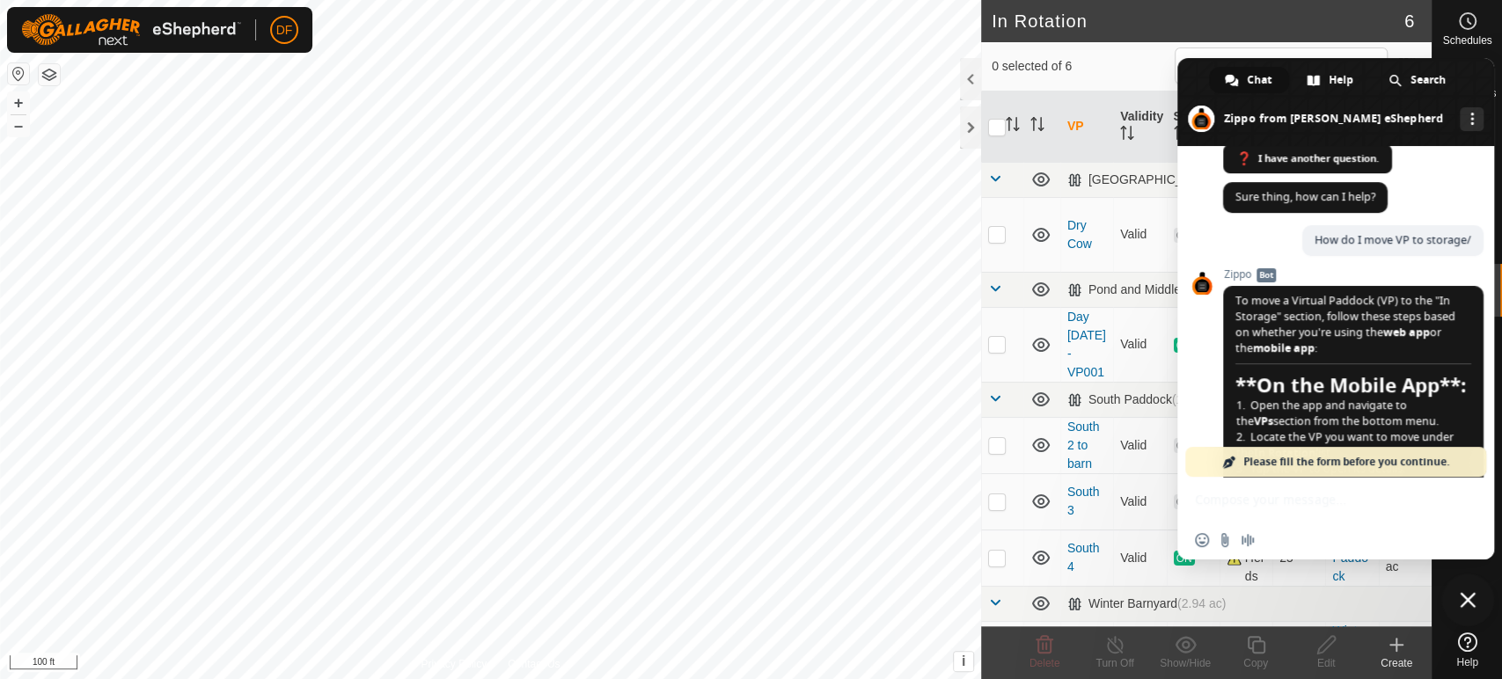
scroll to position [14455, 0]
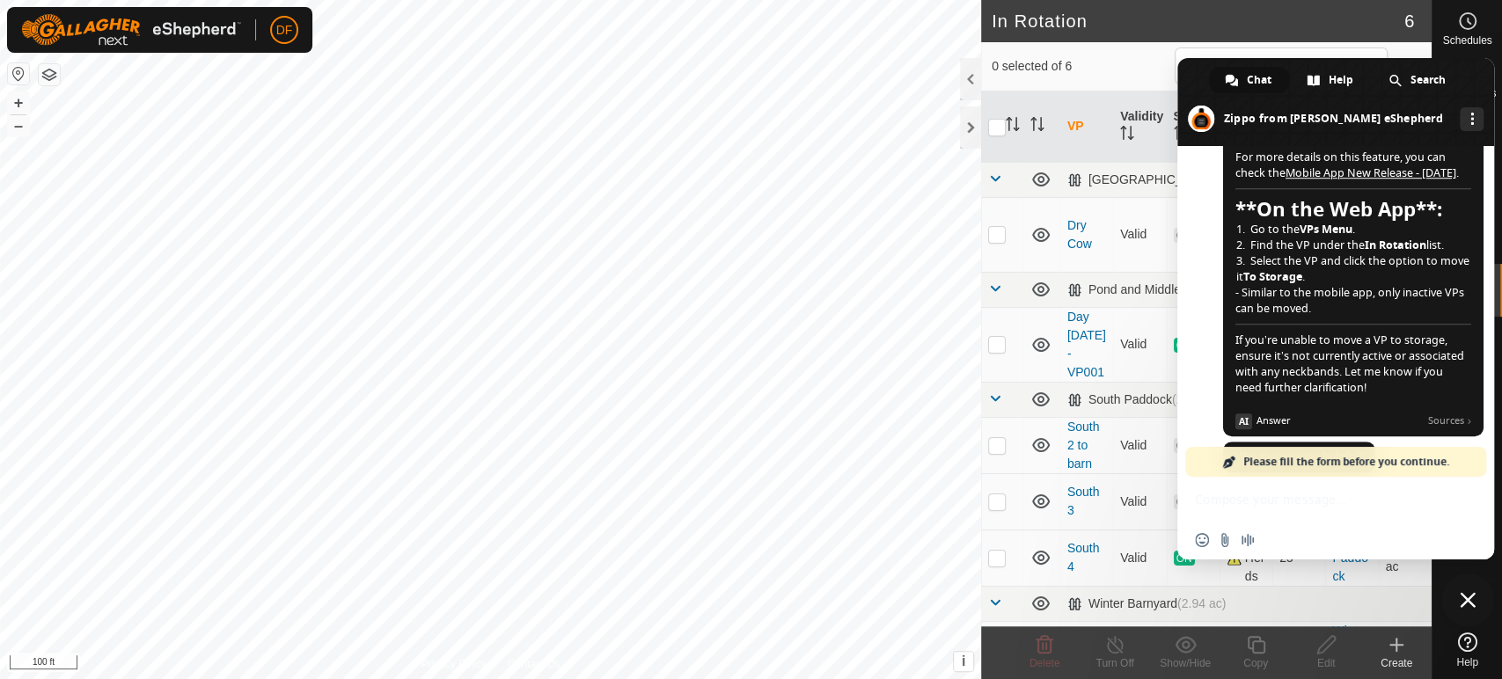
click at [1286, 543] on div "❓ I have another question." at bounding box center [1307, 557] width 169 height 29
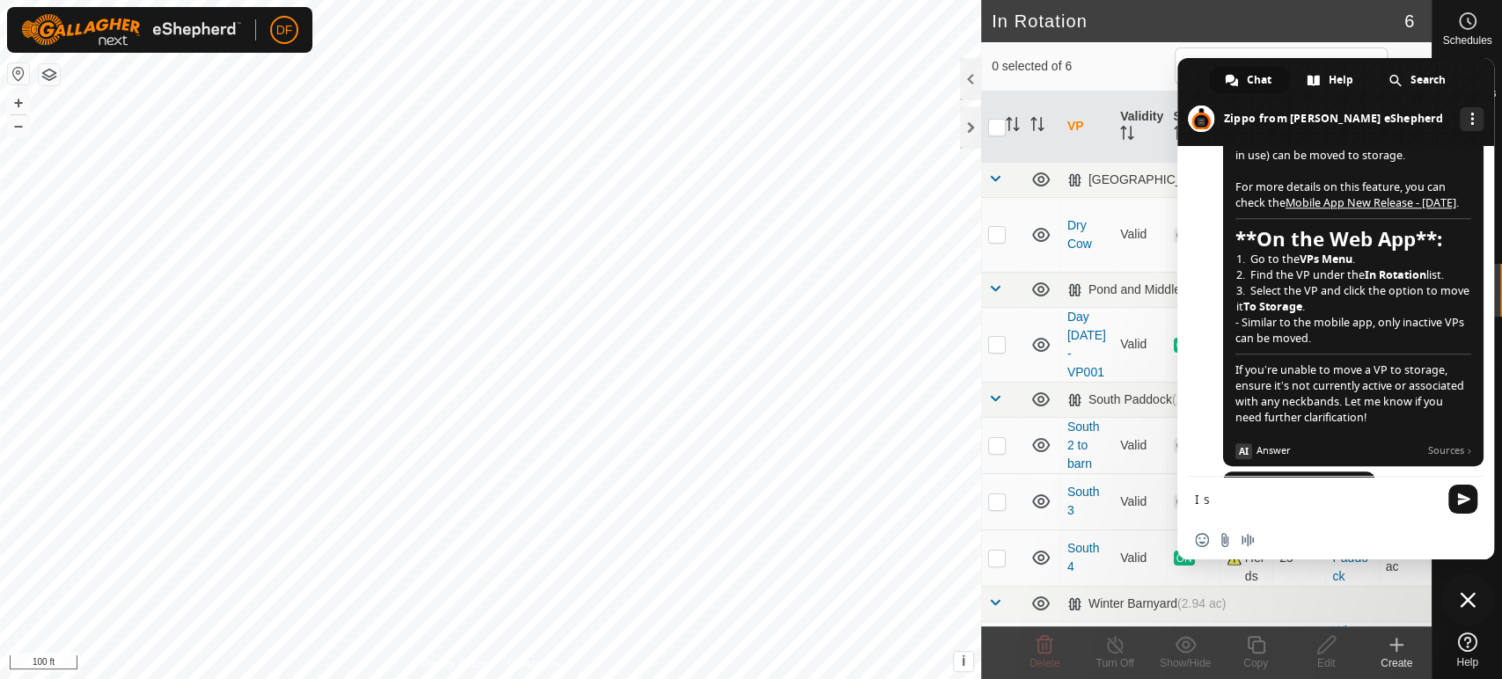
scroll to position [14461, 0]
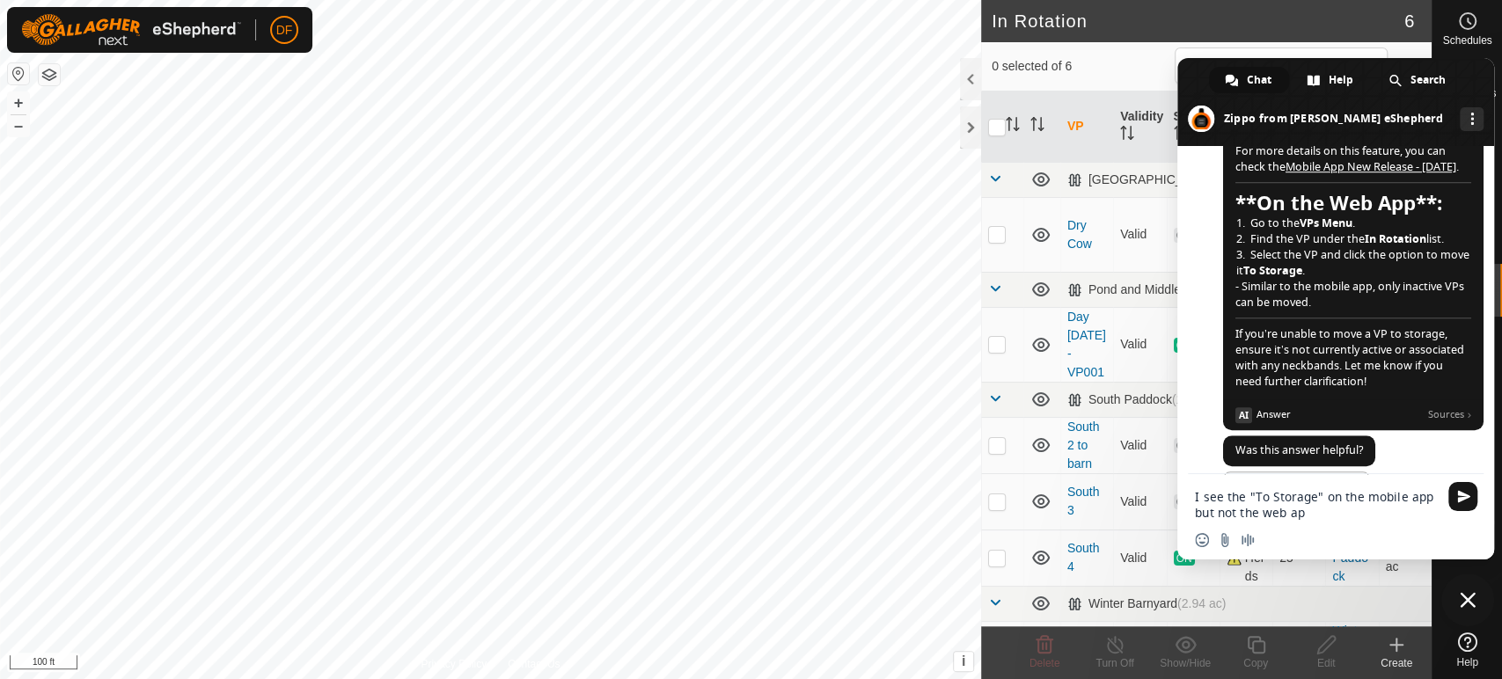
type textarea "I see the "To Storage" on the mobile app but not the web app"
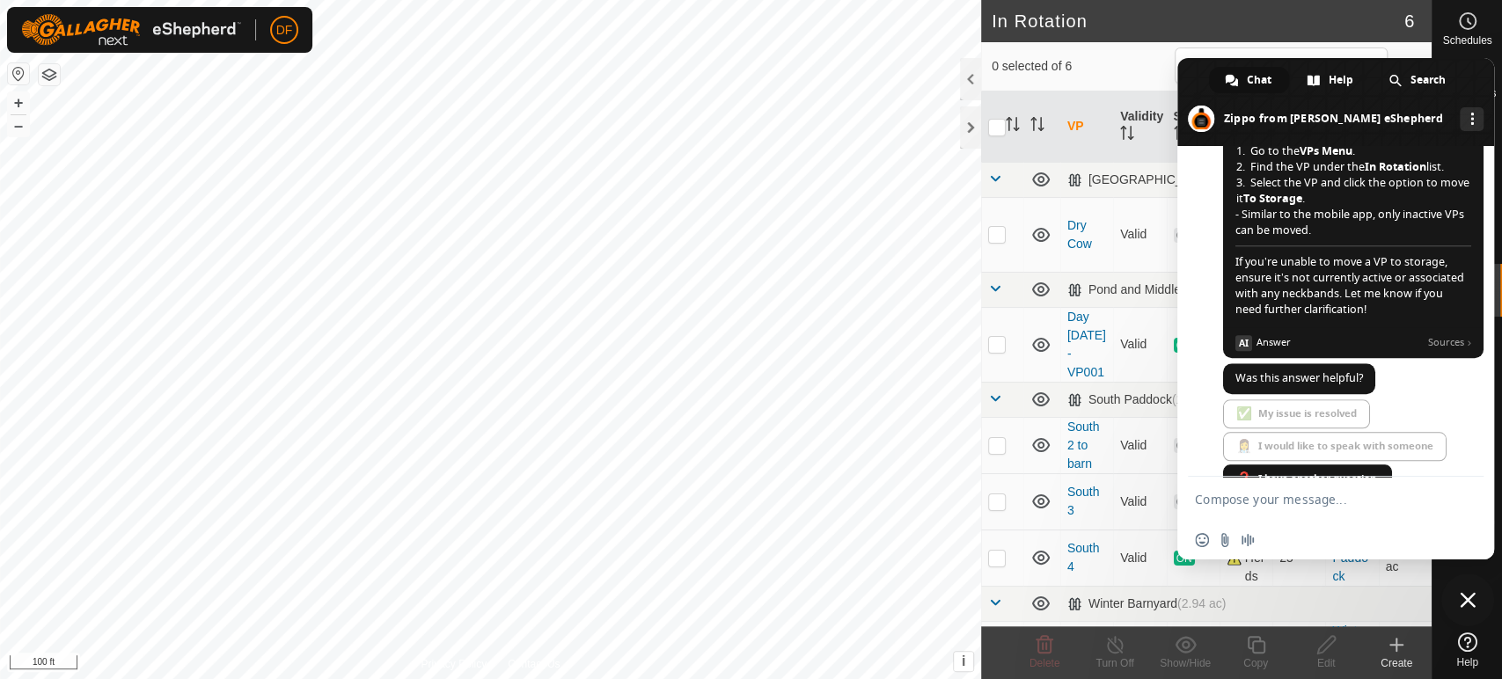
scroll to position [14520, 0]
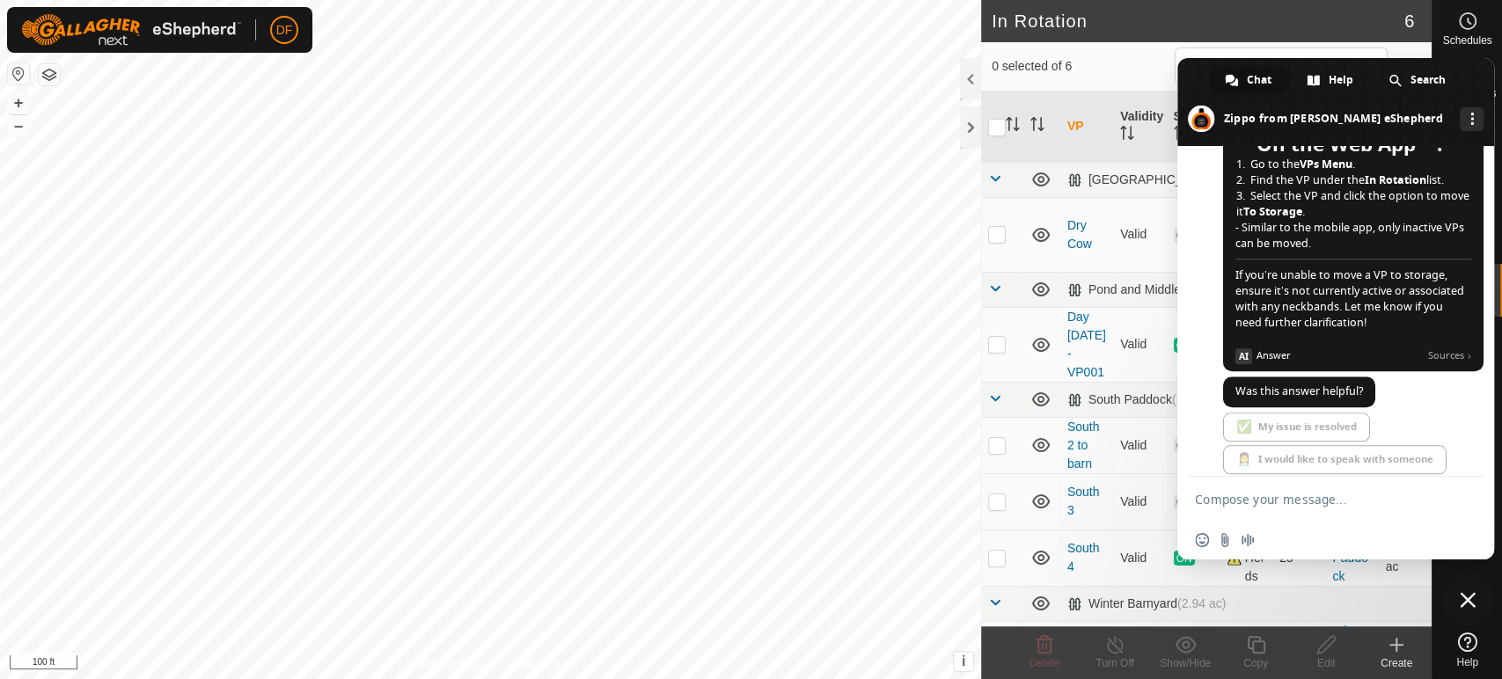
click at [1457, 604] on span "Close chat" at bounding box center [1467, 600] width 53 height 53
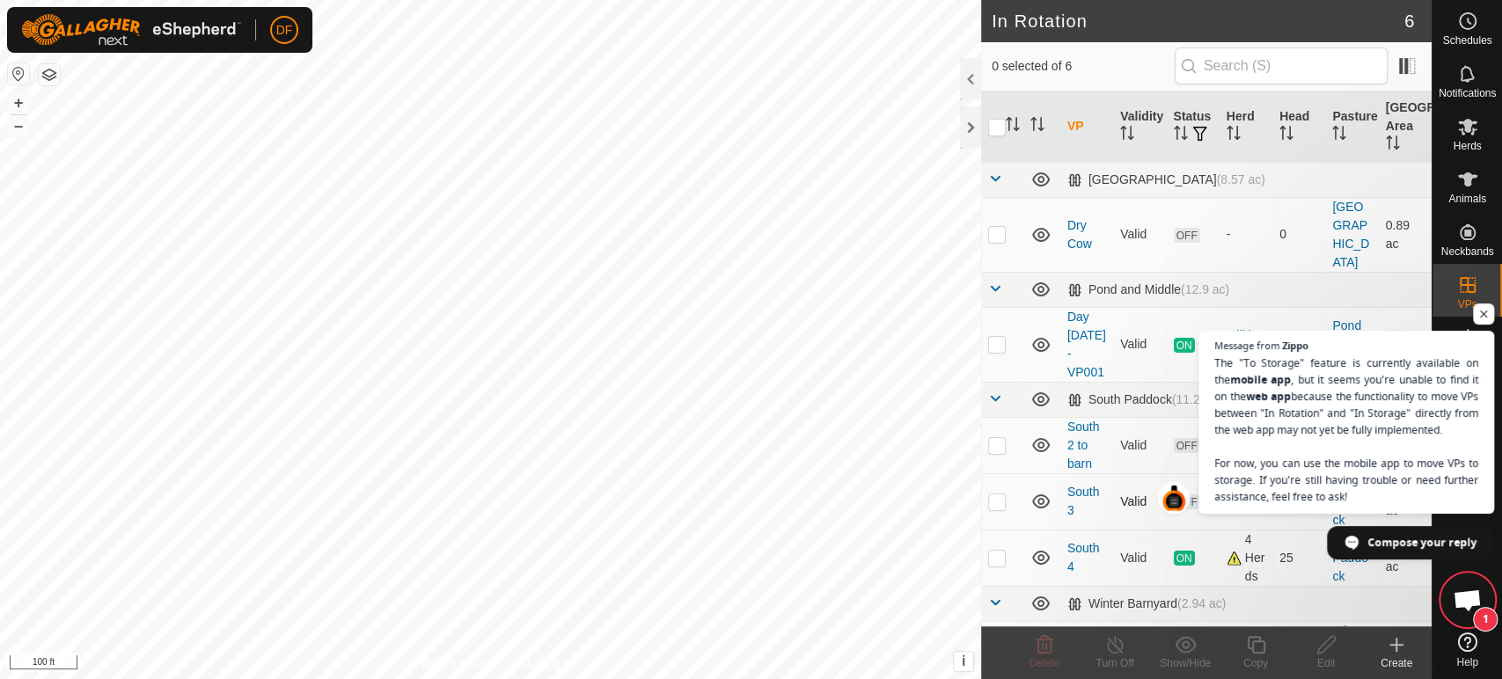
scroll to position [14772, 0]
click at [1465, 598] on span "Open chat" at bounding box center [1467, 602] width 29 height 25
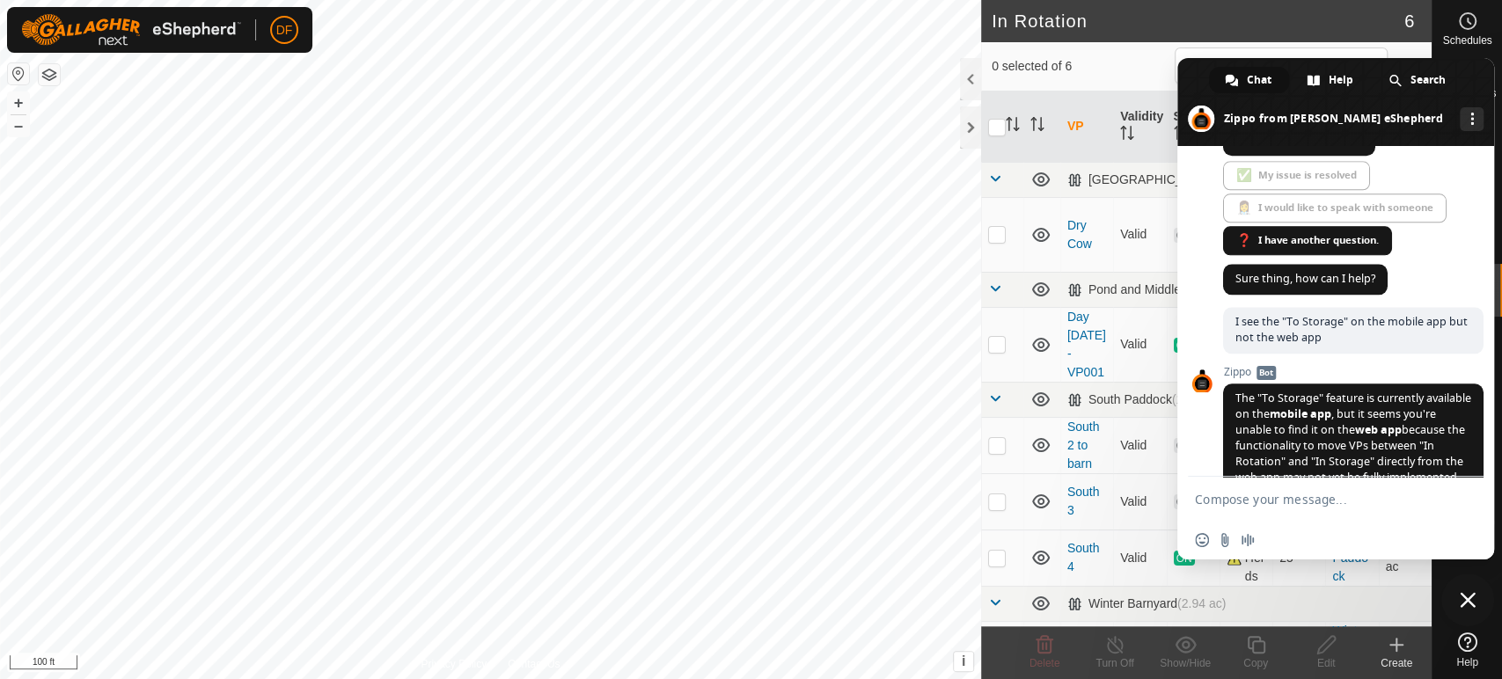
scroll to position [14940, 0]
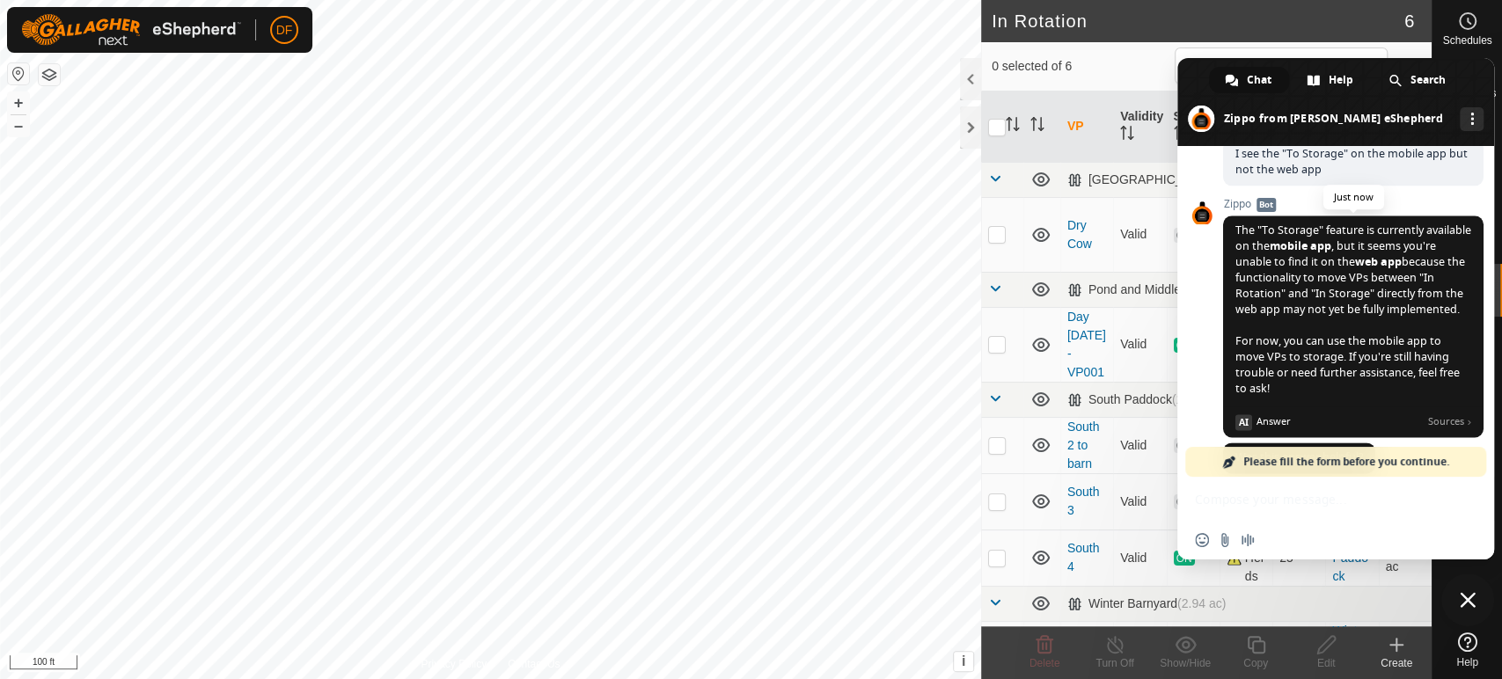
click at [1352, 234] on span "The "To Storage" feature is currently available on the mobile app , but it seem…" at bounding box center [1353, 327] width 260 height 222
click at [1271, 479] on div "✅ My issue is resolved" at bounding box center [1296, 493] width 147 height 29
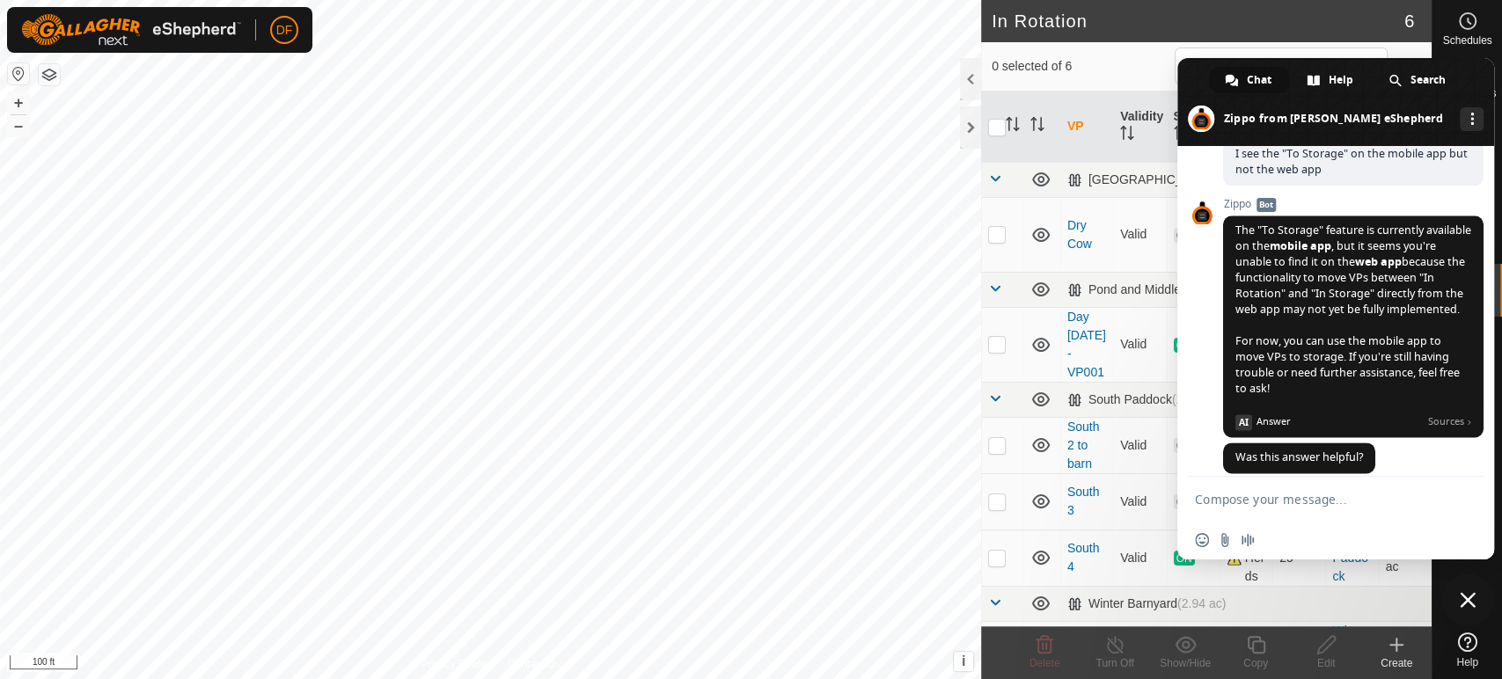
scroll to position [14910, 0]
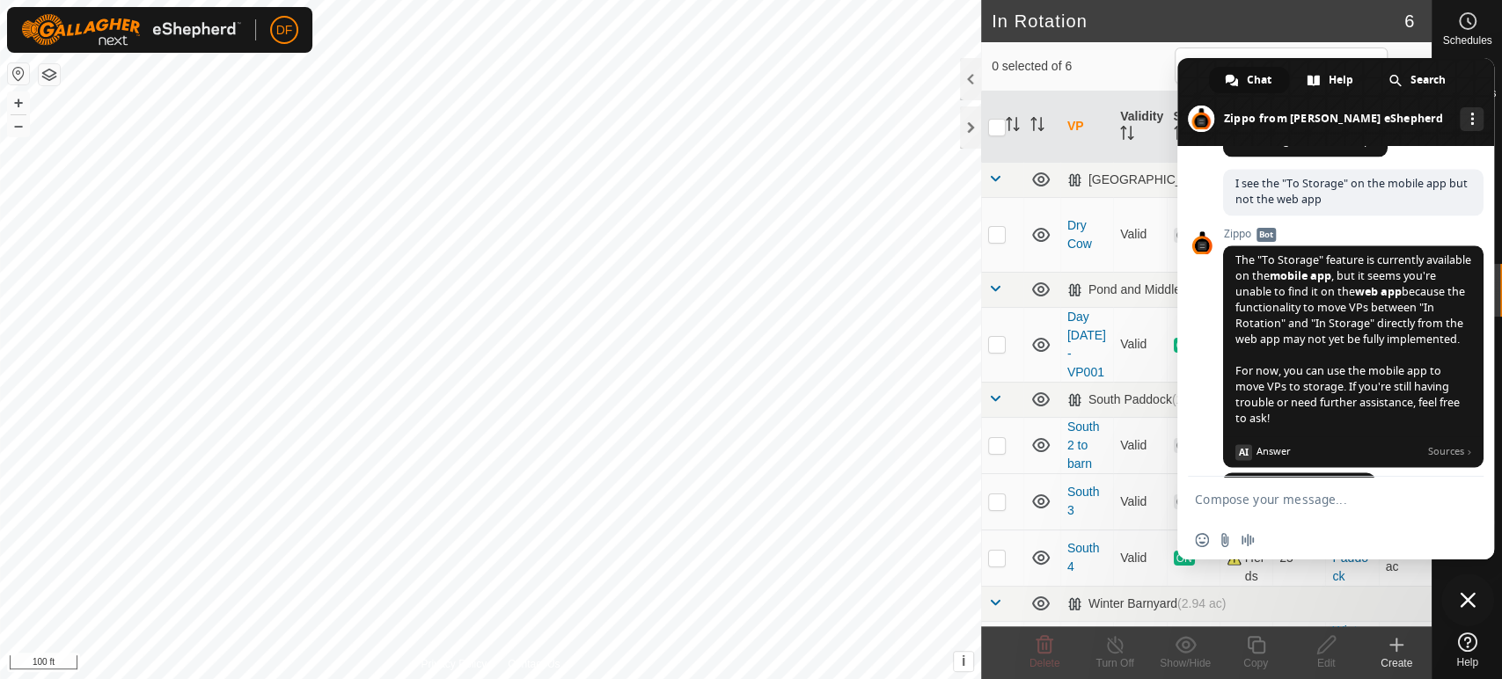
click at [1466, 605] on span "Close chat" at bounding box center [1468, 600] width 16 height 16
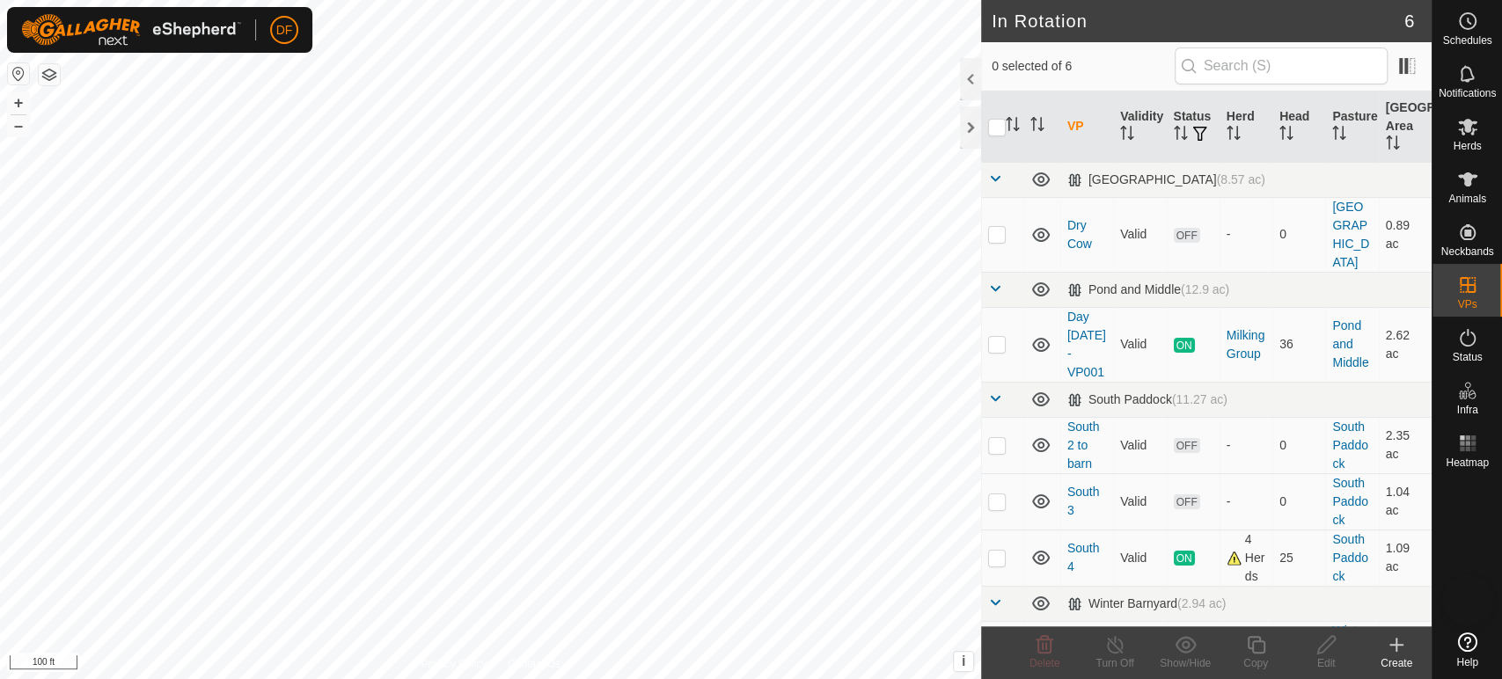
scroll to position [14963, 0]
click at [991, 495] on p-checkbox at bounding box center [997, 502] width 18 height 14
click at [1055, 657] on span "Delete" at bounding box center [1044, 663] width 31 height 12
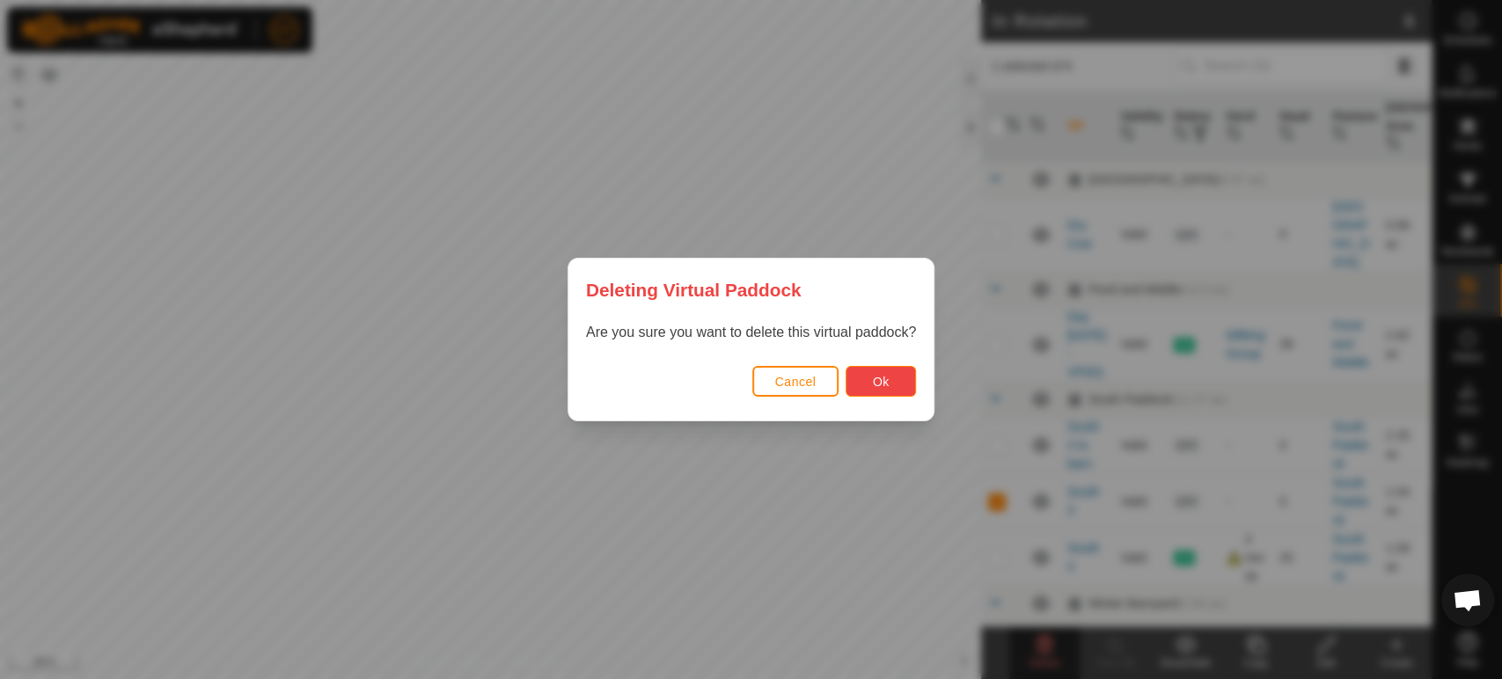
click at [879, 383] on span "Ok" at bounding box center [881, 382] width 17 height 14
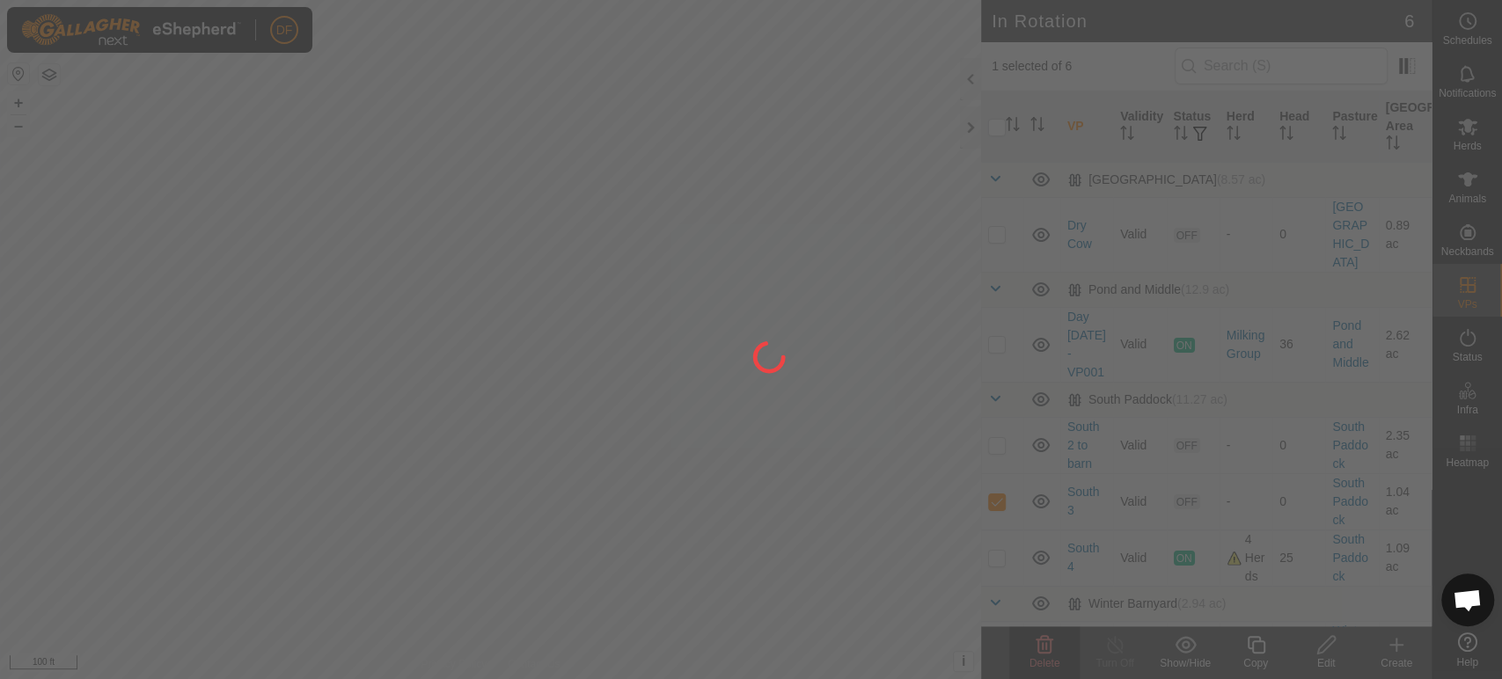
checkbox input "false"
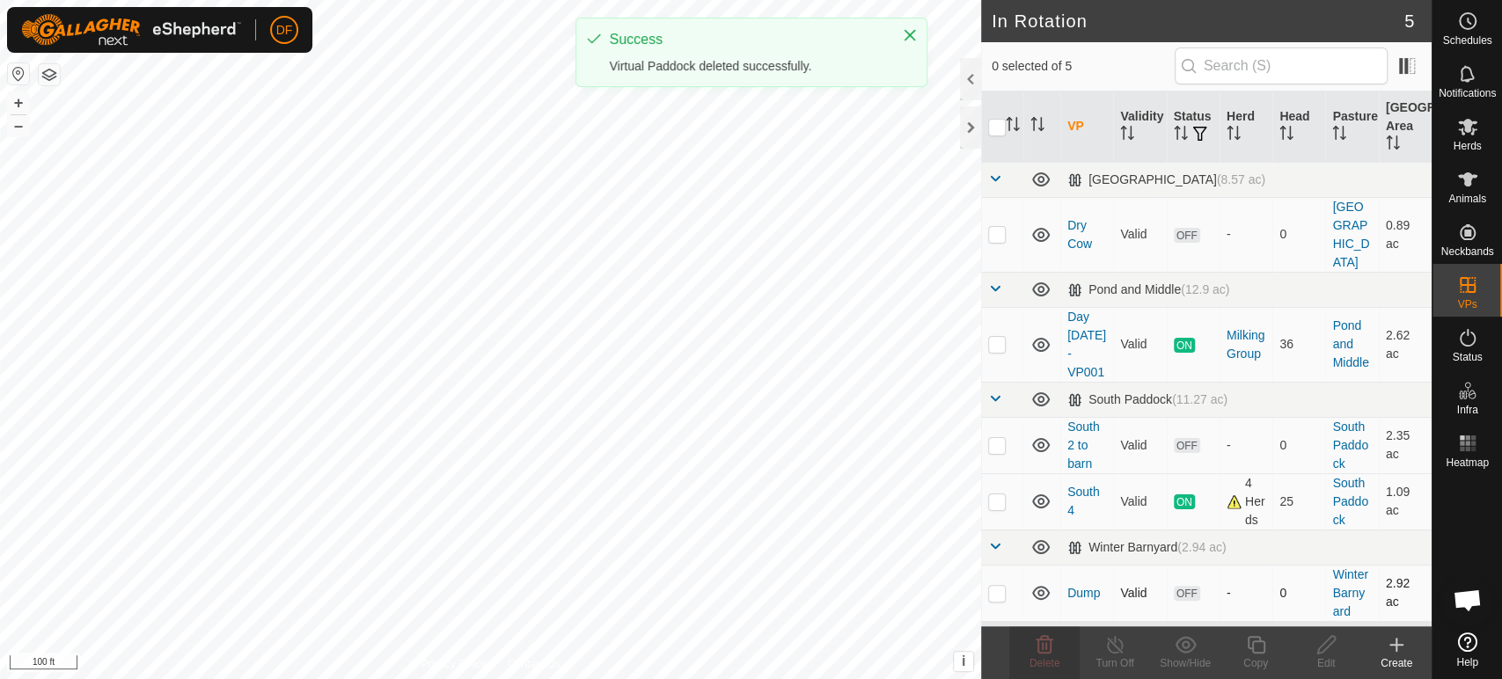
click at [1000, 586] on p-checkbox at bounding box center [997, 593] width 18 height 14
checkbox input "true"
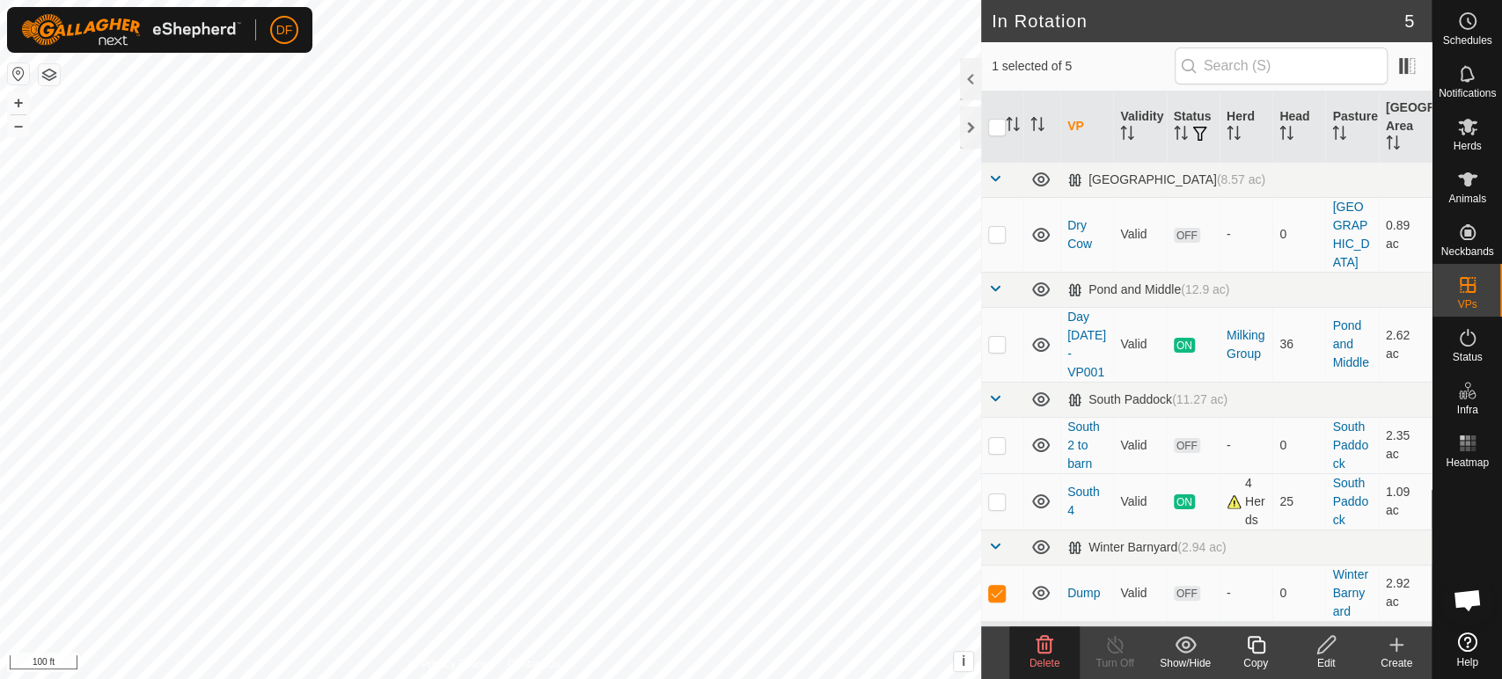
click at [1037, 647] on icon at bounding box center [1045, 645] width 17 height 18
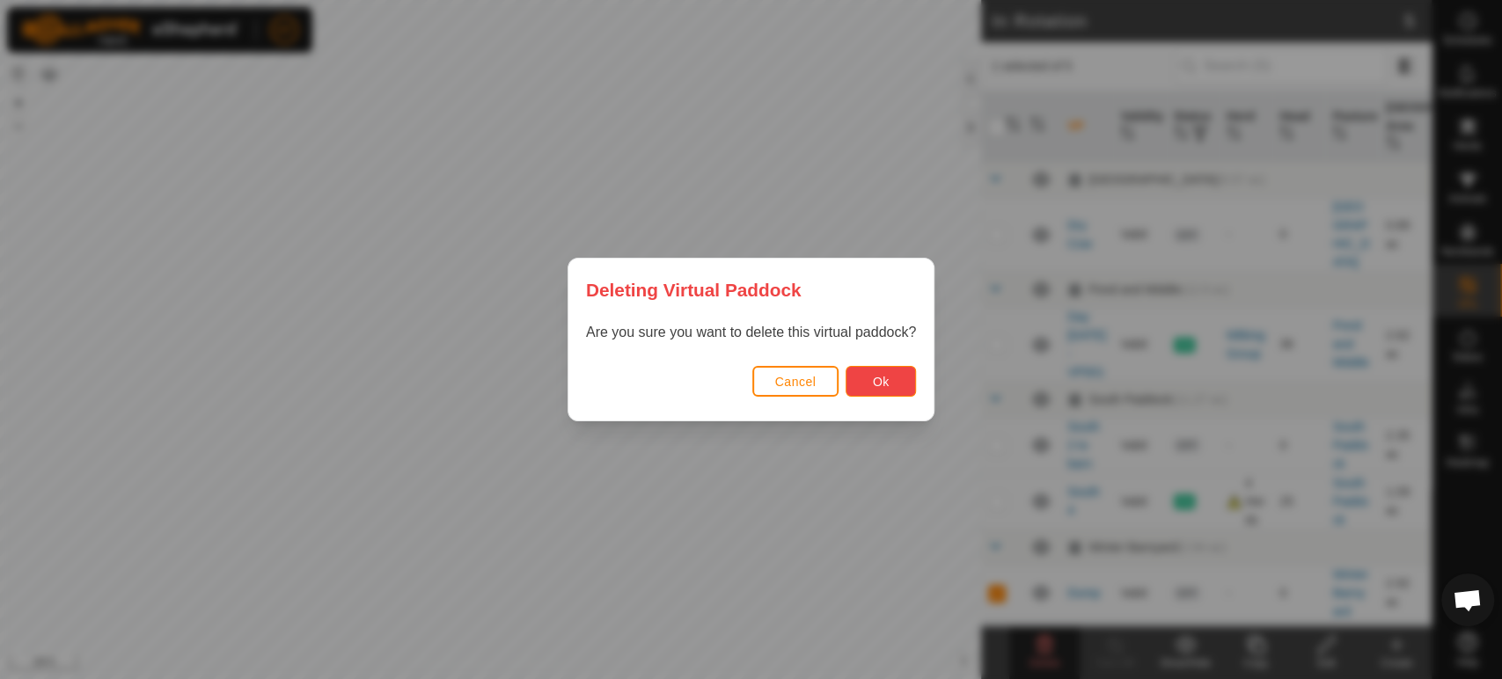
click at [873, 386] on span "Ok" at bounding box center [881, 382] width 17 height 14
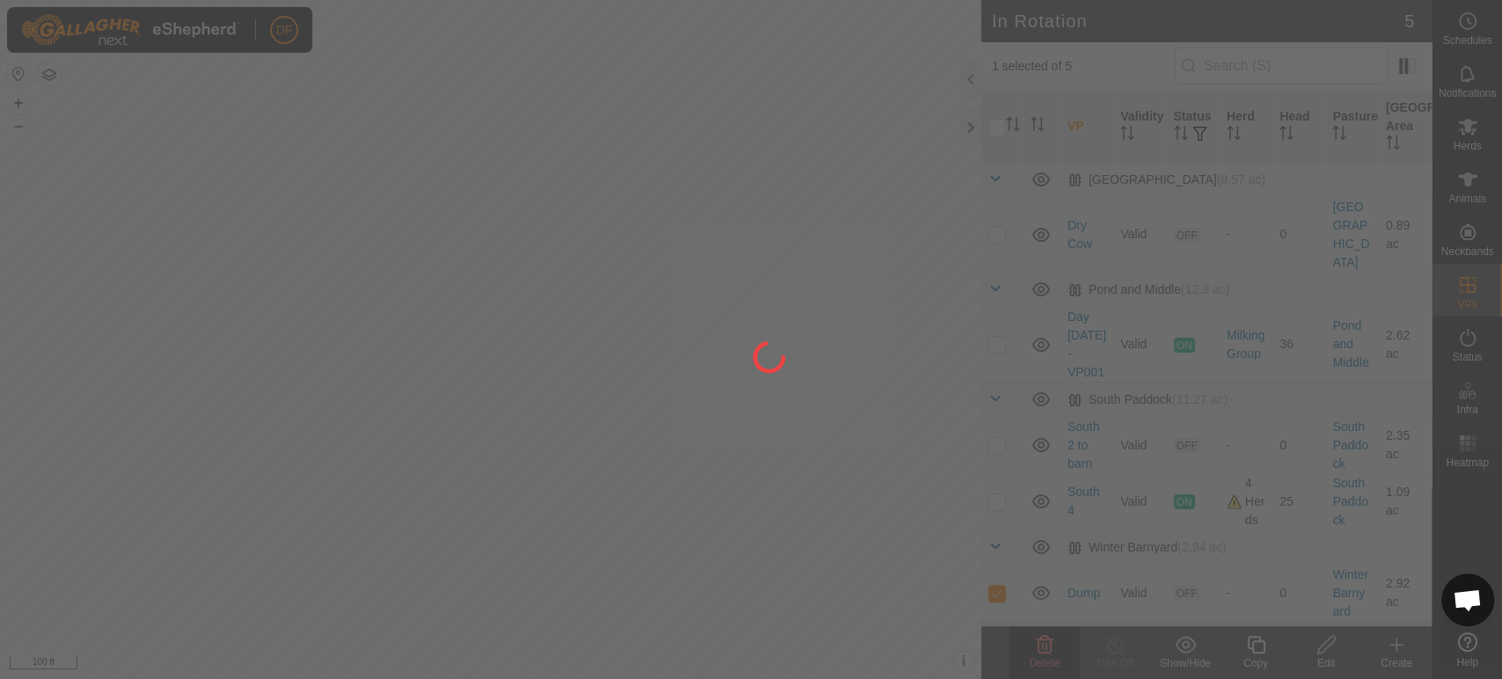
checkbox input "false"
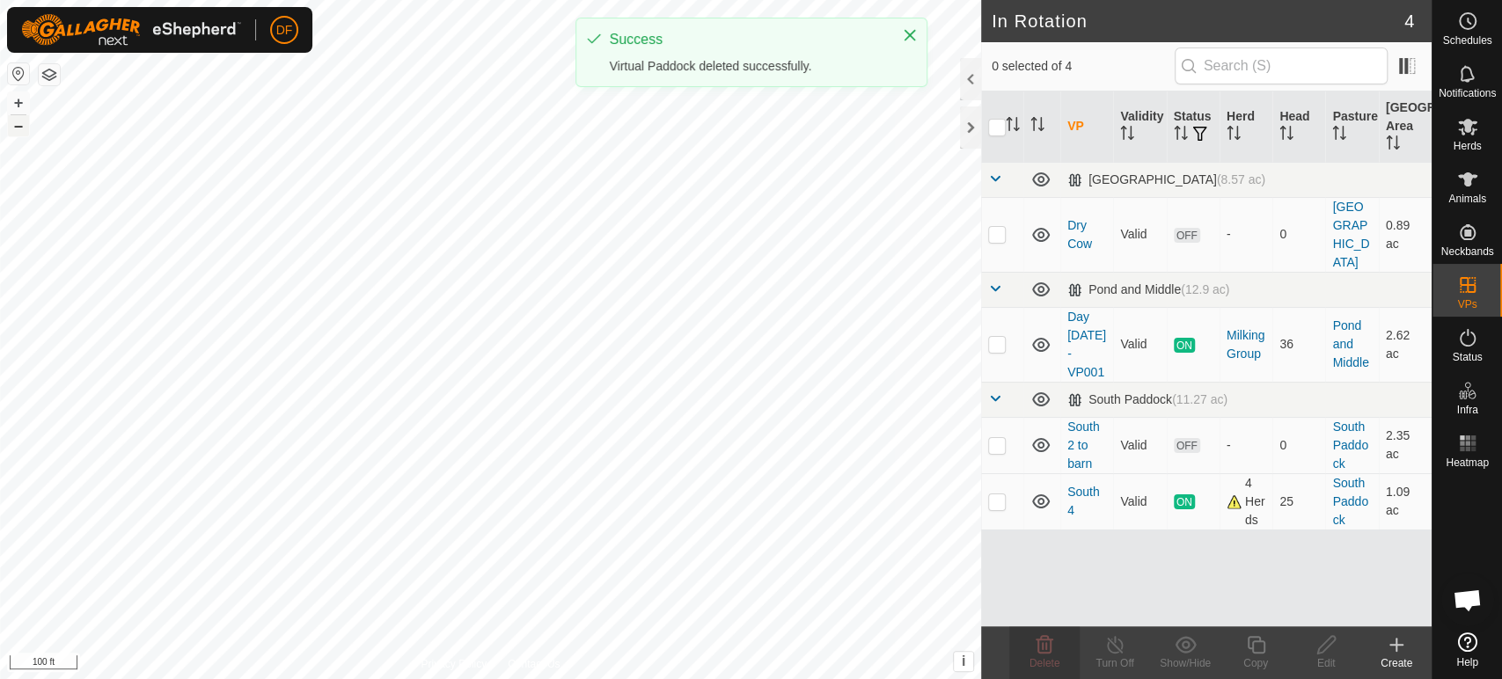
click at [18, 130] on button "–" at bounding box center [18, 125] width 21 height 21
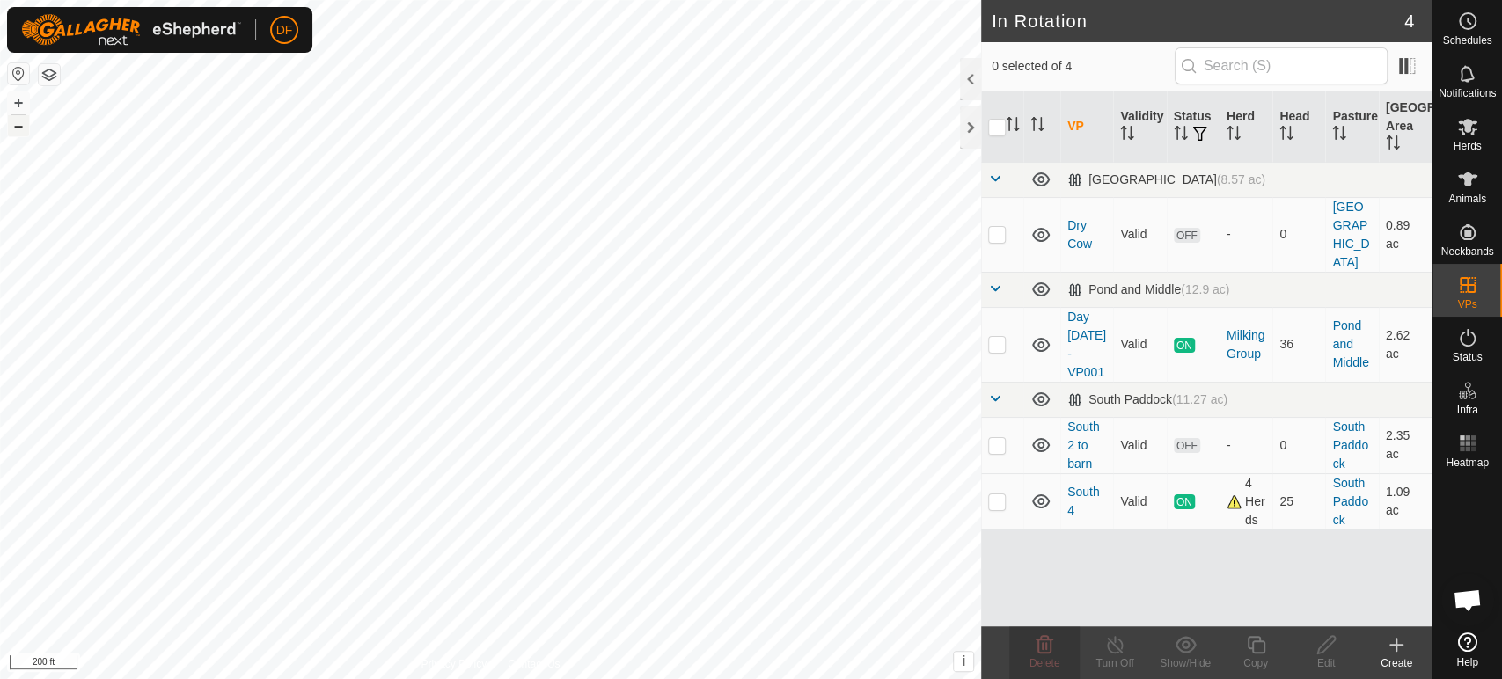
click at [18, 130] on button "–" at bounding box center [18, 125] width 21 height 21
click at [996, 438] on p-checkbox at bounding box center [997, 445] width 18 height 14
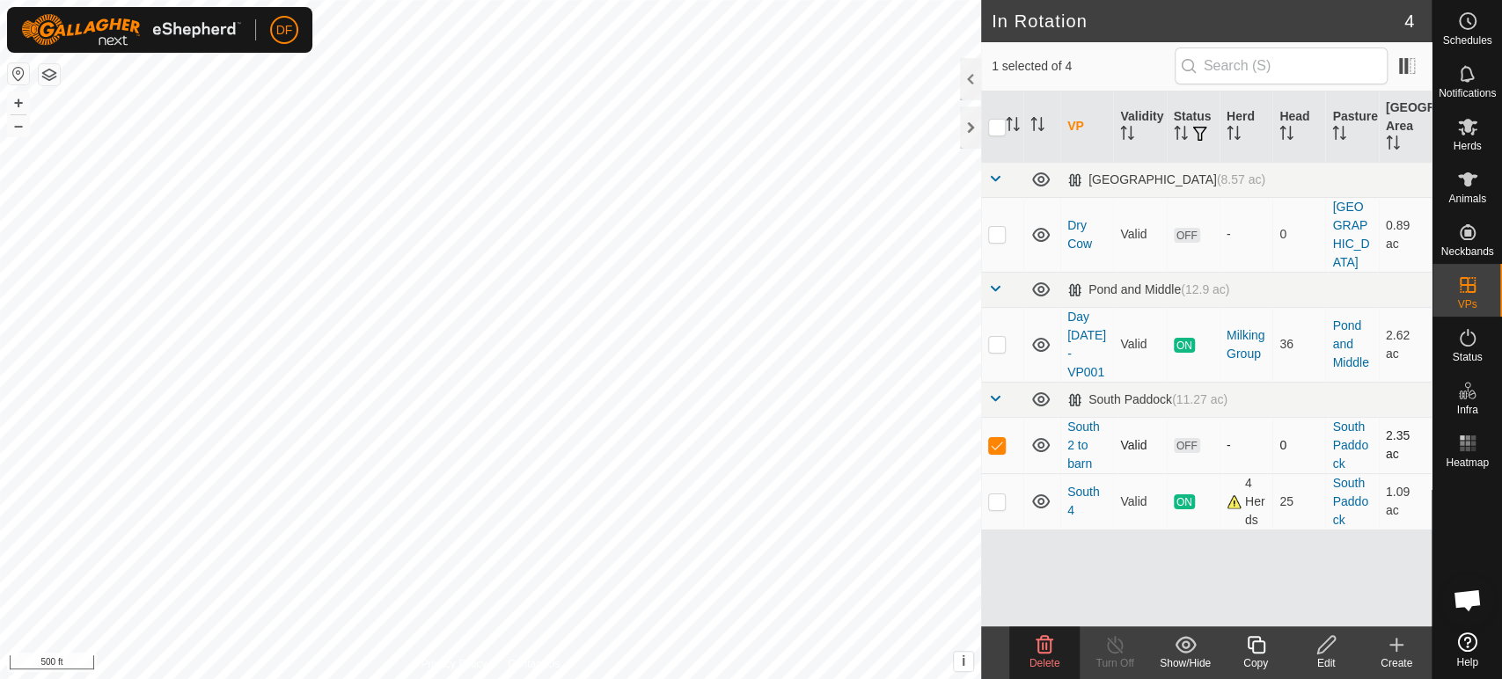
click at [996, 438] on p-checkbox at bounding box center [997, 445] width 18 height 14
checkbox input "false"
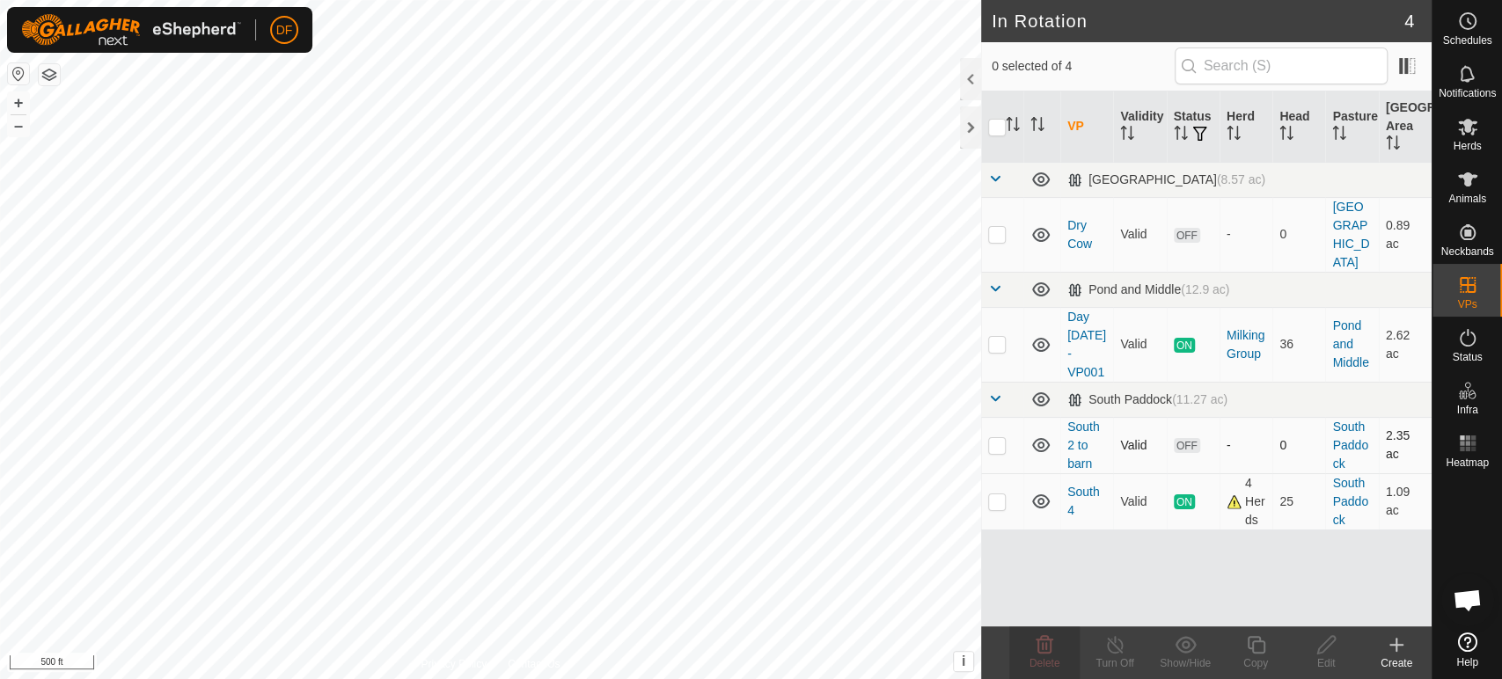
click at [1000, 438] on p-checkbox at bounding box center [997, 445] width 18 height 14
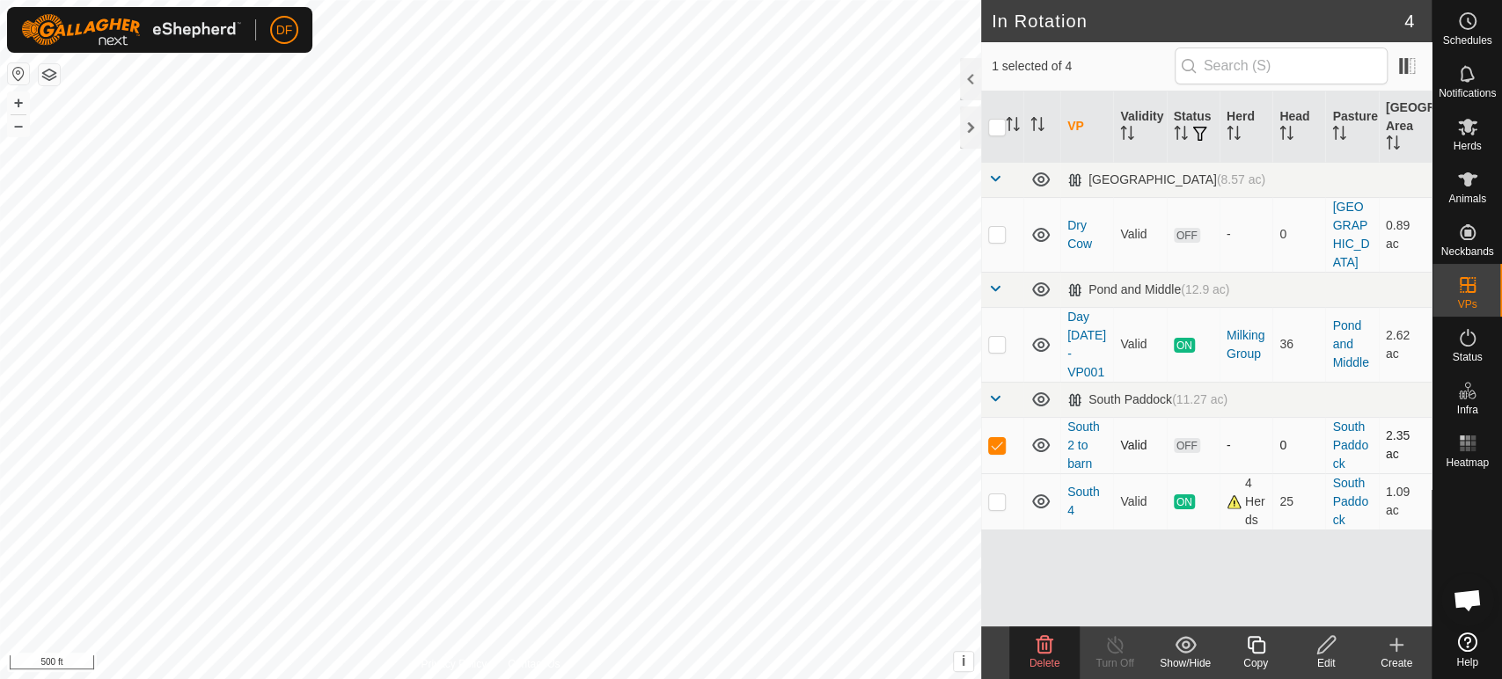
click at [1000, 438] on p-checkbox at bounding box center [997, 445] width 18 height 14
checkbox input "false"
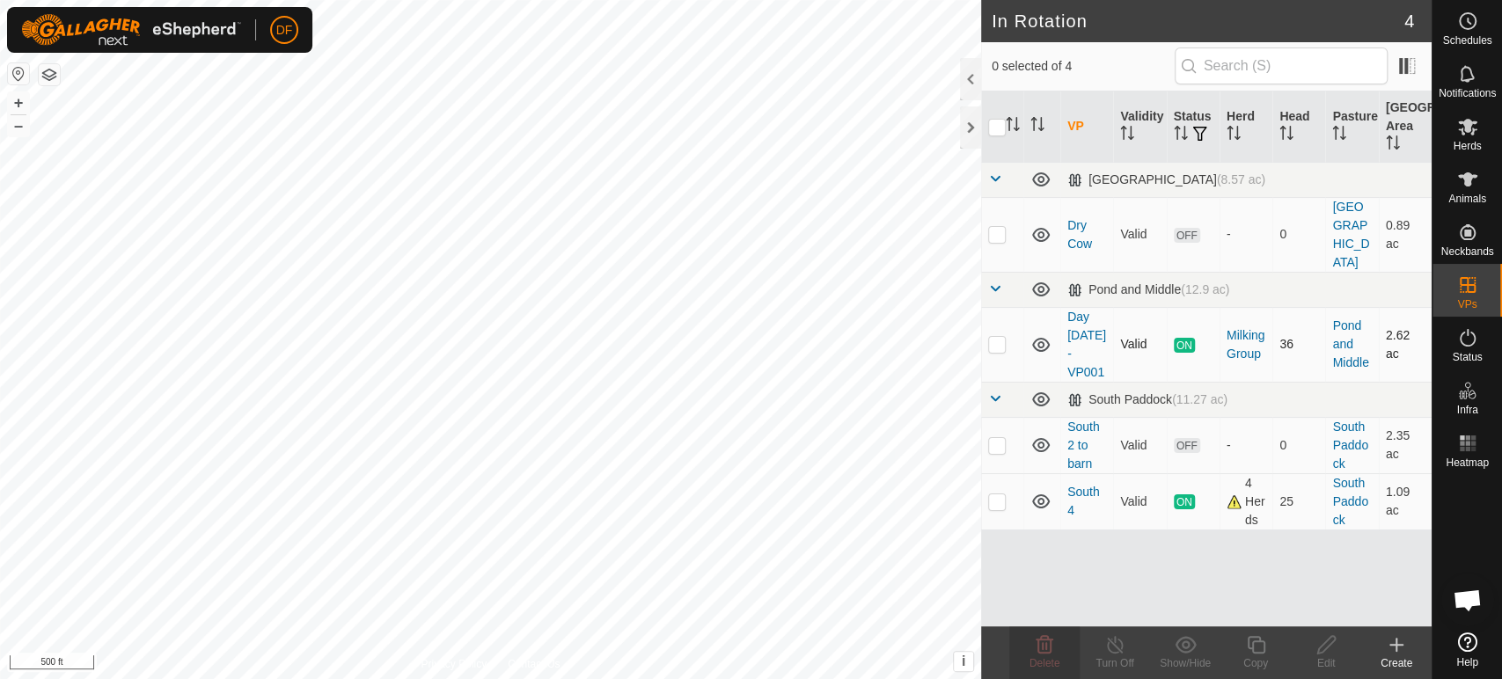
click at [993, 337] on p-checkbox at bounding box center [997, 344] width 18 height 14
checkbox input "true"
click at [20, 106] on button "+" at bounding box center [18, 102] width 21 height 21
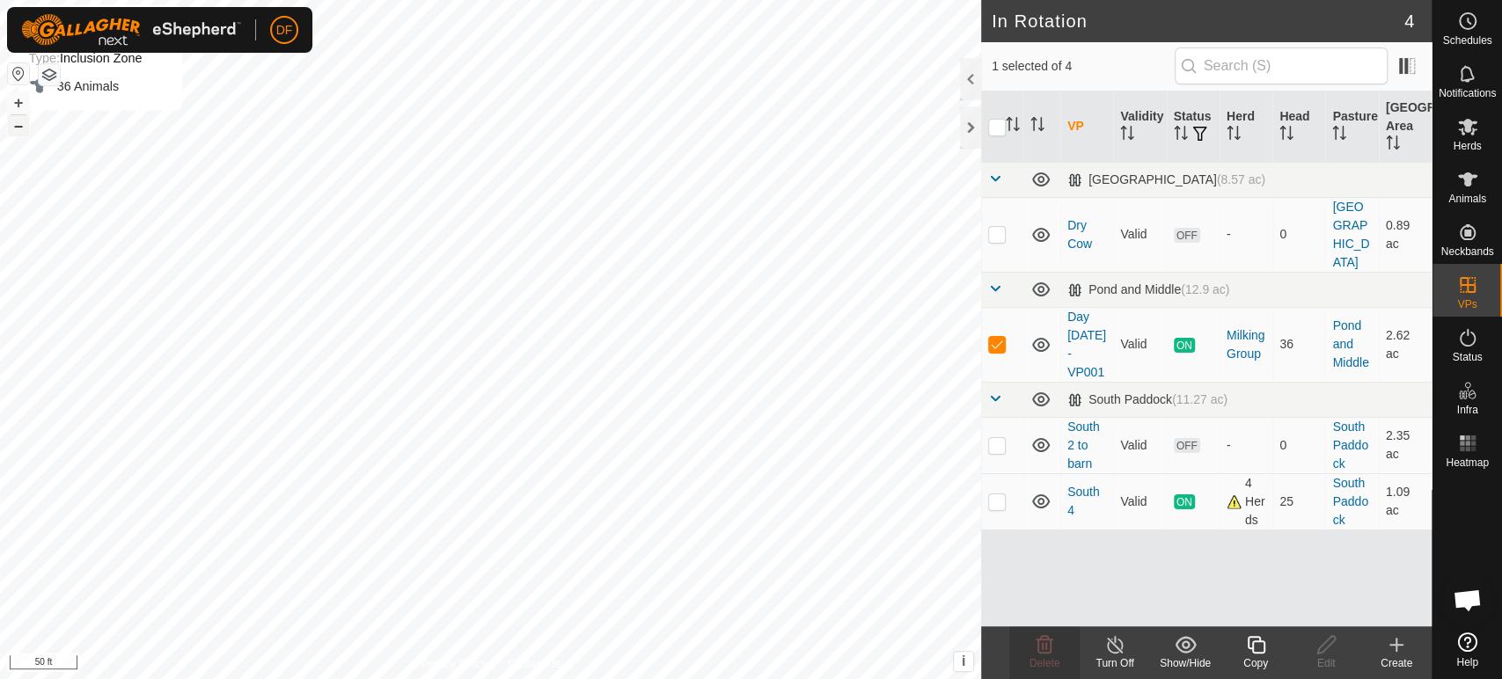
click at [17, 128] on button "–" at bounding box center [18, 125] width 21 height 21
click at [1252, 647] on icon at bounding box center [1256, 645] width 18 height 18
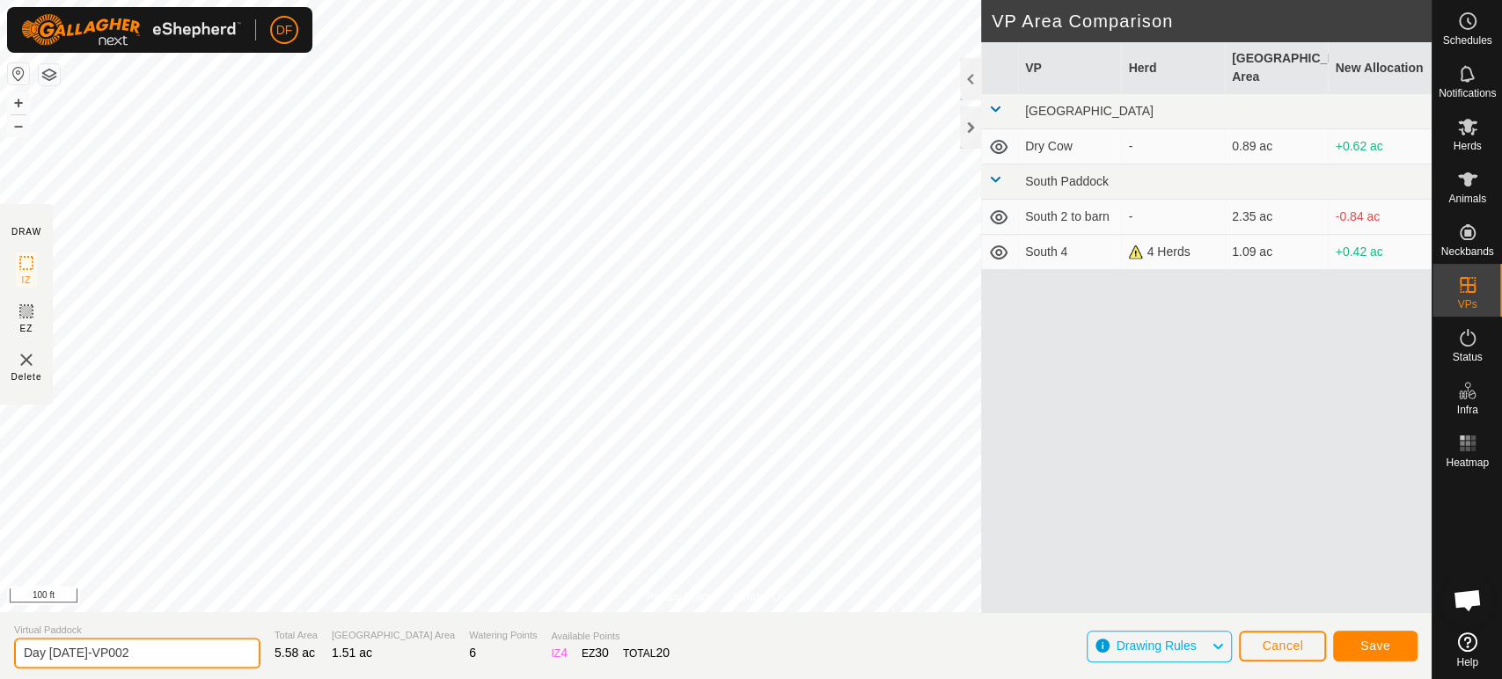
click at [134, 657] on input "Day [DATE]-VP002" at bounding box center [137, 653] width 246 height 31
type input "Day [DATE]"
click at [1367, 641] on span "Save" at bounding box center [1375, 646] width 30 height 14
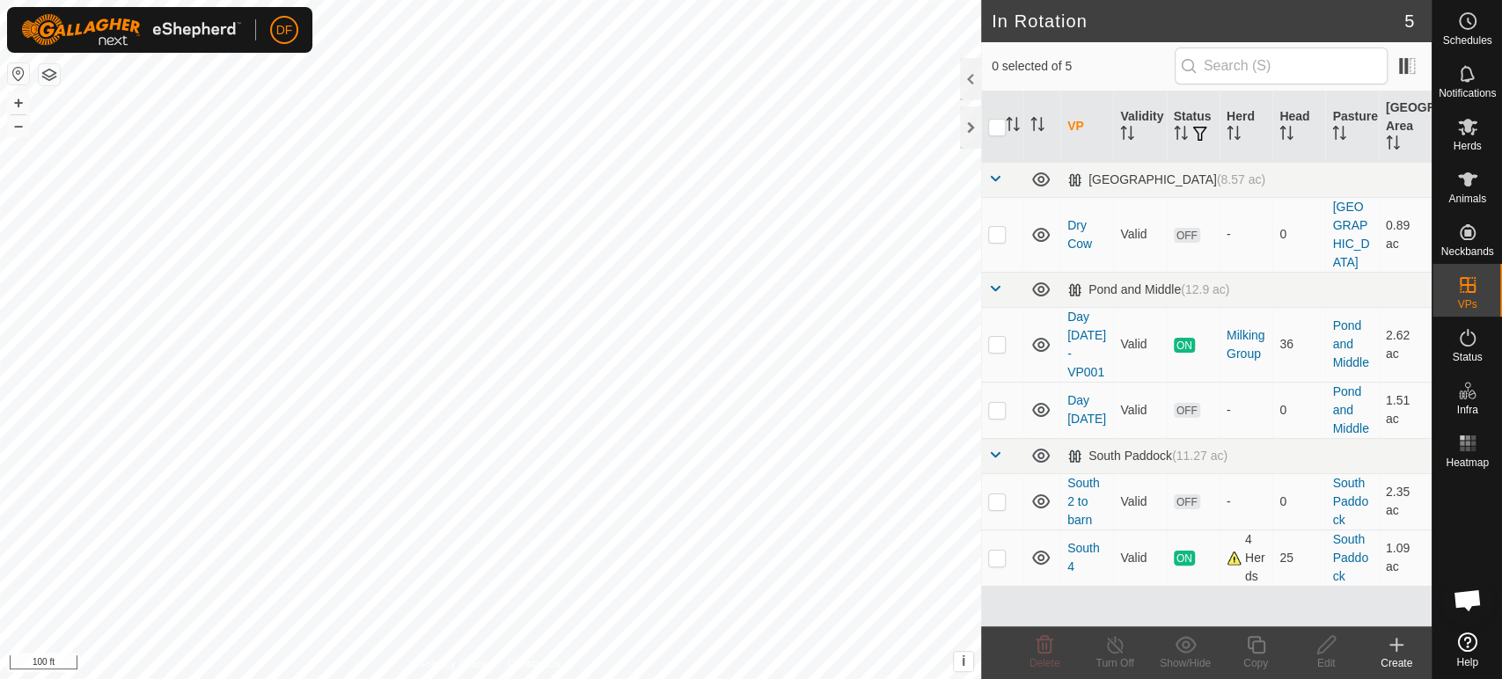
click at [998, 403] on p-checkbox at bounding box center [997, 410] width 18 height 14
checkbox input "true"
click at [1239, 656] on div "Copy" at bounding box center [1255, 664] width 70 height 16
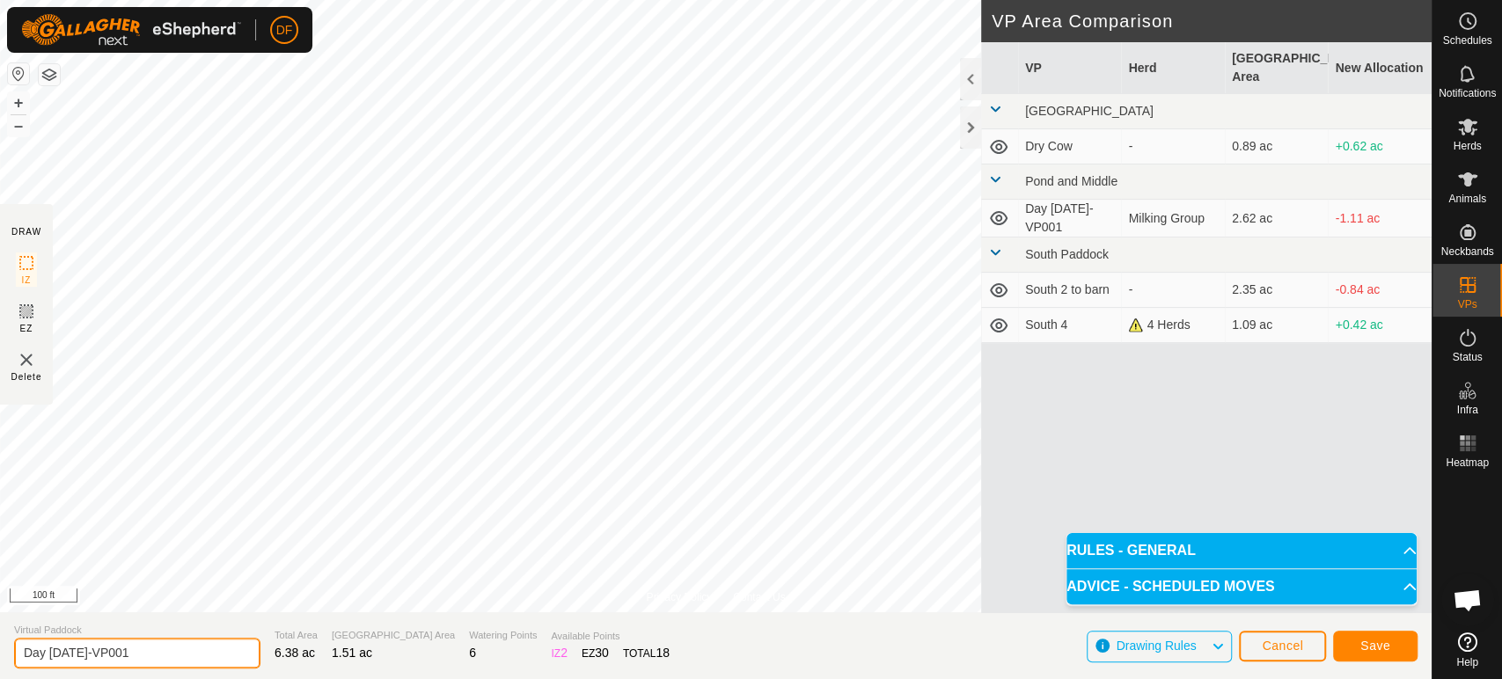
drag, startPoint x: 153, startPoint y: 648, endPoint x: 92, endPoint y: 651, distance: 60.8
click at [92, 651] on input "Day [DATE]-VP001" at bounding box center [137, 653] width 246 height 31
type input "Night [DATE]"
click at [1371, 651] on span "Save" at bounding box center [1375, 646] width 30 height 14
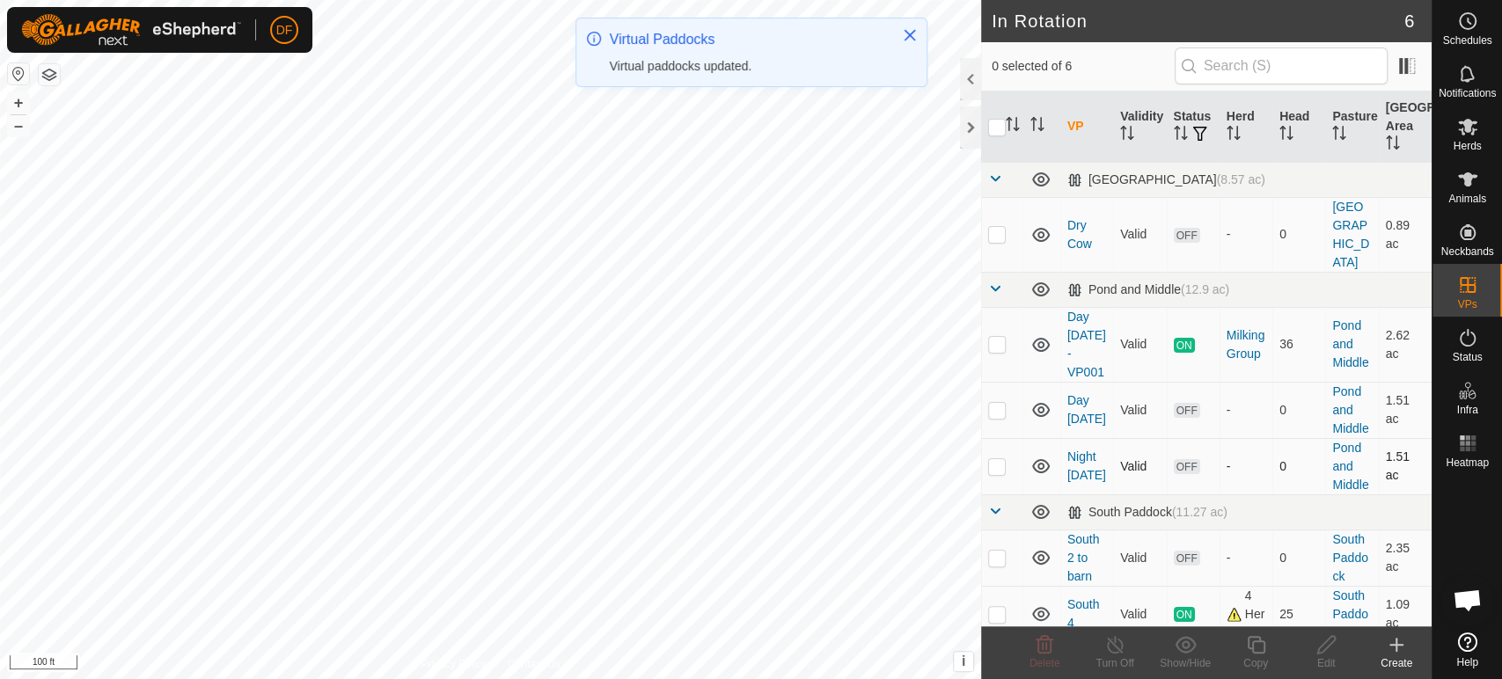
click at [1001, 459] on p-checkbox at bounding box center [997, 466] width 18 height 14
checkbox input "true"
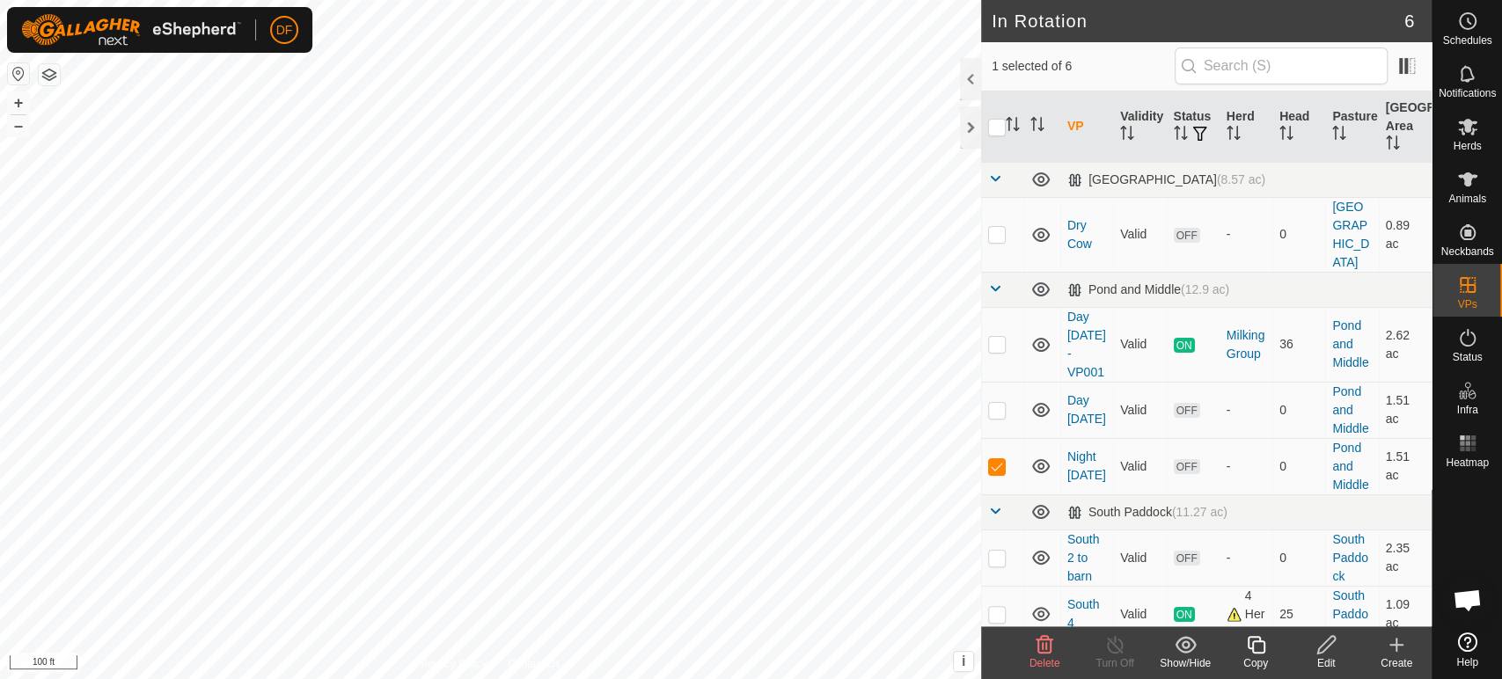
click at [1260, 652] on icon at bounding box center [1256, 645] width 18 height 18
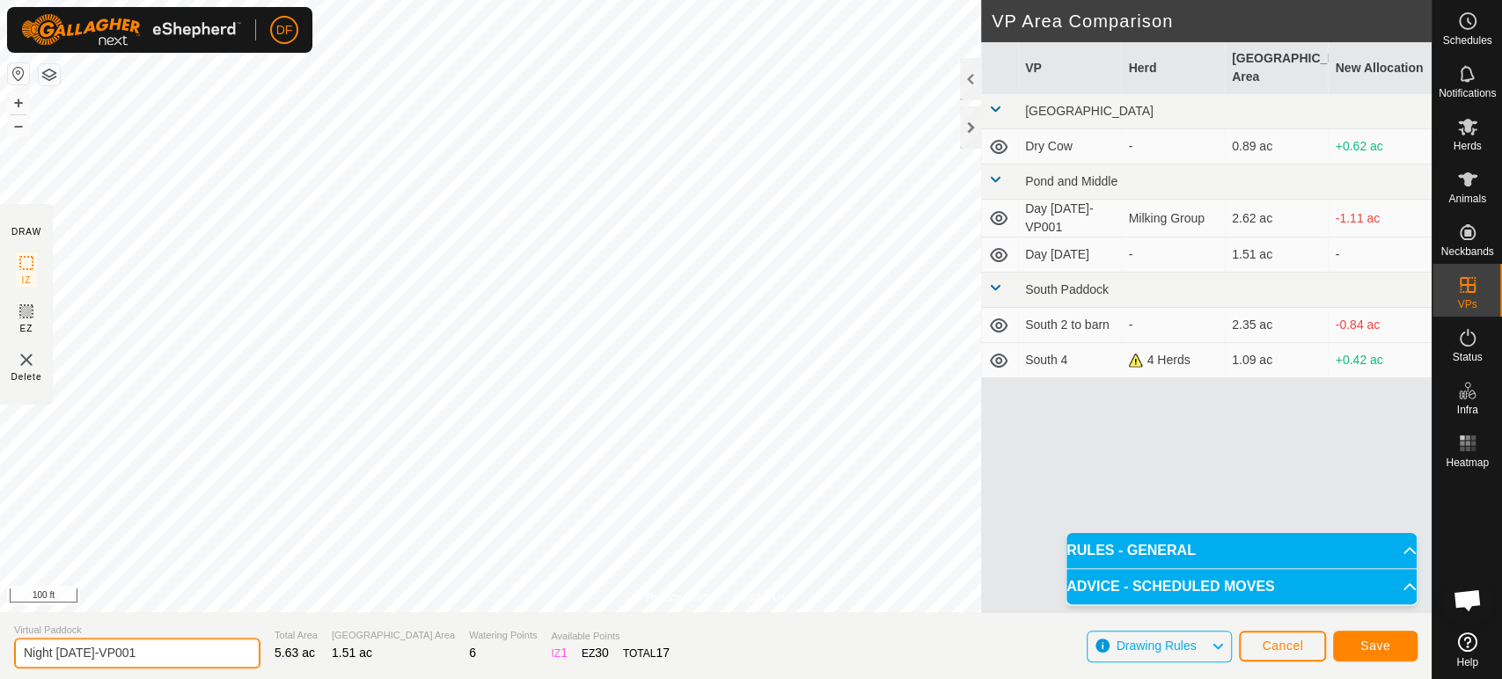
click at [147, 654] on input "Night [DATE]-VP001" at bounding box center [137, 653] width 246 height 31
type input "Day [DATE]"
click at [1348, 648] on button "Save" at bounding box center [1375, 646] width 84 height 31
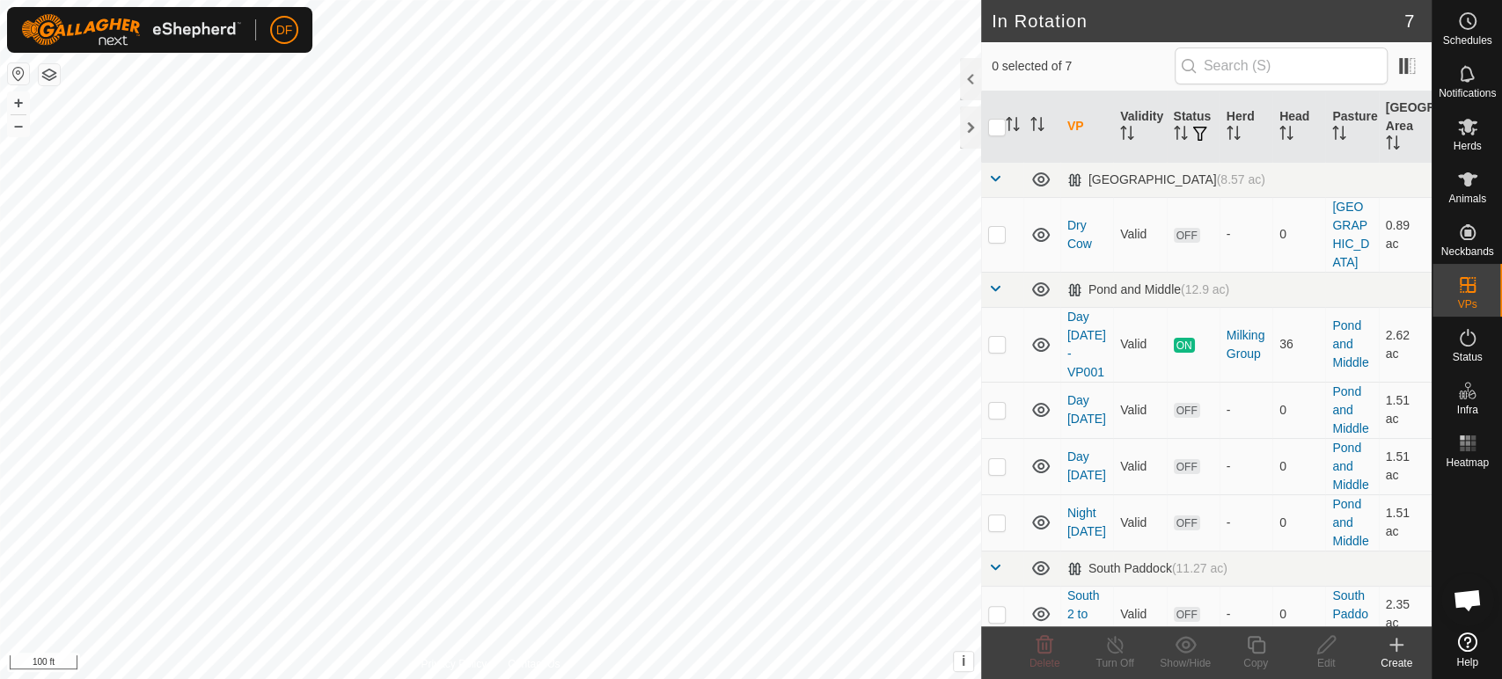
click at [997, 663] on p-checkbox at bounding box center [997, 670] width 18 height 14
checkbox input "true"
click at [1248, 649] on icon at bounding box center [1256, 644] width 22 height 21
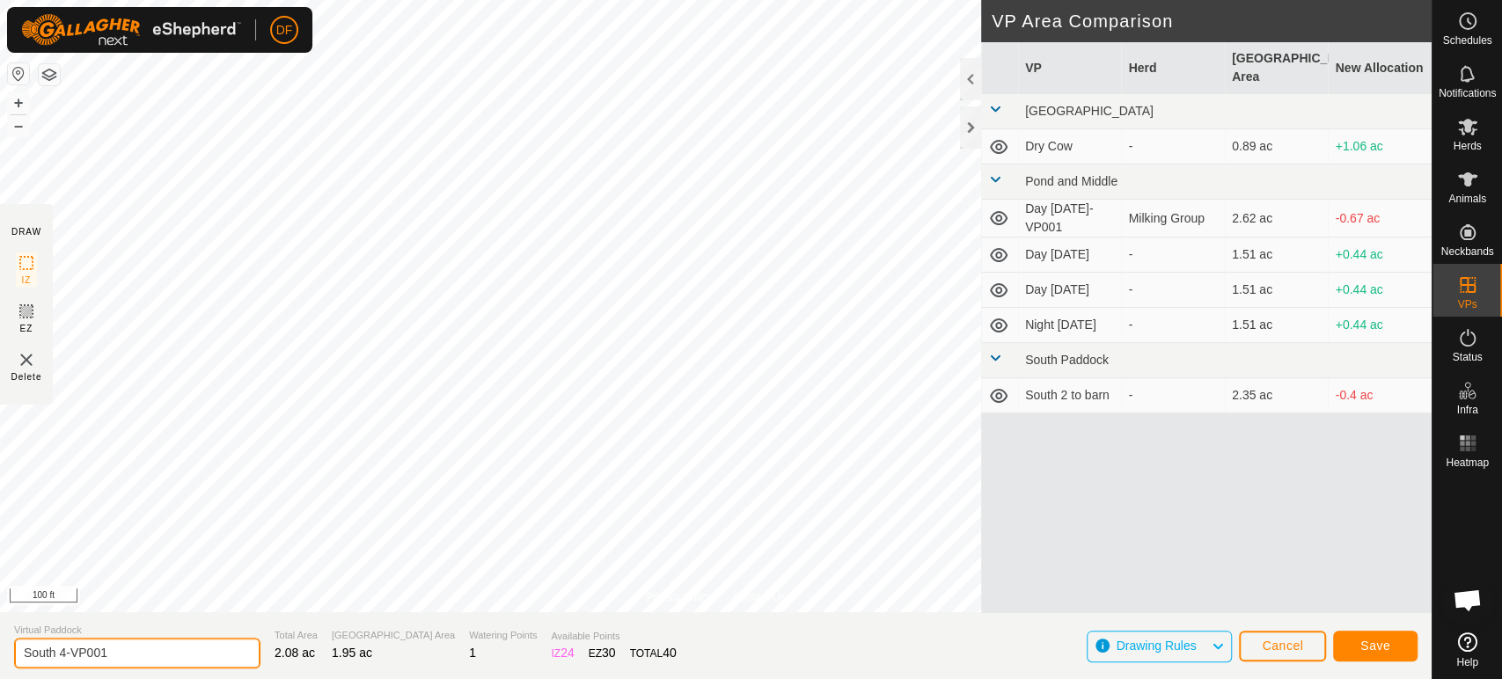
click at [105, 663] on input "South 4-VP001" at bounding box center [137, 653] width 246 height 31
type input "South 5"
click at [1391, 657] on button "Save" at bounding box center [1375, 646] width 84 height 31
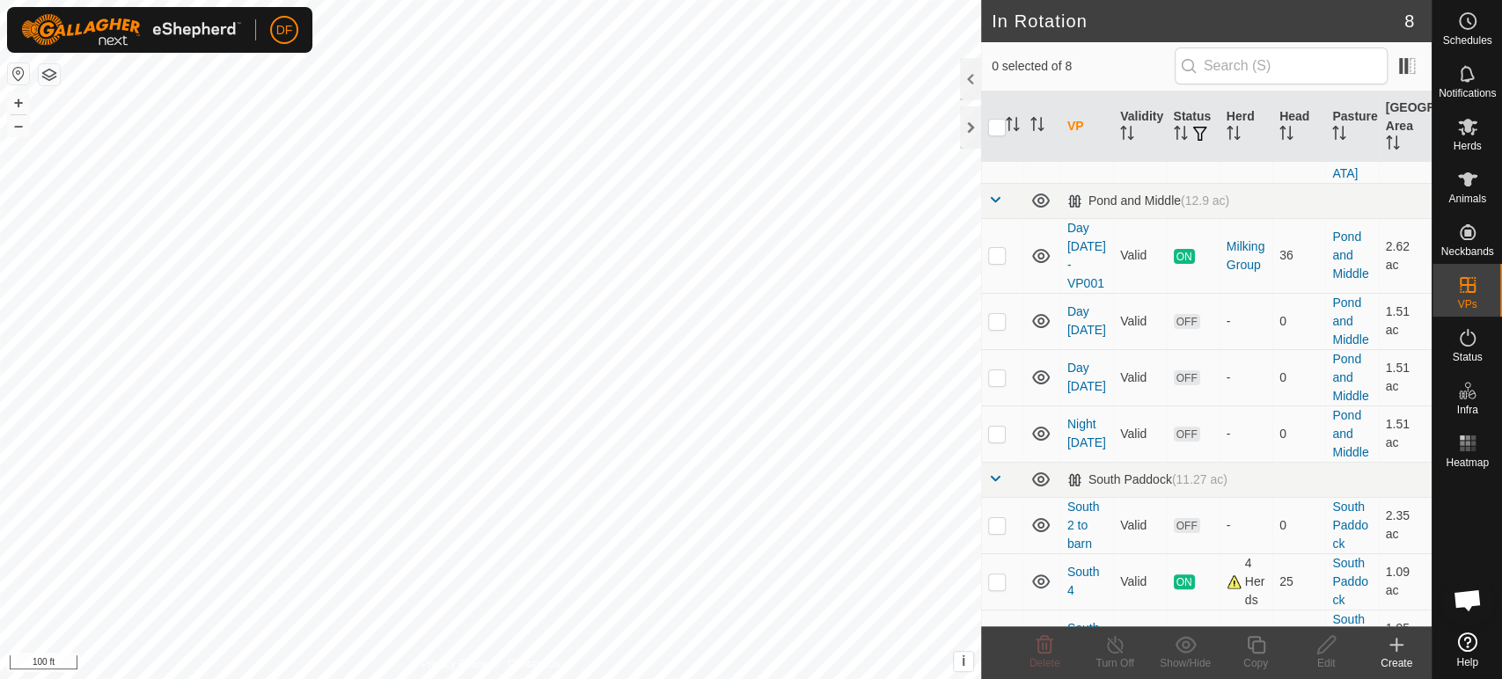
scroll to position [90, 0]
click at [1004, 247] on p-checkbox at bounding box center [997, 254] width 18 height 14
click at [993, 247] on p-checkbox at bounding box center [997, 254] width 18 height 14
checkbox input "false"
